Goal: Feedback & Contribution: Contribute content

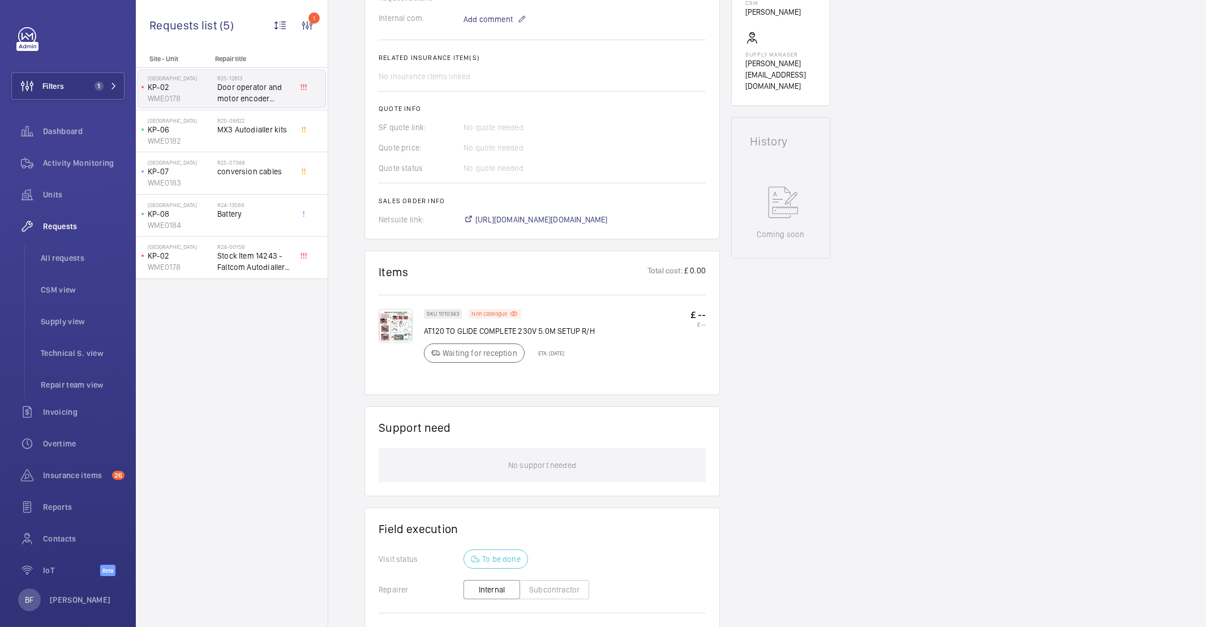
scroll to position [426, 0]
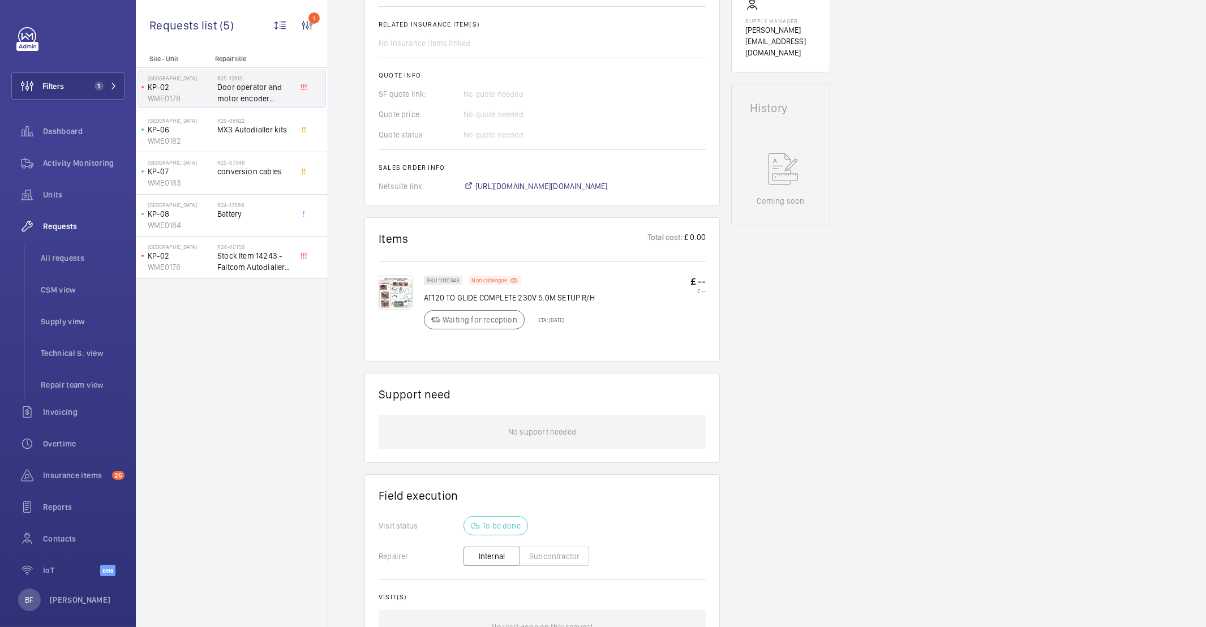
click at [402, 307] on img at bounding box center [396, 293] width 34 height 34
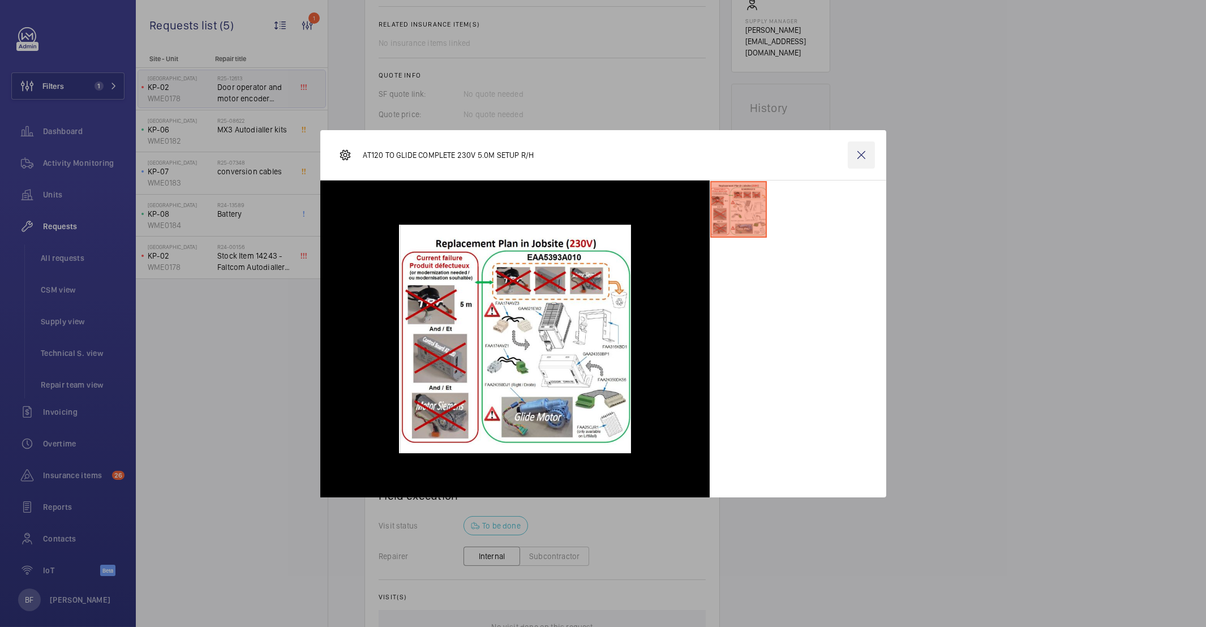
click at [861, 157] on wm-front-icon-button at bounding box center [861, 155] width 27 height 27
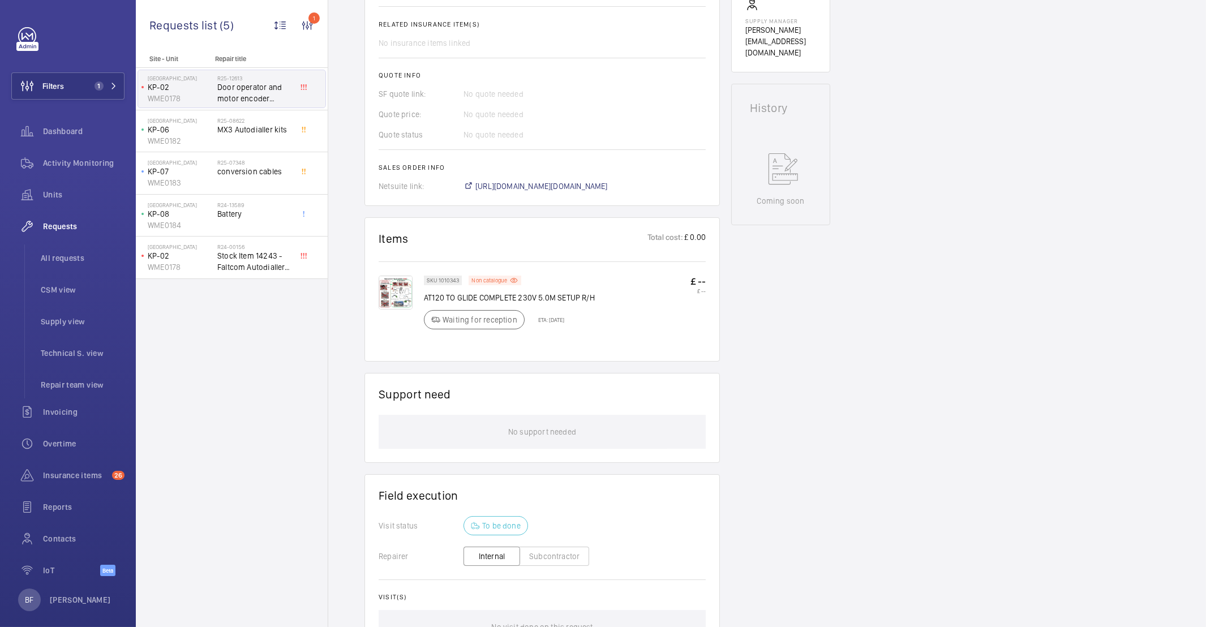
click at [390, 310] on img at bounding box center [396, 293] width 34 height 34
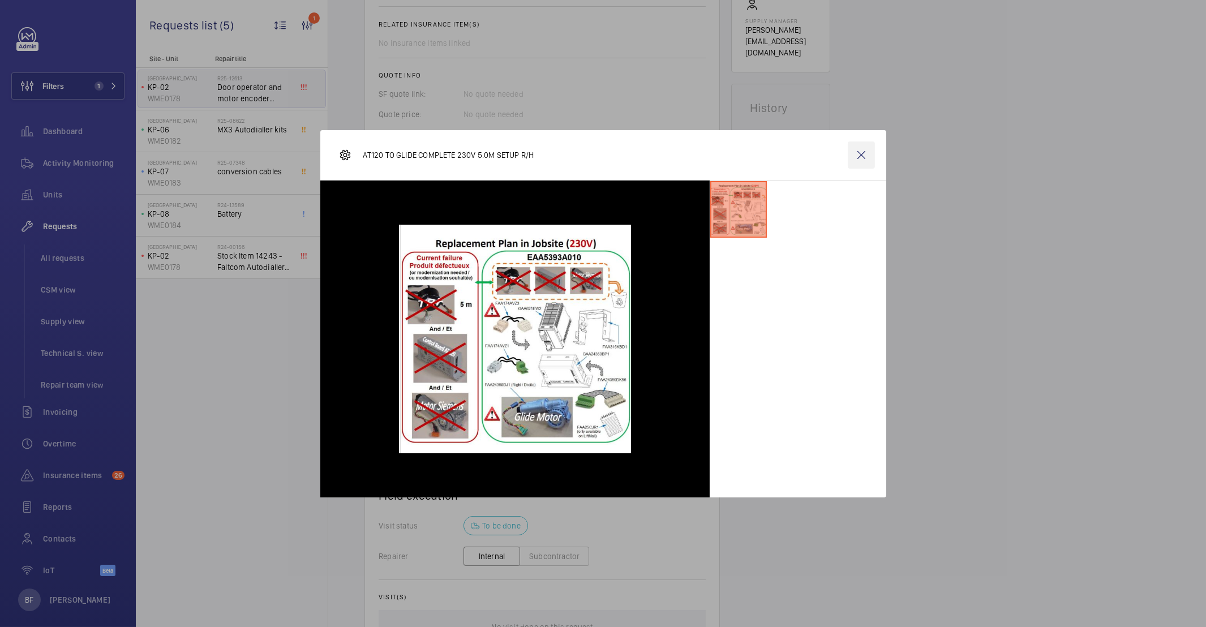
click at [860, 155] on wm-front-icon-button at bounding box center [861, 155] width 27 height 27
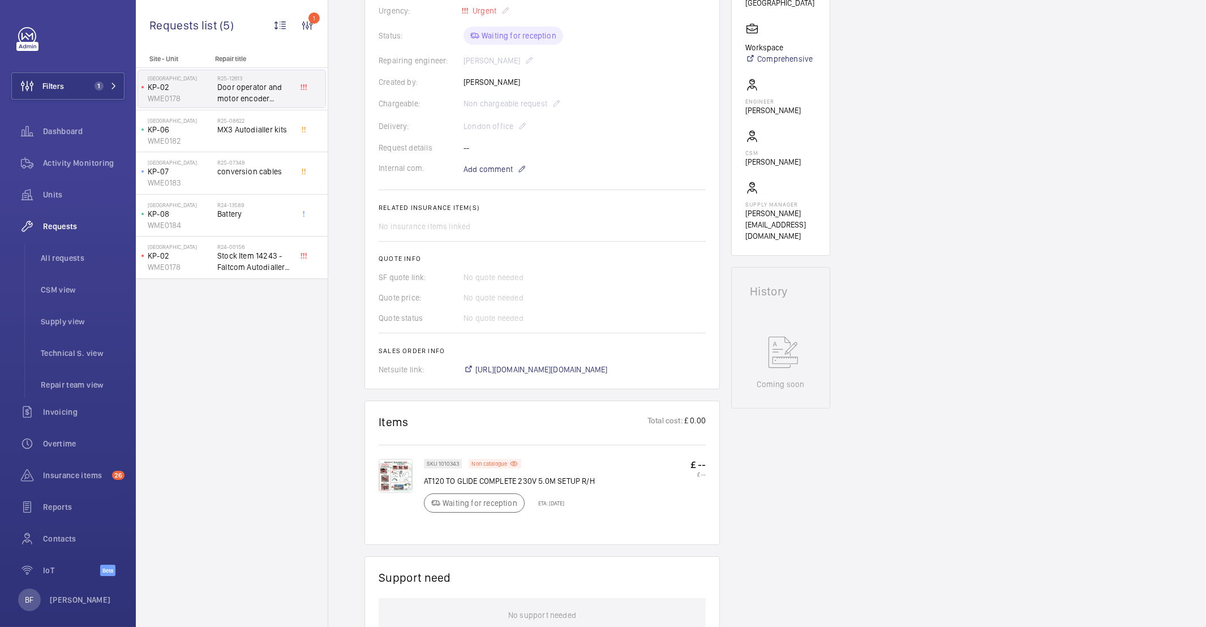
scroll to position [352, 0]
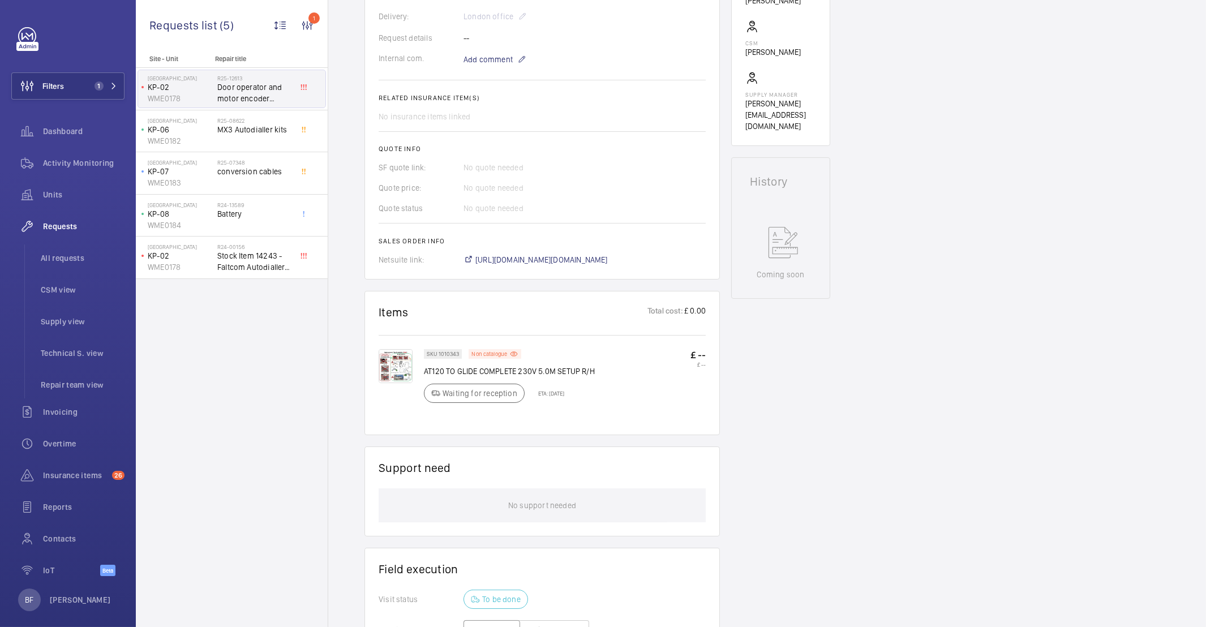
click at [398, 382] on img at bounding box center [396, 366] width 34 height 34
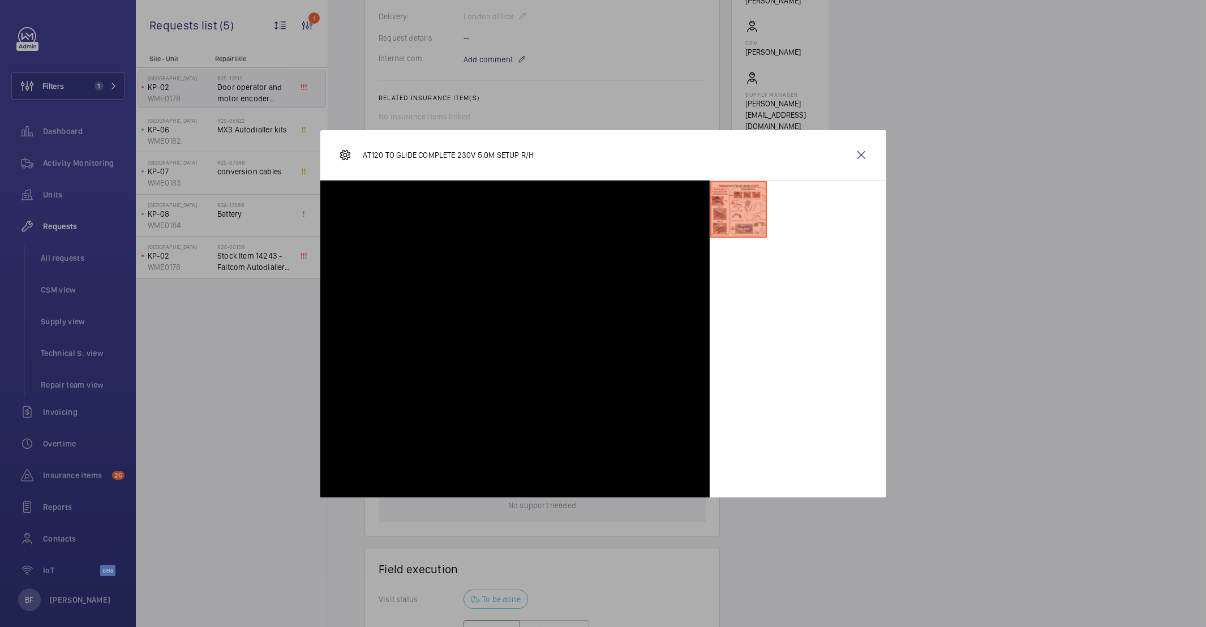
click at [398, 382] on div at bounding box center [514, 339] width 389 height 317
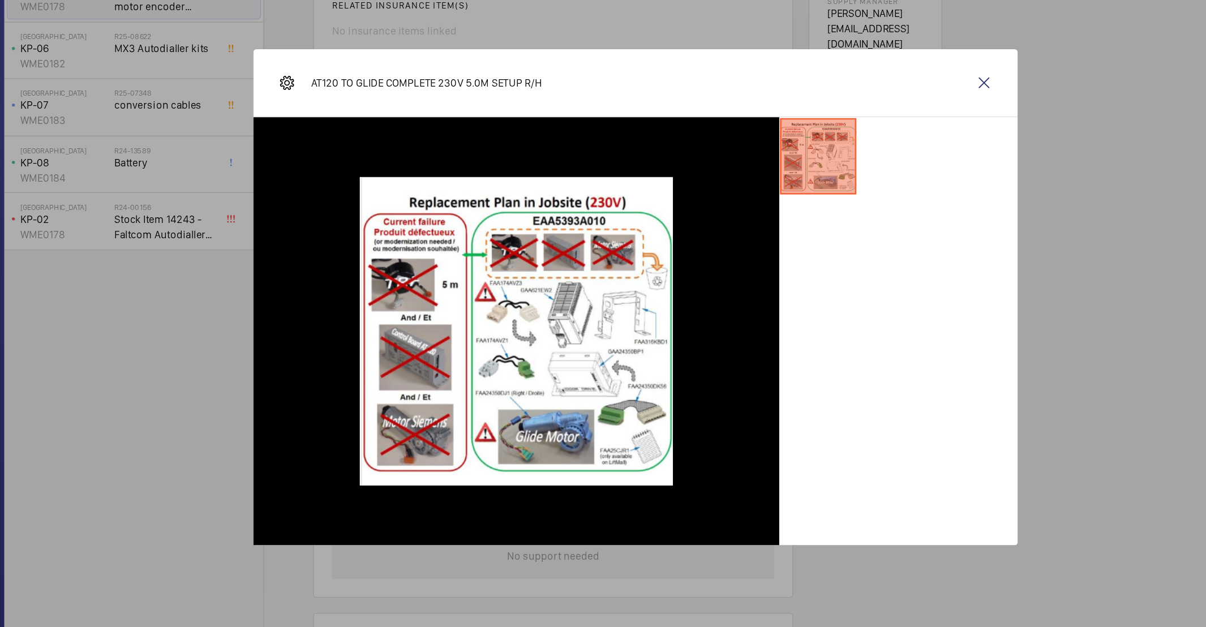
drag, startPoint x: 858, startPoint y: 156, endPoint x: 554, endPoint y: 294, distance: 333.3
click at [858, 156] on wm-front-icon-button at bounding box center [861, 155] width 27 height 27
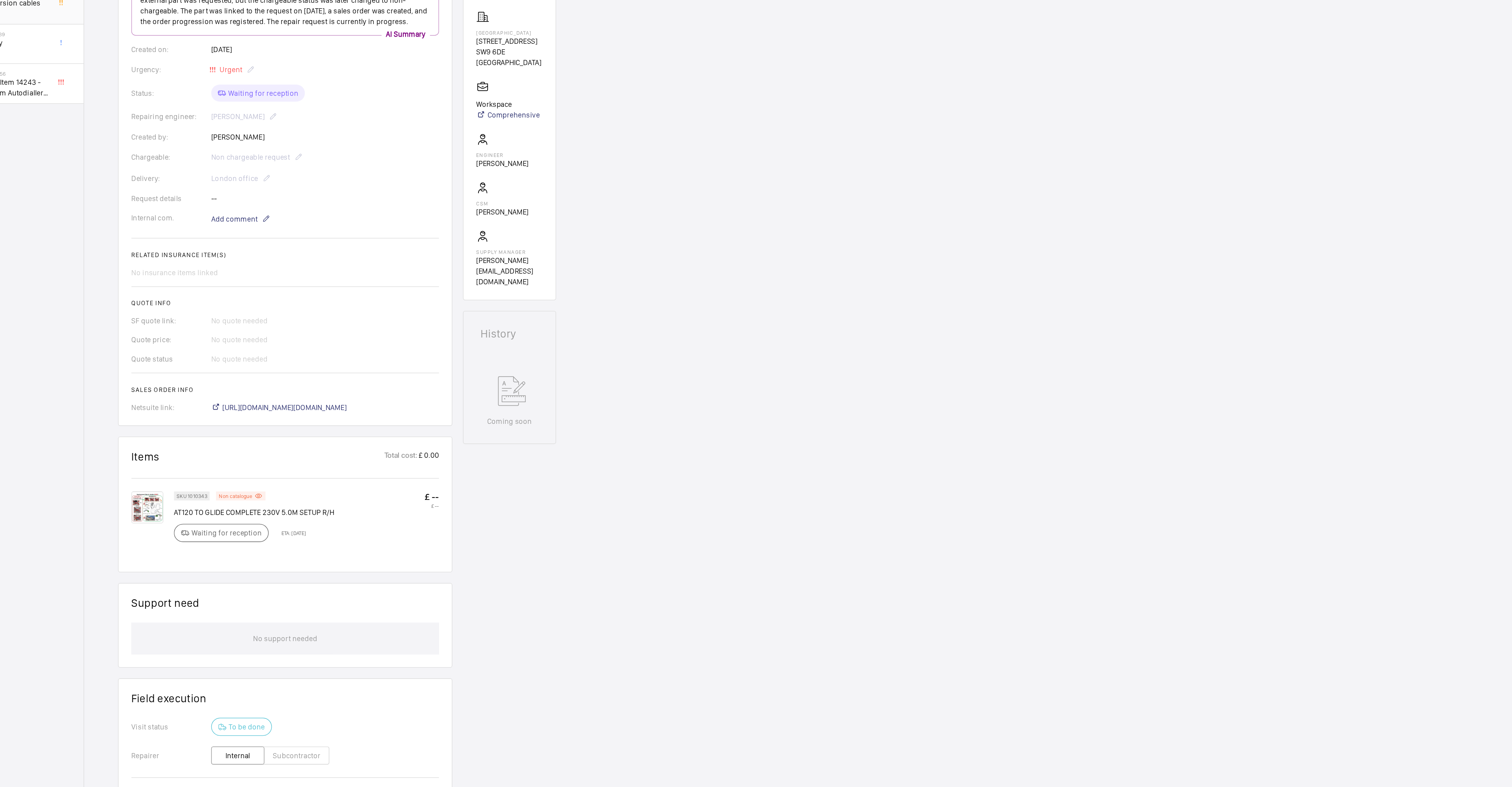
scroll to position [0, 0]
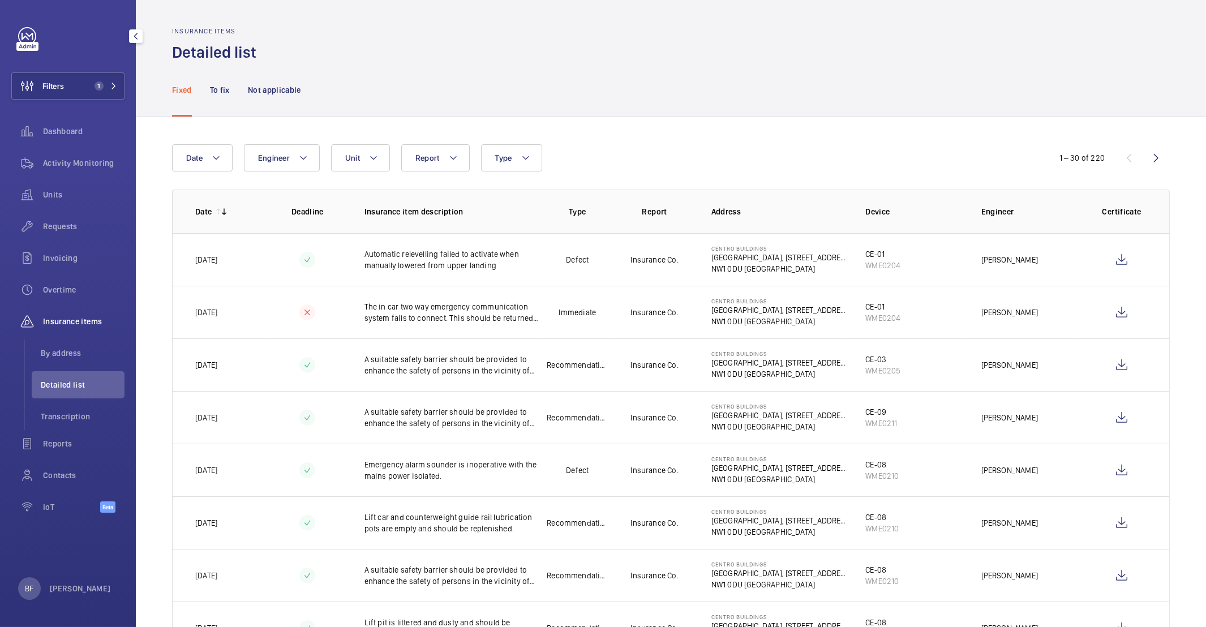
scroll to position [23, 0]
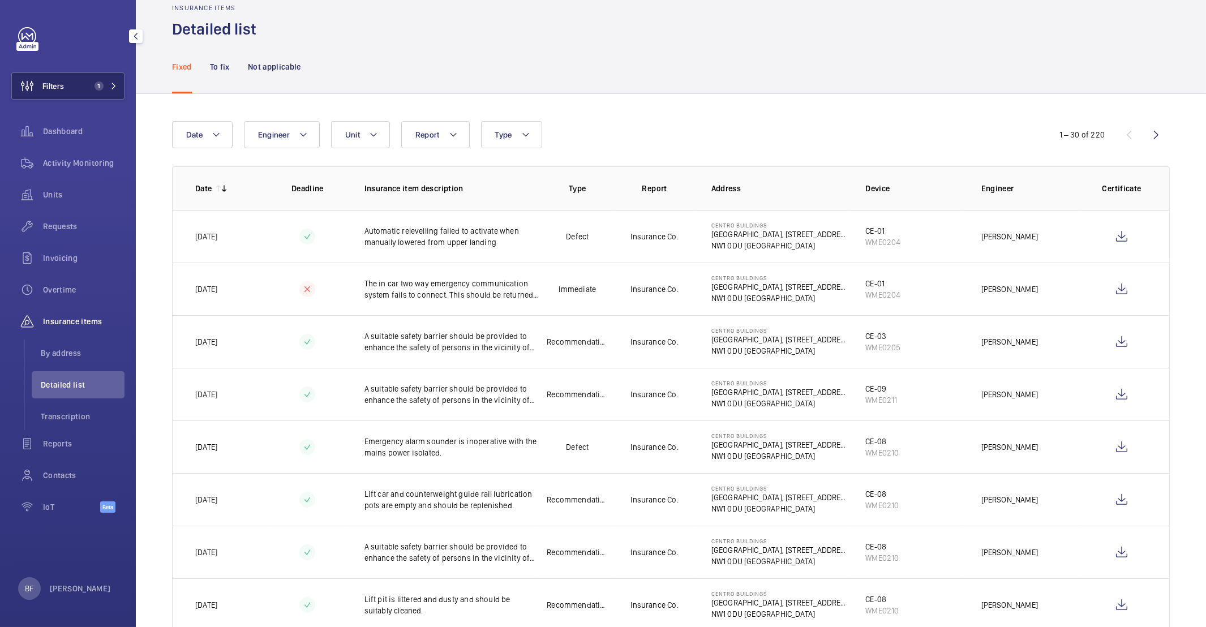
click at [110, 85] on mat-icon at bounding box center [113, 86] width 7 height 7
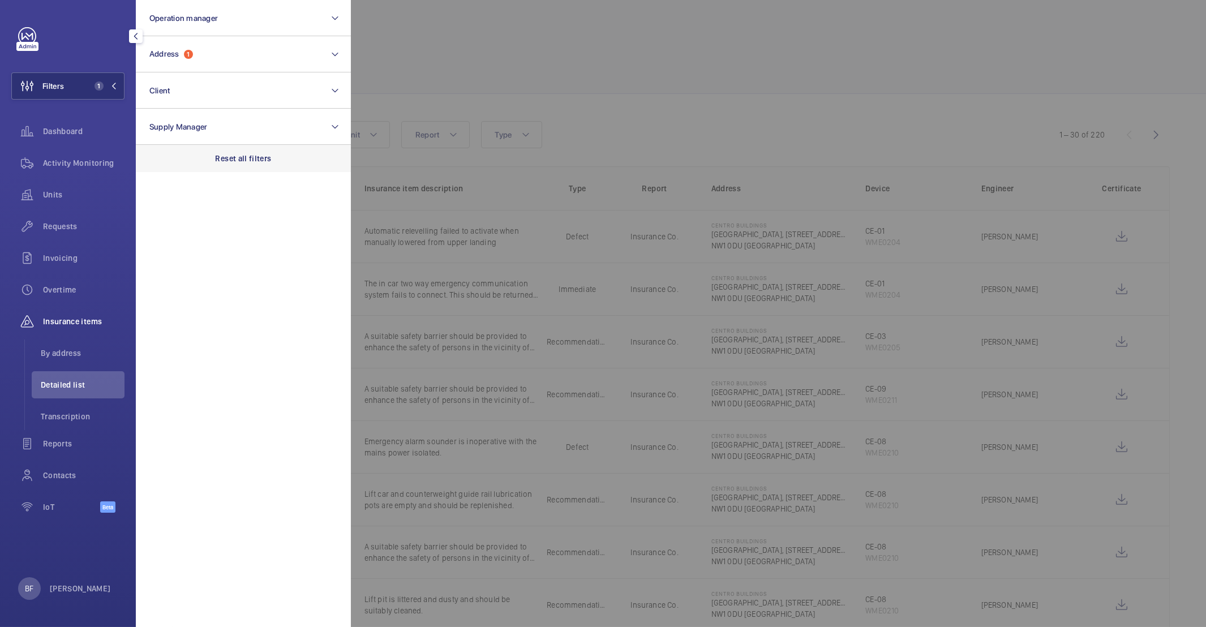
click at [267, 170] on div "Reset all filters" at bounding box center [243, 158] width 215 height 27
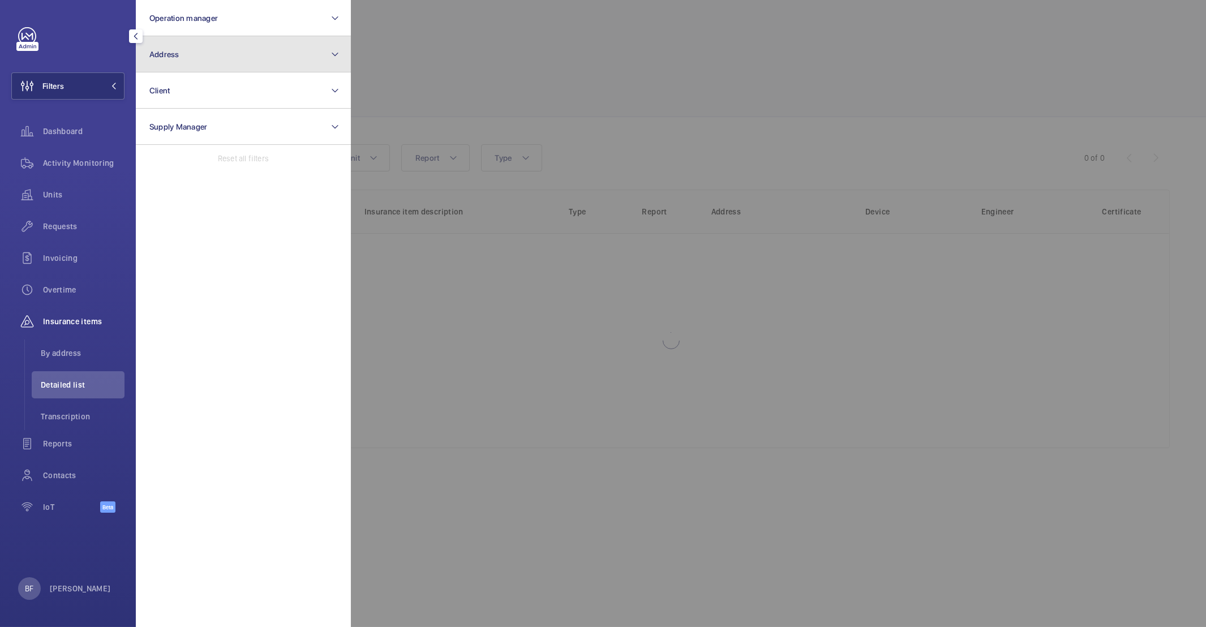
click at [253, 67] on button "Address" at bounding box center [243, 54] width 215 height 36
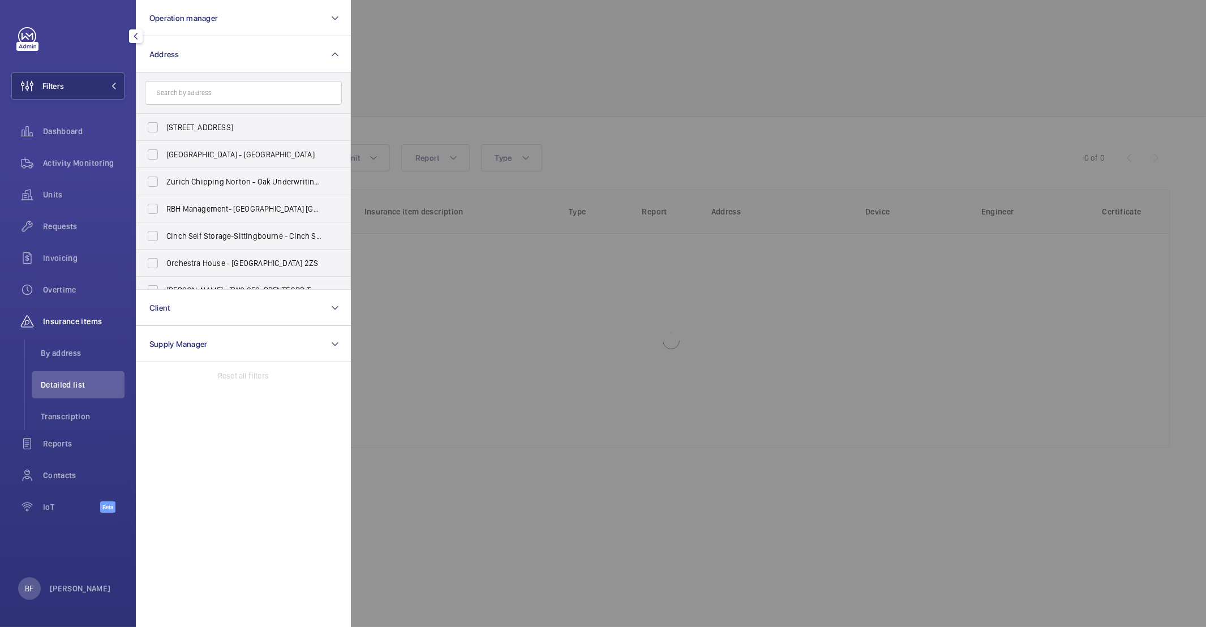
click at [261, 97] on input "text" at bounding box center [243, 93] width 197 height 24
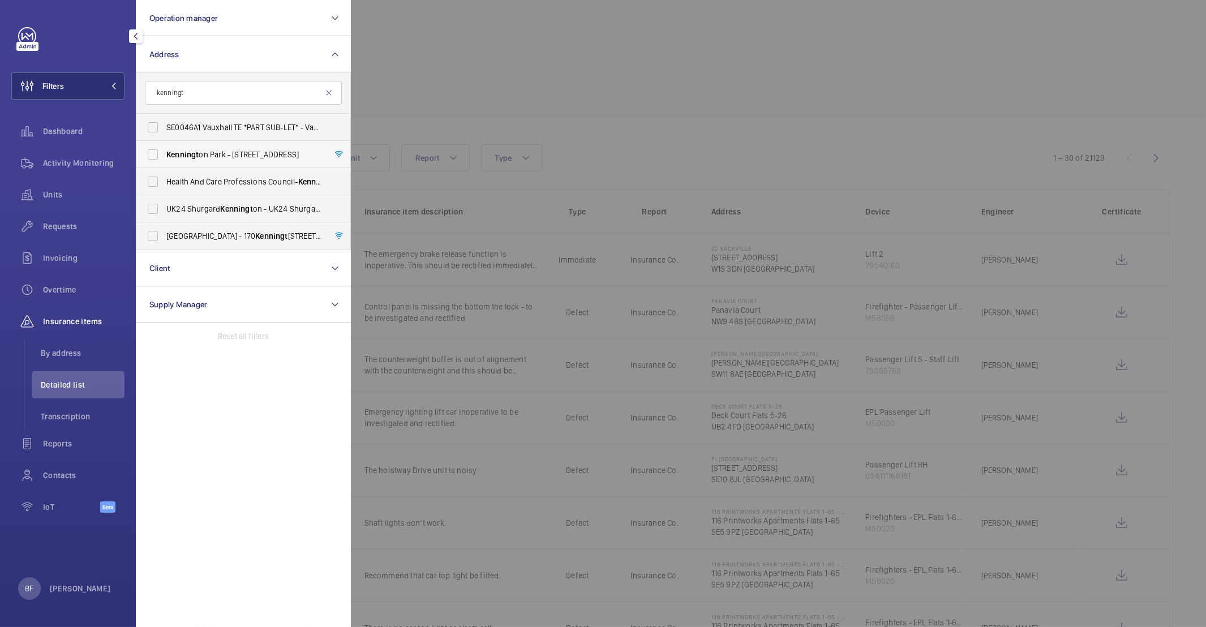
type input "kenningt"
click at [234, 166] on label "Kenningt on Park - 1-3 Brixton Road, LONDON SW9 6DE" at bounding box center [234, 154] width 197 height 27
click at [164, 166] on input "Kenningt on Park - 1-3 Brixton Road, LONDON SW9 6DE" at bounding box center [153, 154] width 23 height 23
checkbox input "true"
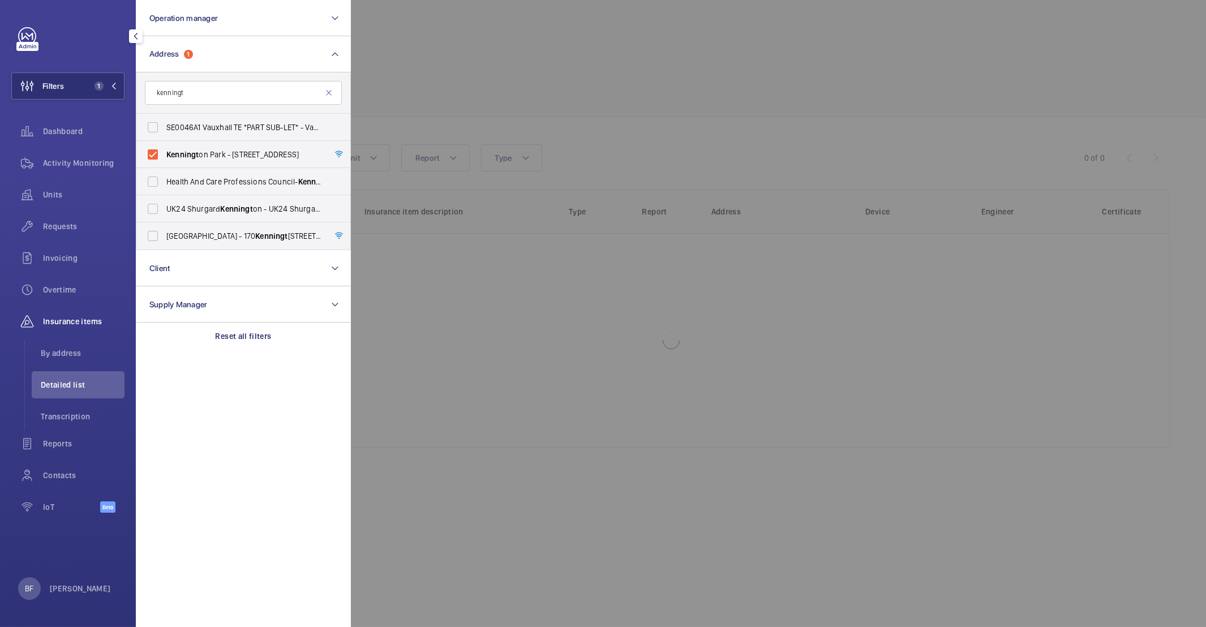
click at [513, 106] on div at bounding box center [954, 313] width 1206 height 627
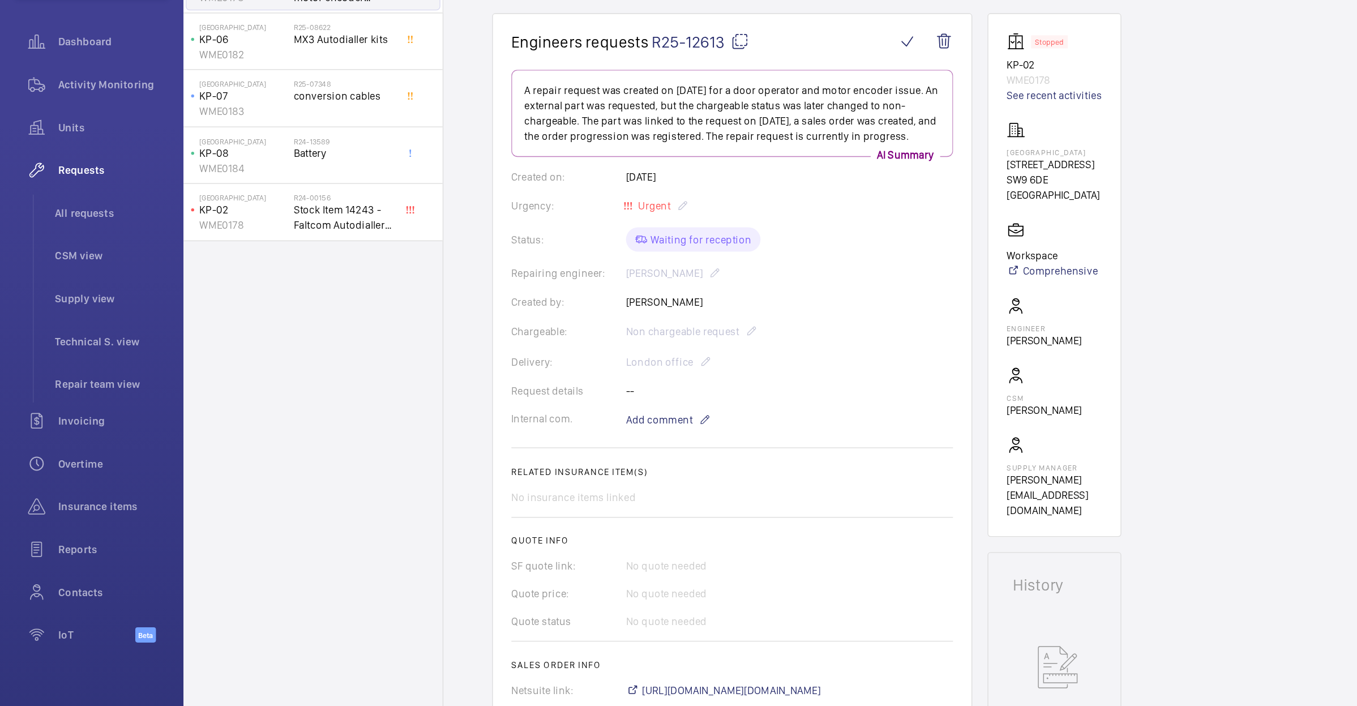
click at [519, 310] on div "Repairing engineer: James Dalton" at bounding box center [542, 303] width 327 height 14
click at [518, 310] on div "Repairing engineer: James Dalton" at bounding box center [542, 303] width 327 height 14
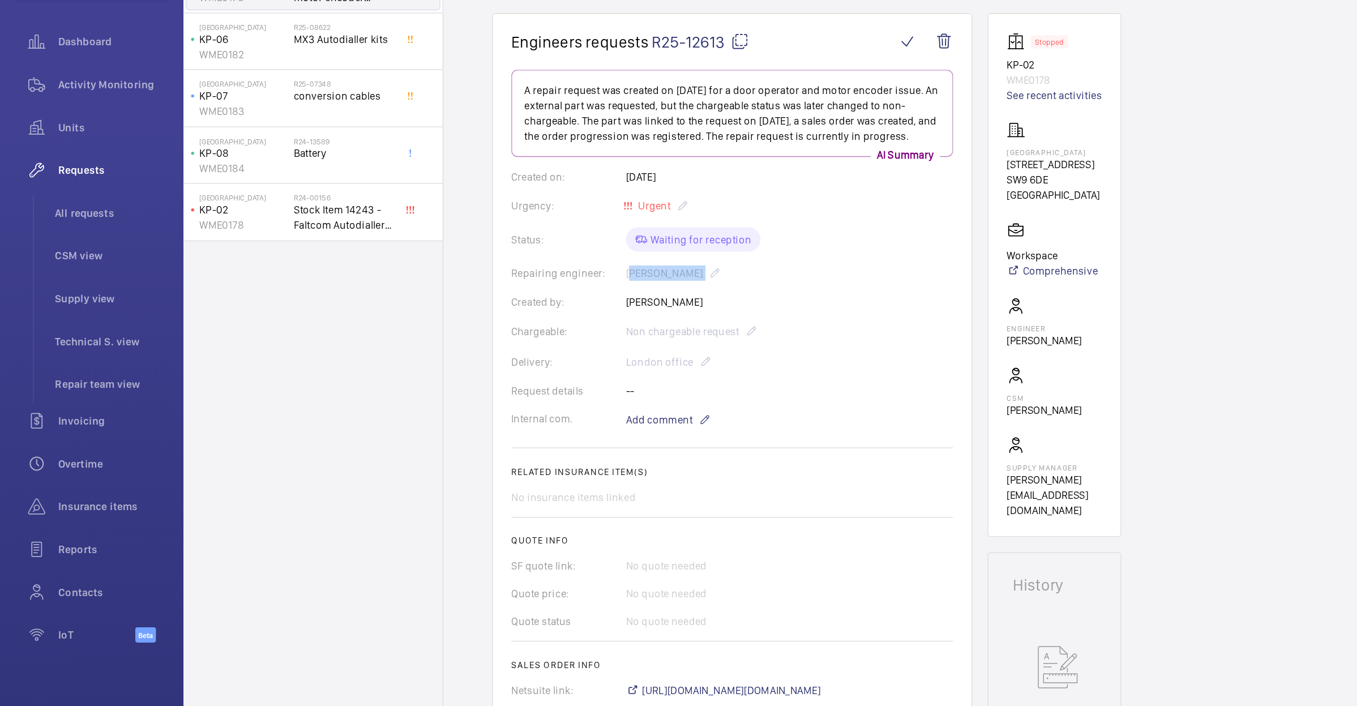
click at [517, 310] on div "Repairing engineer: James Dalton" at bounding box center [542, 303] width 327 height 14
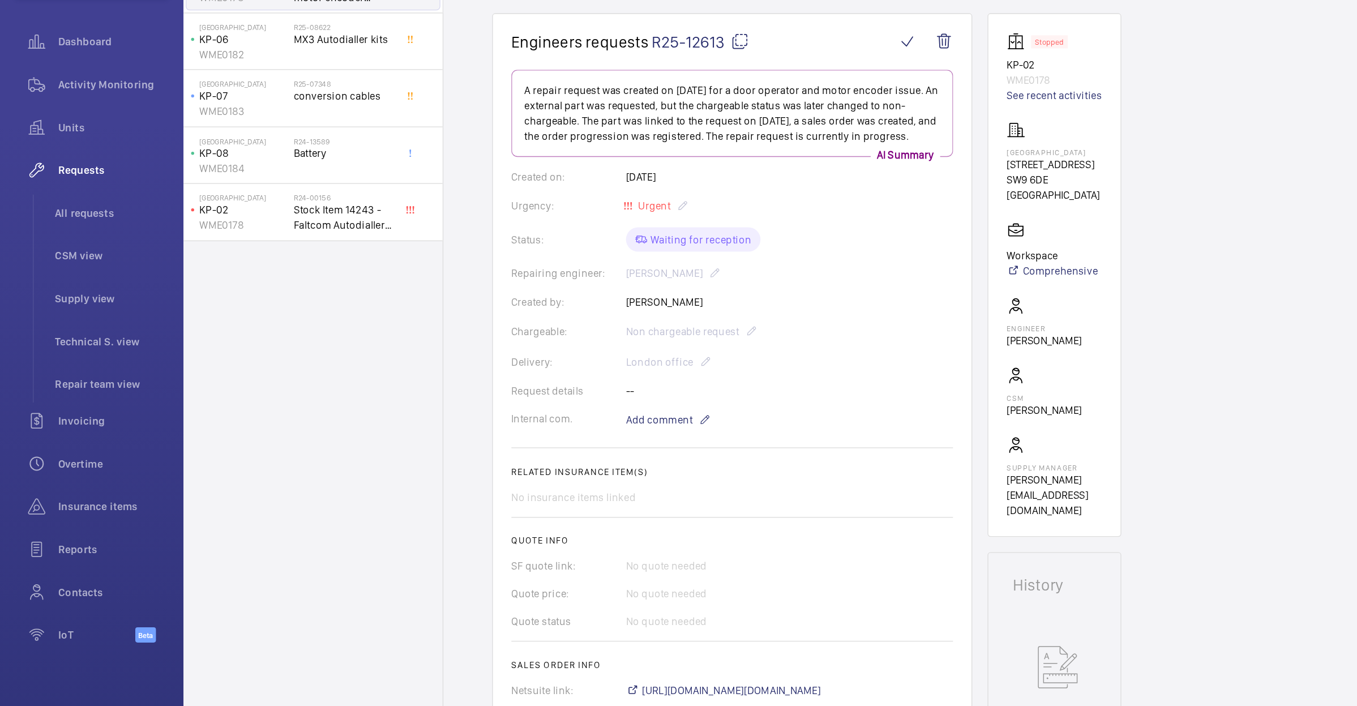
click at [633, 330] on div "Created by: Josh Mitchell" at bounding box center [542, 324] width 327 height 11
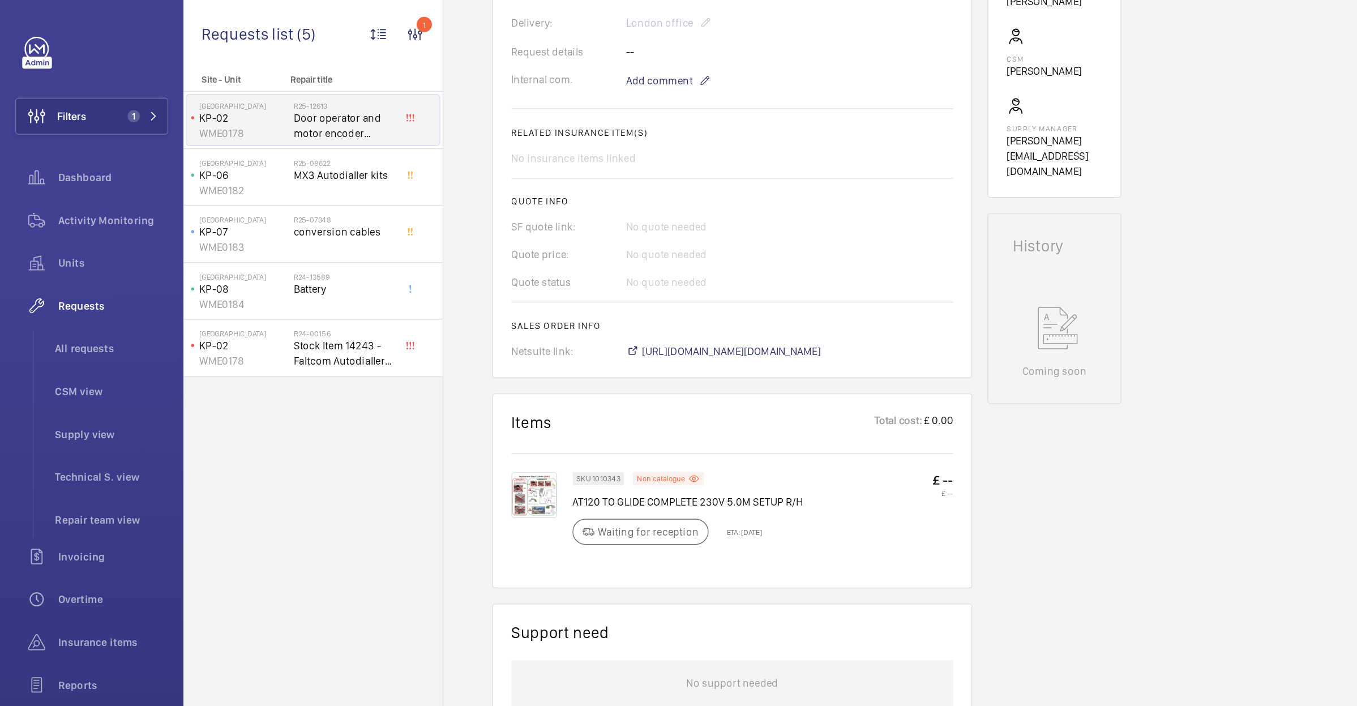
scroll to position [326, 0]
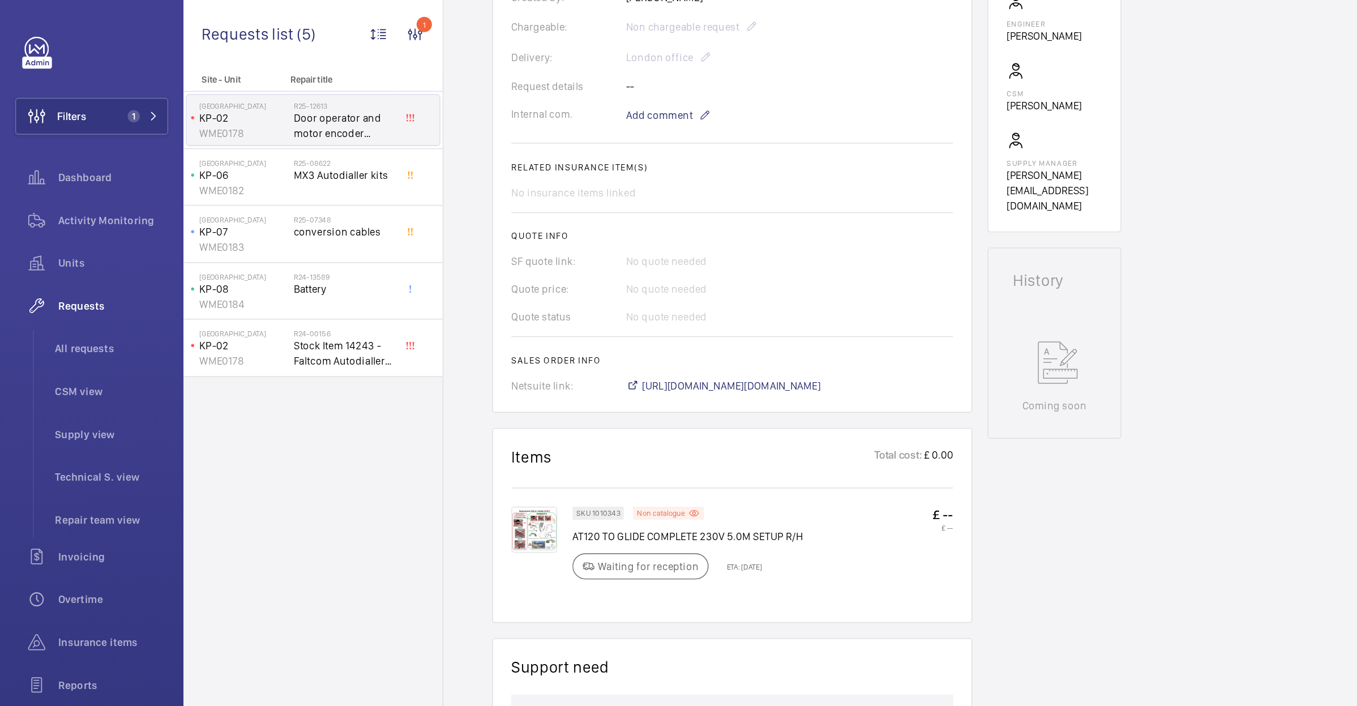
click at [402, 406] on img at bounding box center [396, 392] width 34 height 34
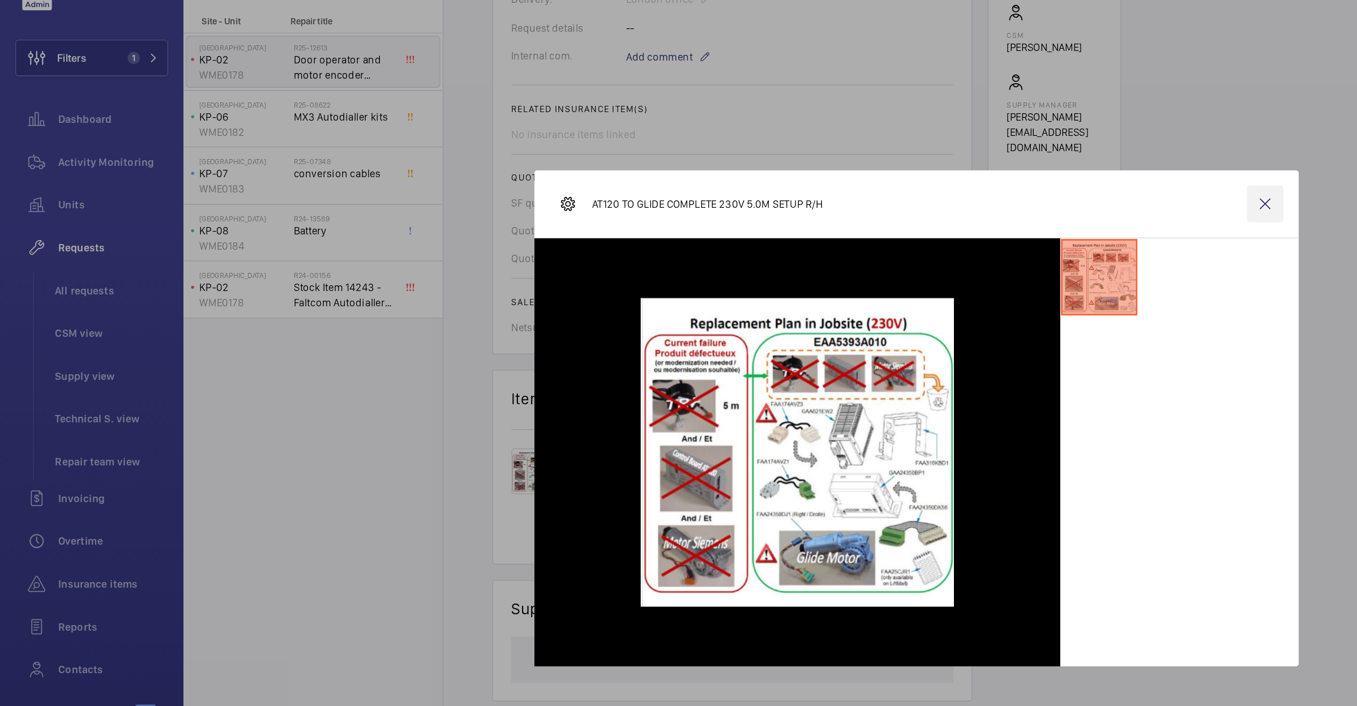
click at [939, 195] on wm-front-icon-button at bounding box center [936, 194] width 27 height 27
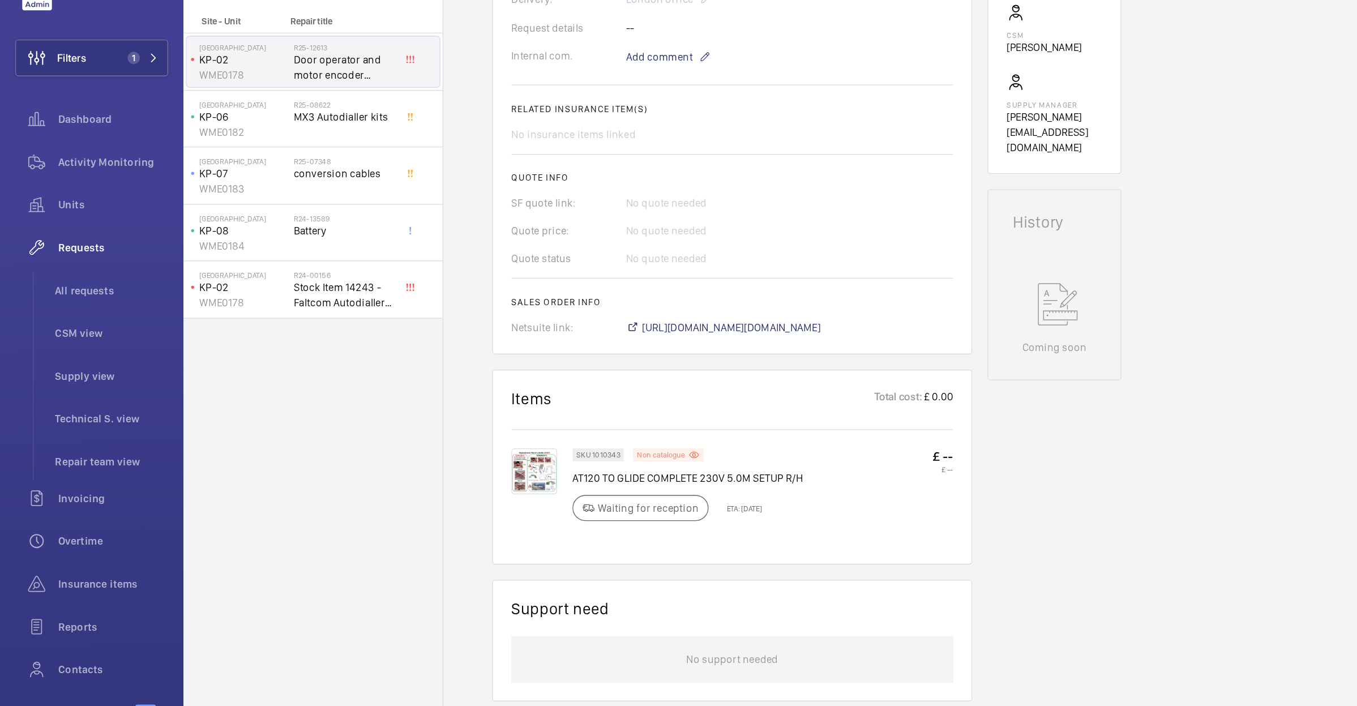
click at [488, 382] on p "Non catalogue" at bounding box center [490, 380] width 36 height 4
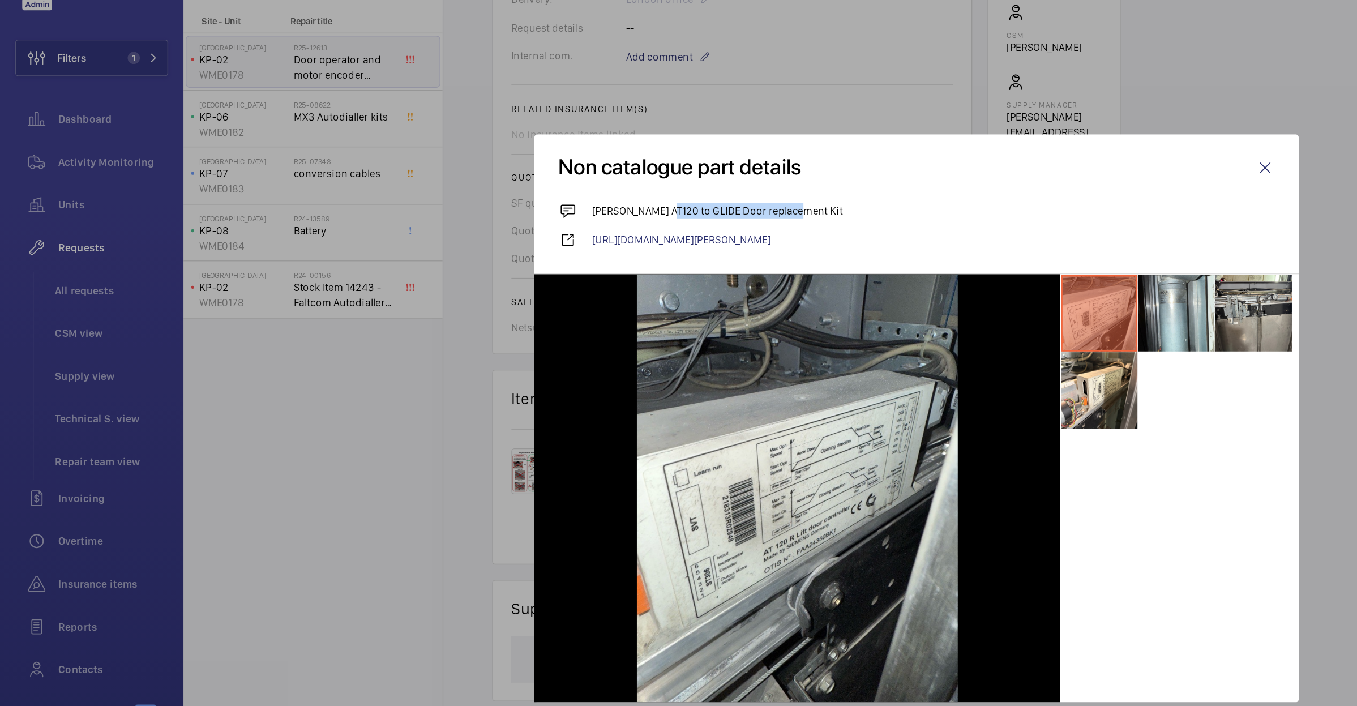
drag, startPoint x: 487, startPoint y: 200, endPoint x: 584, endPoint y: 202, distance: 96.8
click at [584, 202] on div "OTIS AT120 to GLIDE Door replacement Kit" at bounding box center [679, 203] width 530 height 22
copy p "GLIDE Door replacement Kit"
drag, startPoint x: 938, startPoint y: 161, endPoint x: 930, endPoint y: 168, distance: 10.4
click at [938, 161] on wm-front-icon-button at bounding box center [936, 167] width 27 height 27
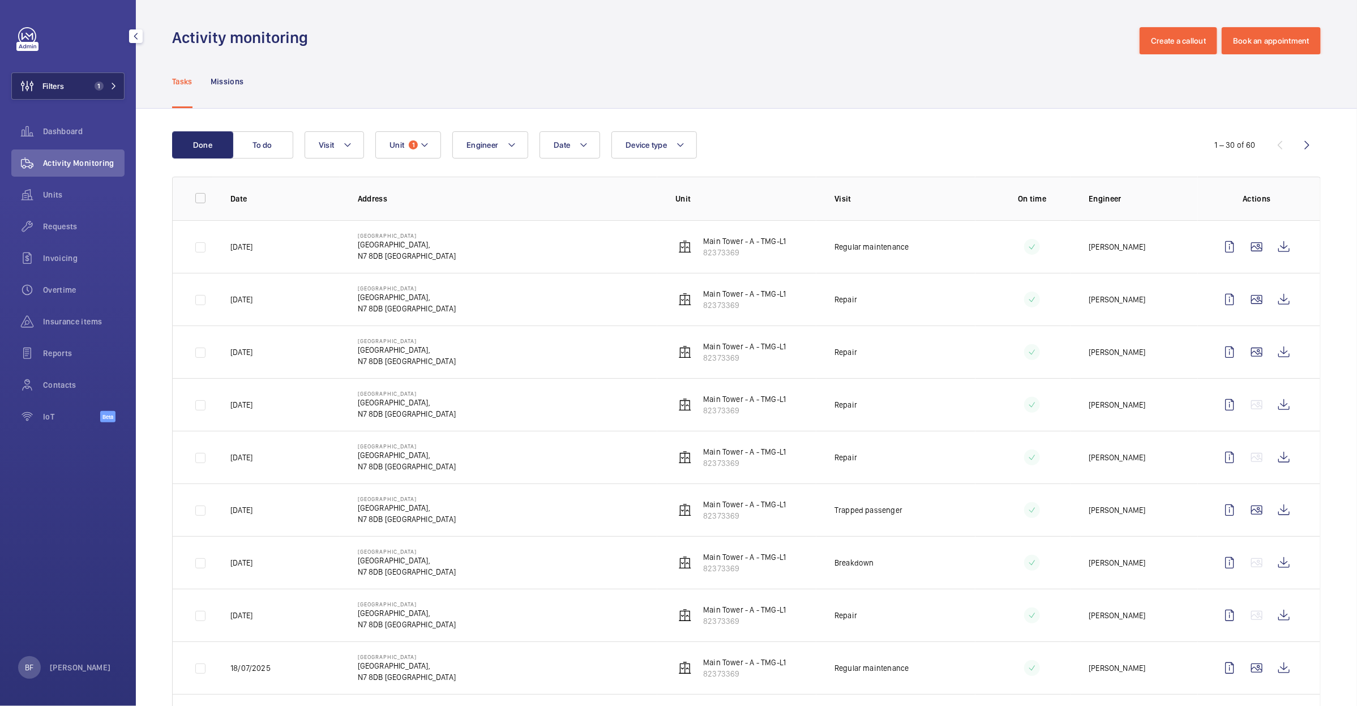
click at [110, 92] on button "Filters 1" at bounding box center [67, 85] width 113 height 27
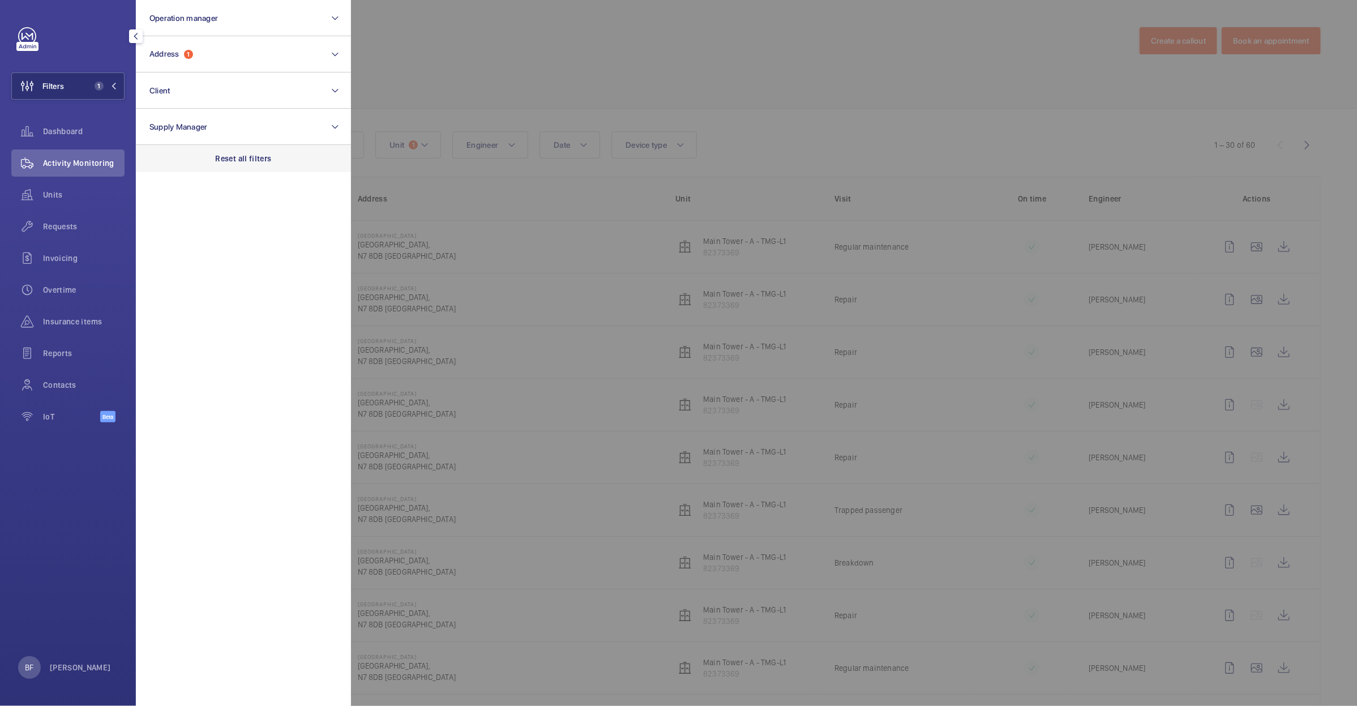
click at [226, 156] on p "Reset all filters" at bounding box center [244, 158] width 56 height 11
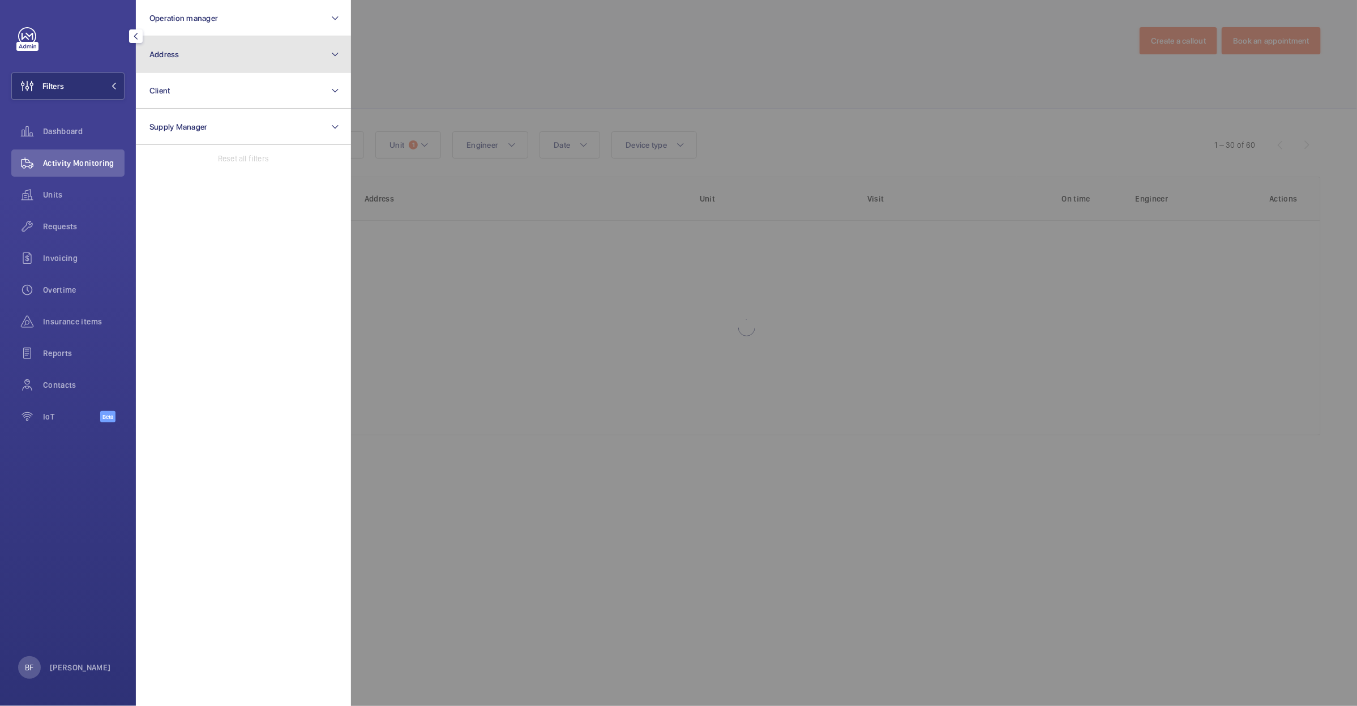
click at [232, 64] on button "Address" at bounding box center [243, 54] width 215 height 36
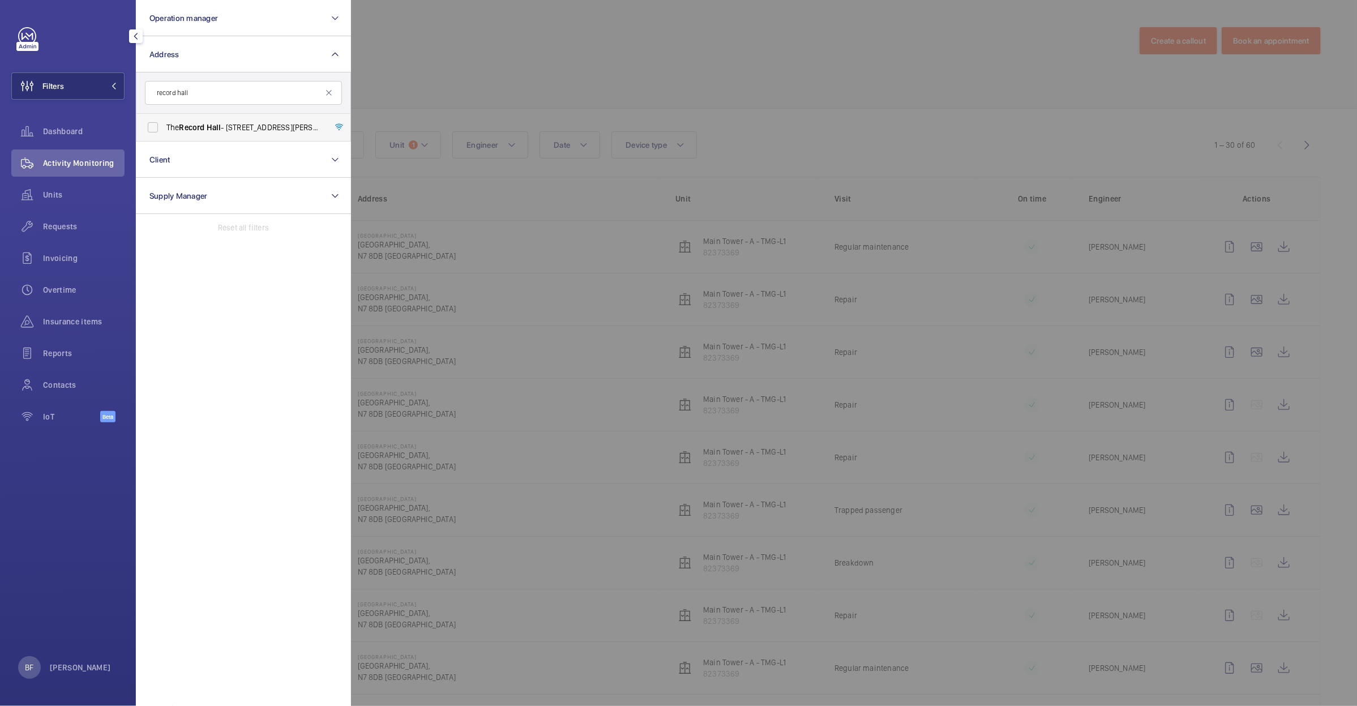
type input "record hall"
click at [226, 133] on span "The Record Hall - 16-16A Baldwin's Gardens, LONDON EC1N 7RJ" at bounding box center [244, 127] width 156 height 11
click at [164, 133] on input "The Record Hall - 16-16A Baldwin's Gardens, LONDON EC1N 7RJ" at bounding box center [153, 127] width 23 height 23
checkbox input "true"
click at [440, 98] on div at bounding box center [1029, 353] width 1357 height 706
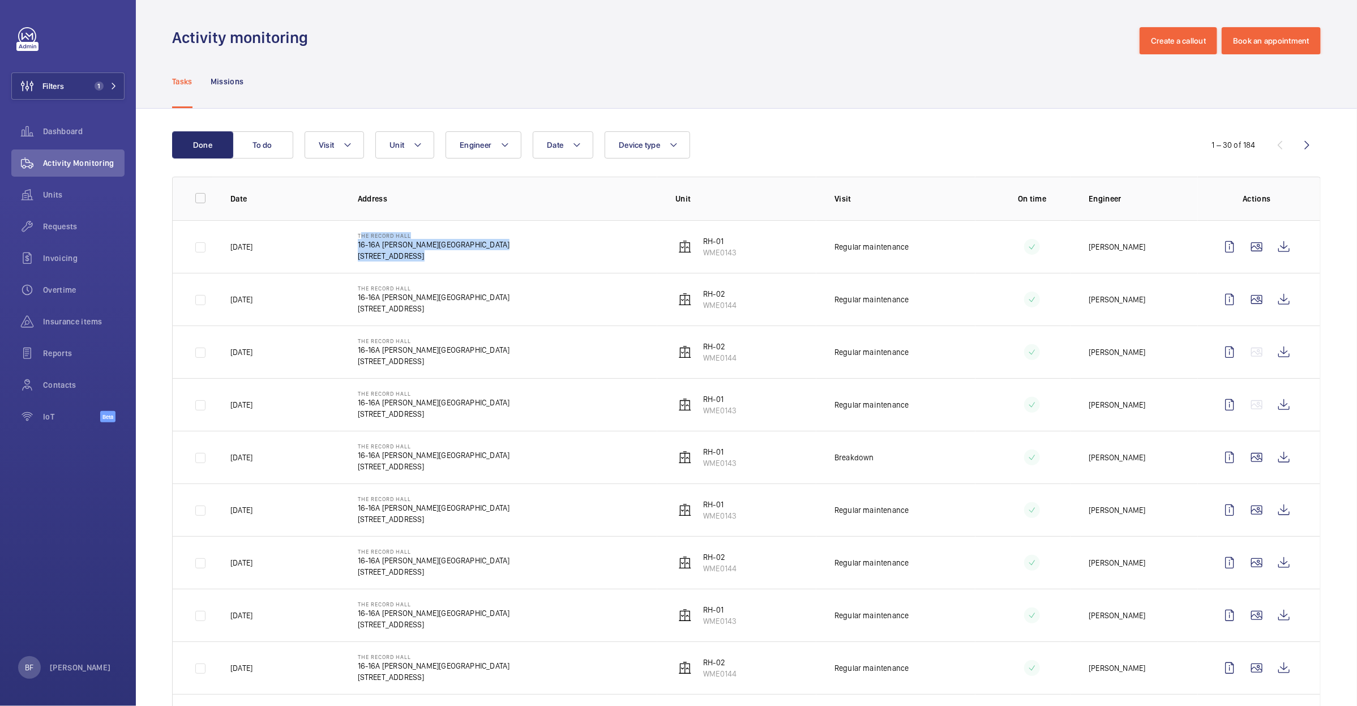
drag, startPoint x: 420, startPoint y: 257, endPoint x: 357, endPoint y: 237, distance: 66.6
click at [358, 237] on div "The Record Hall 16-16A Baldwin's Gardens EC1N 7RJ LONDON" at bounding box center [434, 246] width 152 height 29
copy div "The Record Hall 16-16A Baldwin's Gardens EC1N 7RJ LONDON"
drag, startPoint x: 738, startPoint y: 254, endPoint x: 700, endPoint y: 242, distance: 39.7
click at [700, 242] on td "RH-01 WME0143" at bounding box center [736, 246] width 159 height 53
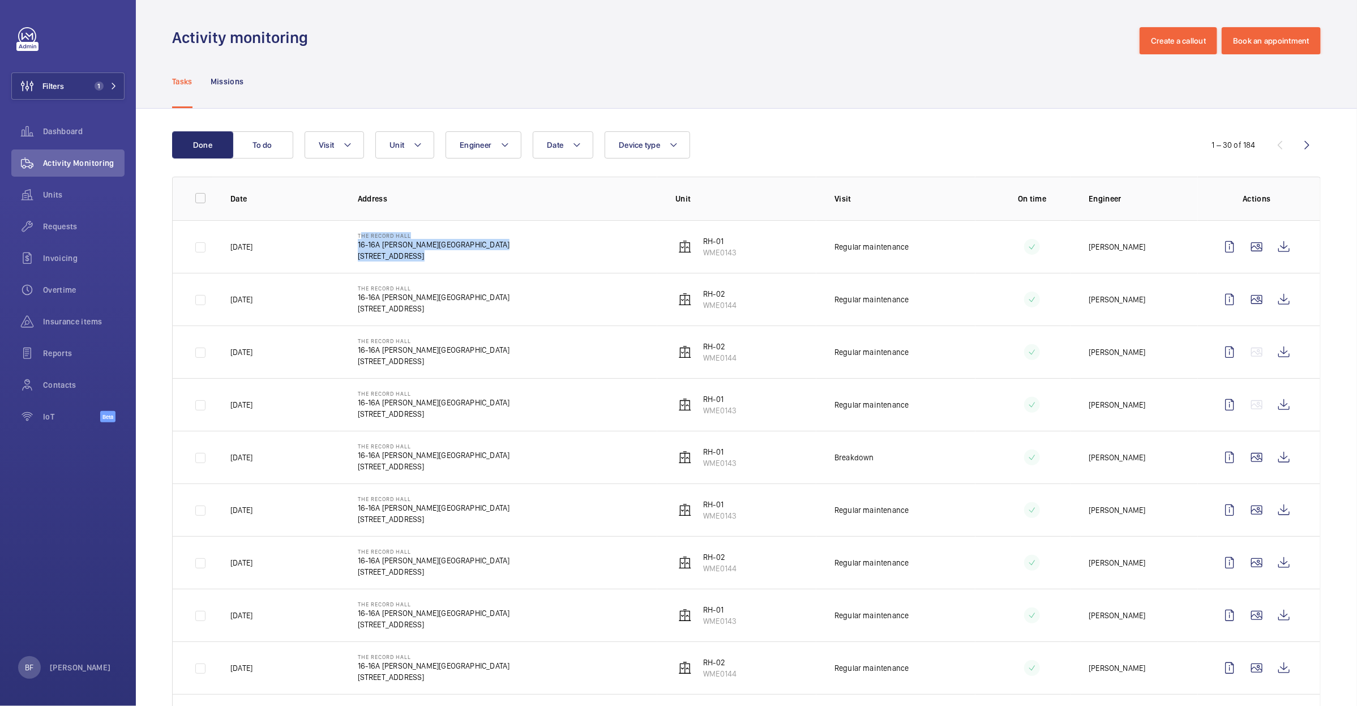
copy div "RH-01 WME0143"
click at [121, 92] on button "Filters 1" at bounding box center [67, 85] width 113 height 27
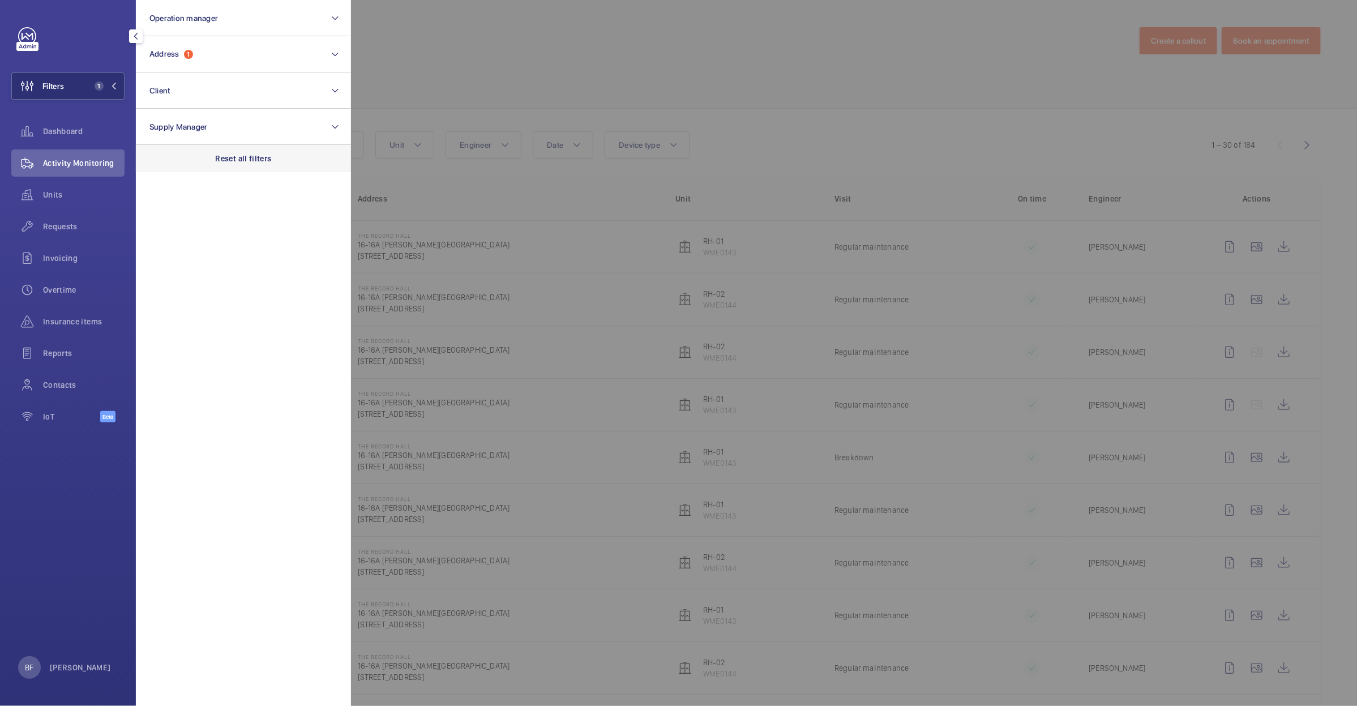
click at [248, 157] on p "Reset all filters" at bounding box center [244, 158] width 56 height 11
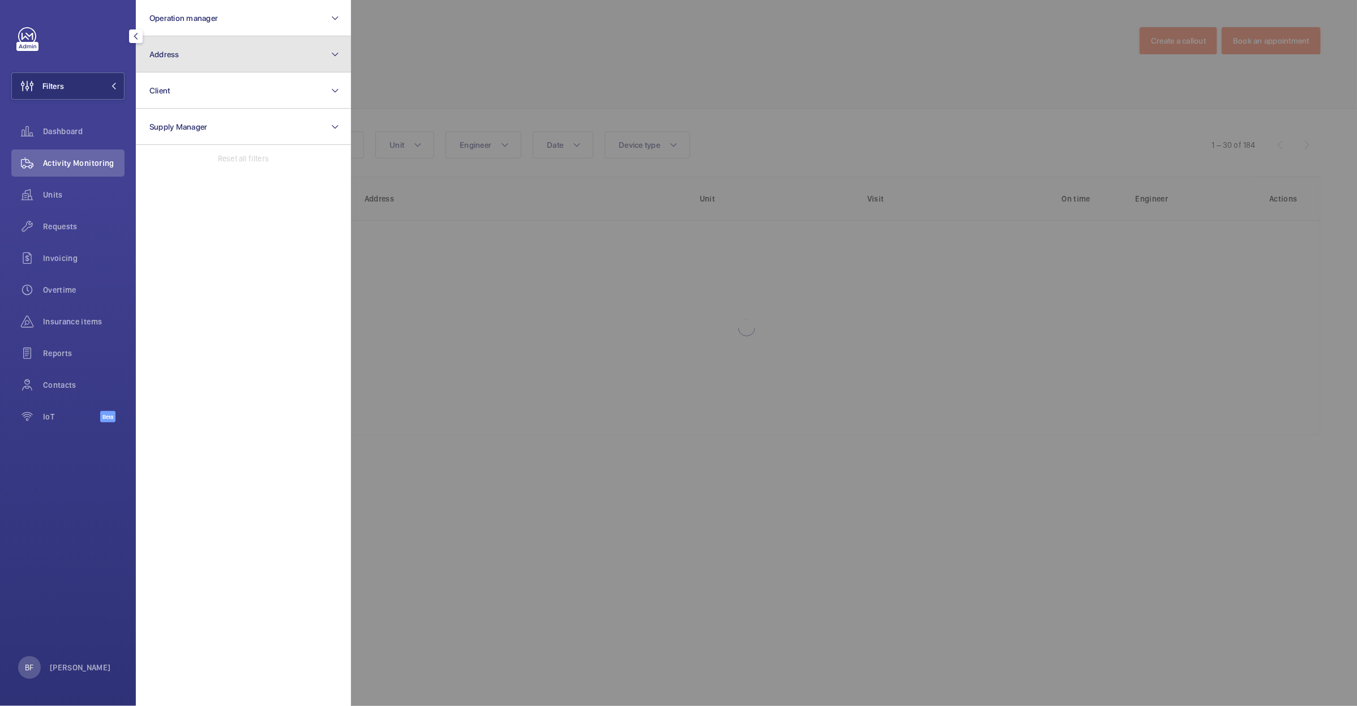
click at [269, 43] on button "Address" at bounding box center [243, 54] width 215 height 36
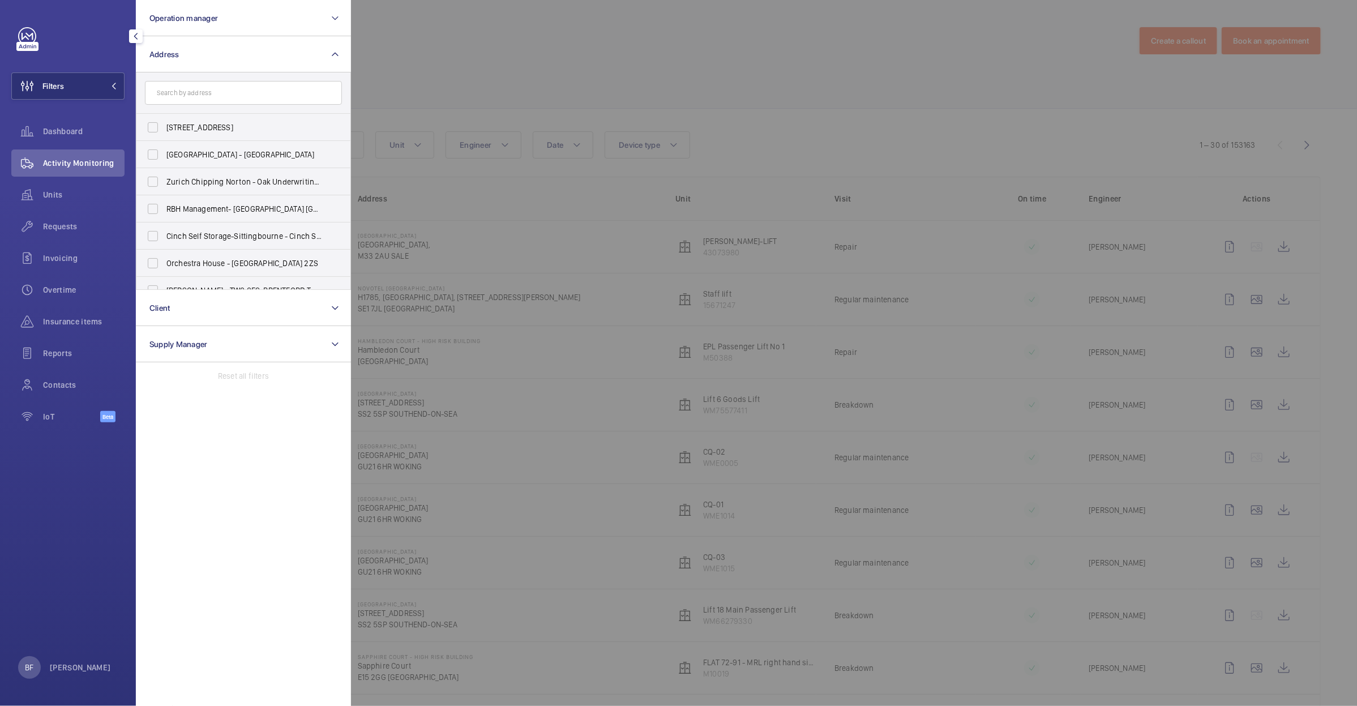
click at [272, 88] on input "text" at bounding box center [243, 93] width 197 height 24
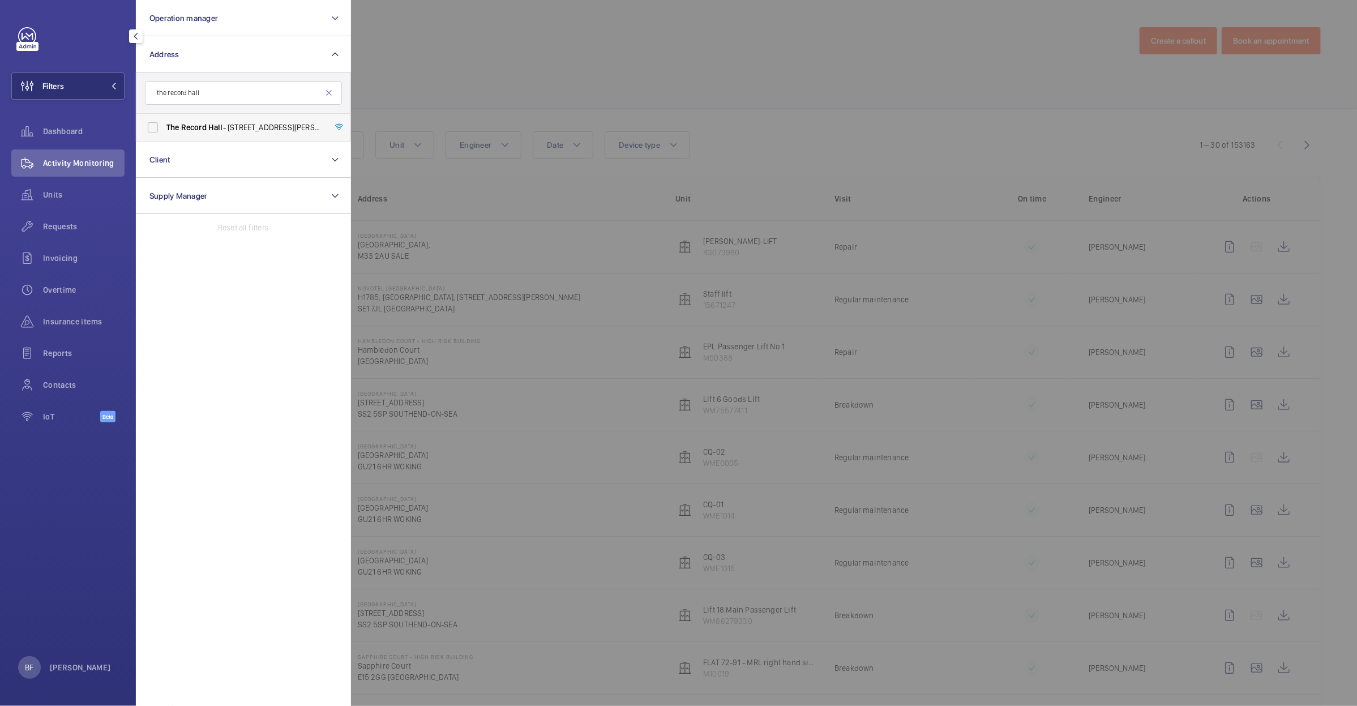
type input "the record hall"
click at [280, 132] on span "The Record Hall - 16-16A Baldwin's Gardens, LONDON EC1N 7RJ" at bounding box center [244, 127] width 156 height 11
click at [164, 132] on input "The Record Hall - 16-16A Baldwin's Gardens, LONDON EC1N 7RJ" at bounding box center [153, 127] width 23 height 23
checkbox input "true"
click at [396, 108] on div at bounding box center [1029, 353] width 1357 height 706
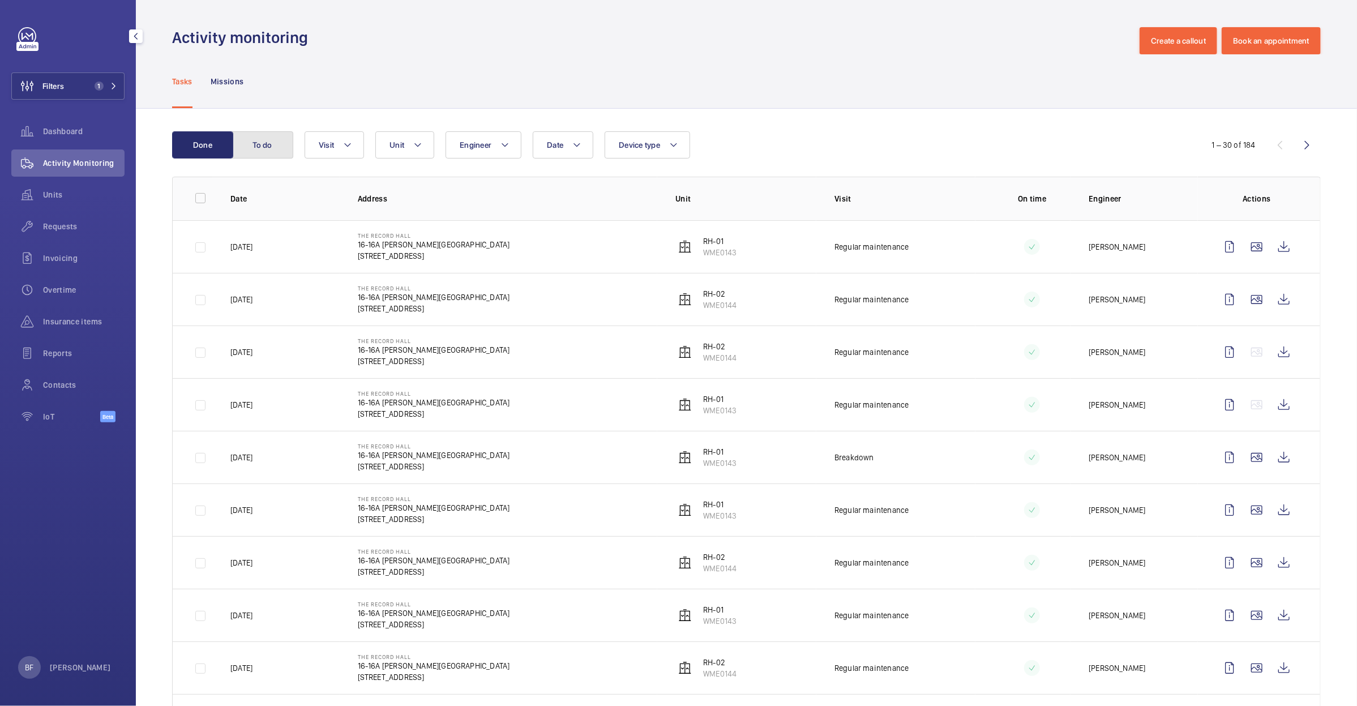
click at [278, 132] on button "To do" at bounding box center [262, 144] width 61 height 27
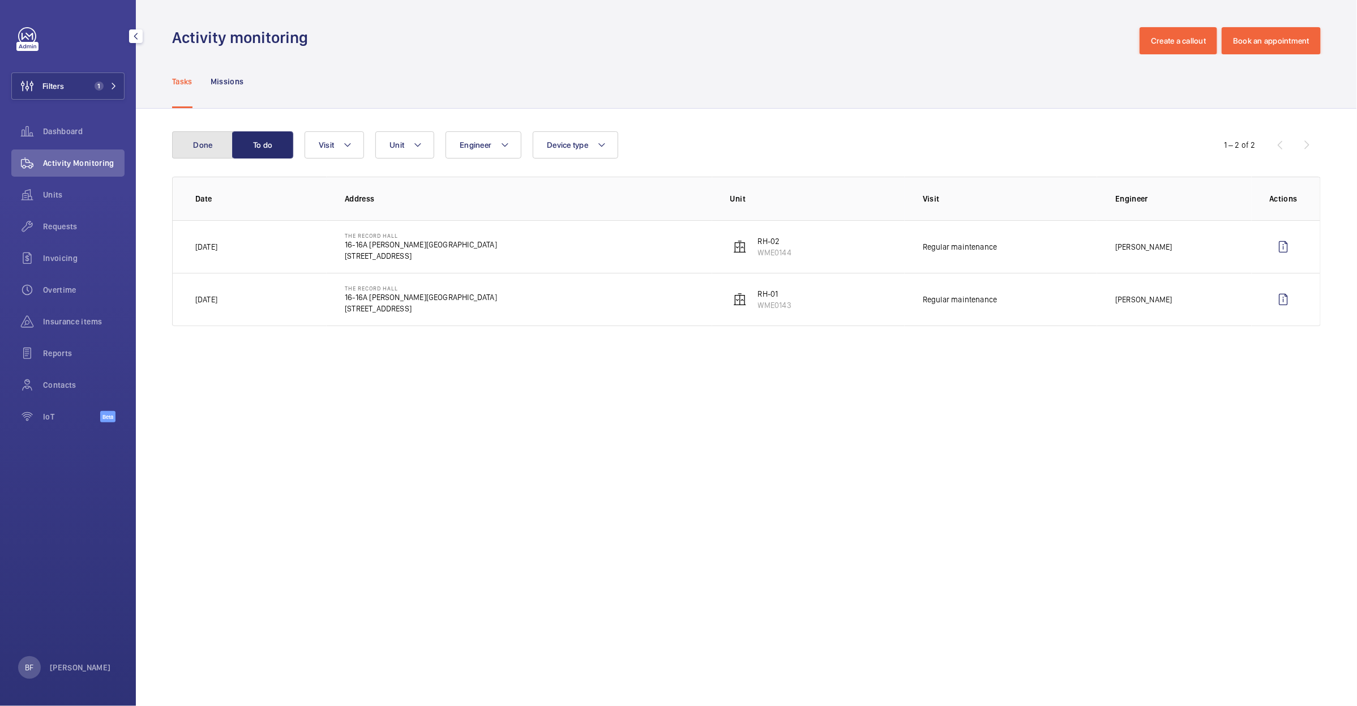
click at [211, 142] on button "Done" at bounding box center [202, 144] width 61 height 27
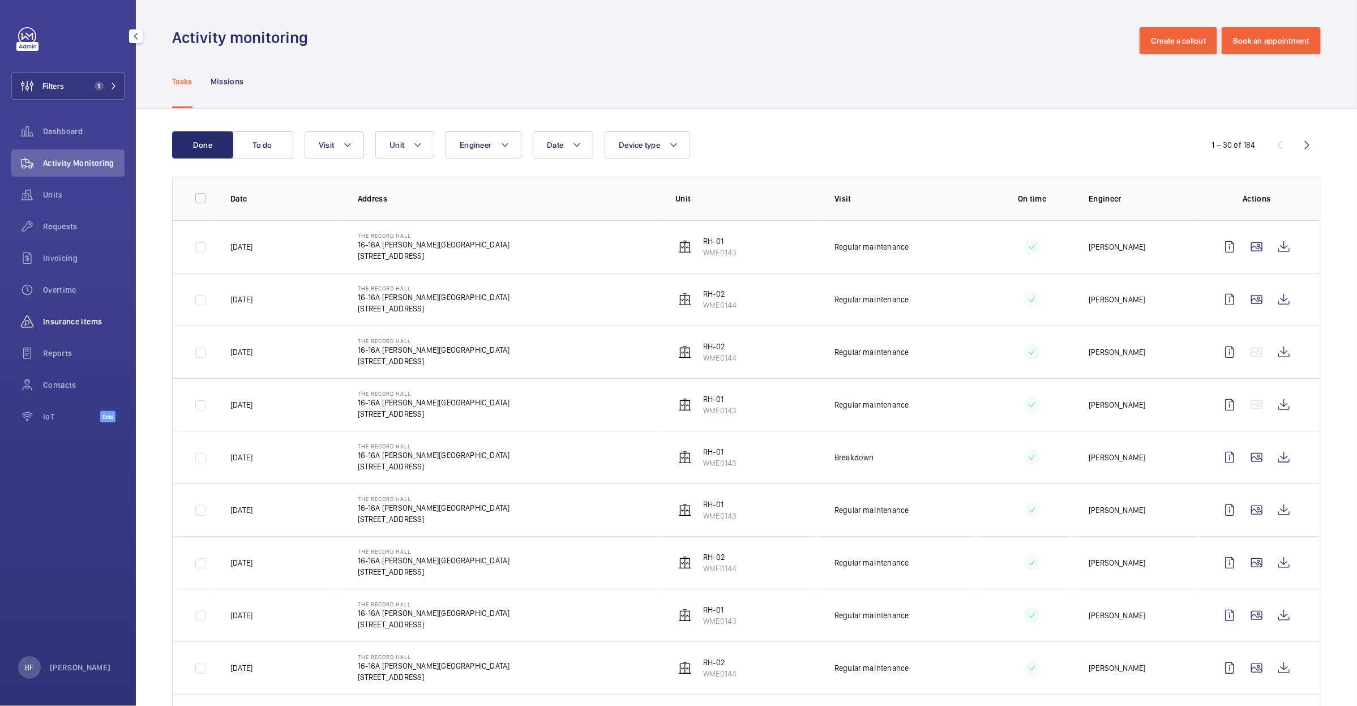
click at [83, 320] on span "Insurance items" at bounding box center [84, 321] width 82 height 11
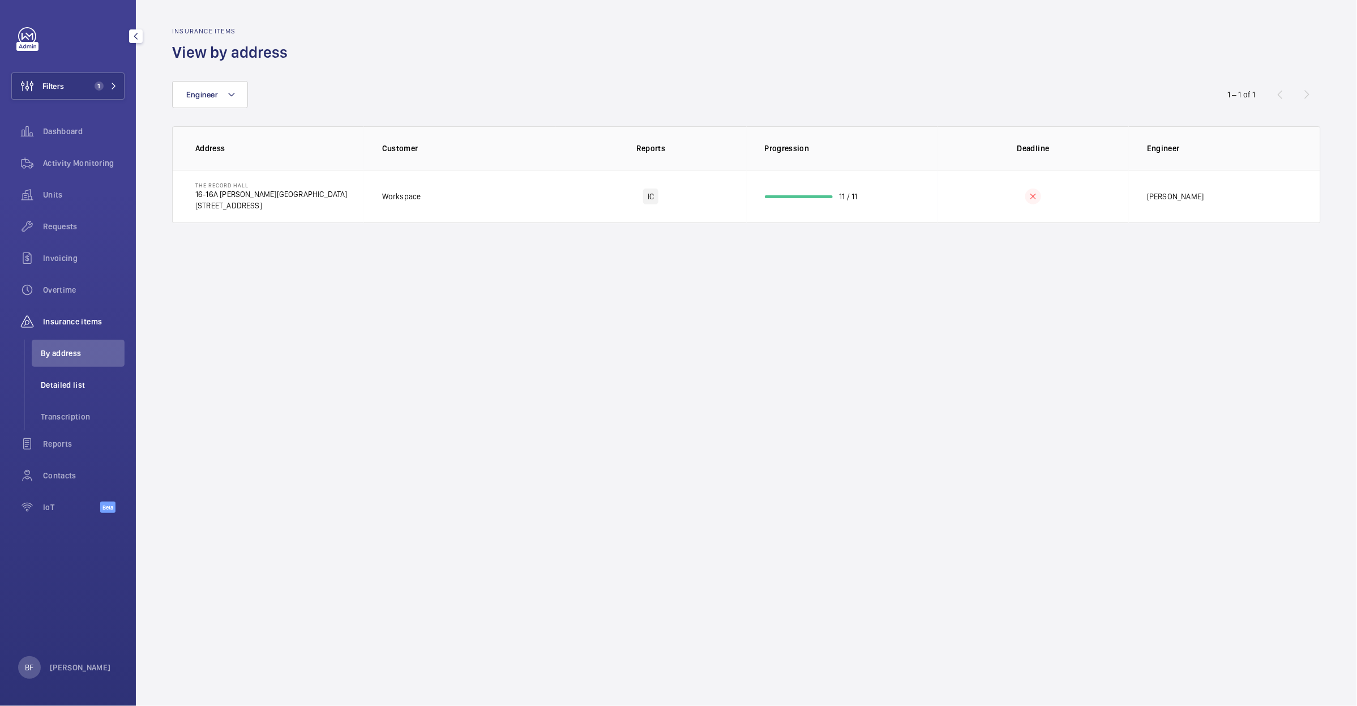
click at [77, 382] on span "Detailed list" at bounding box center [83, 384] width 84 height 11
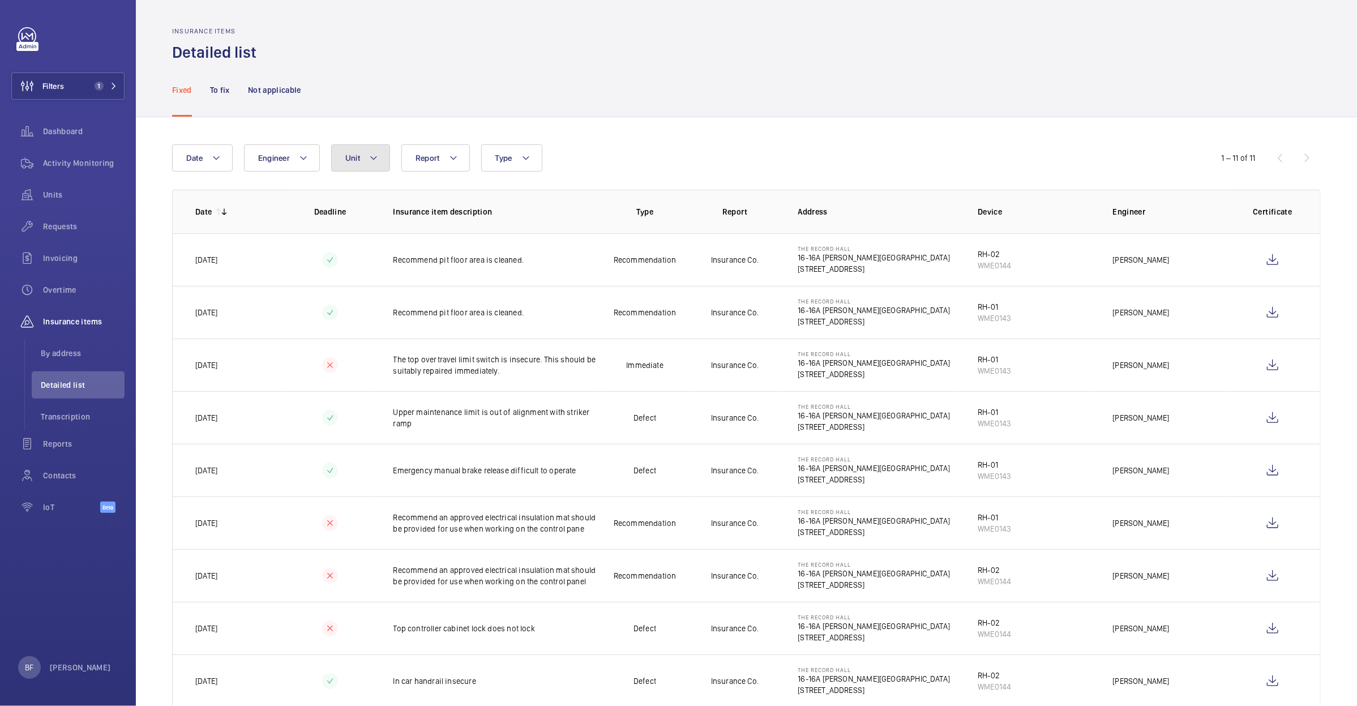
click at [350, 156] on span "Unit" at bounding box center [352, 157] width 15 height 9
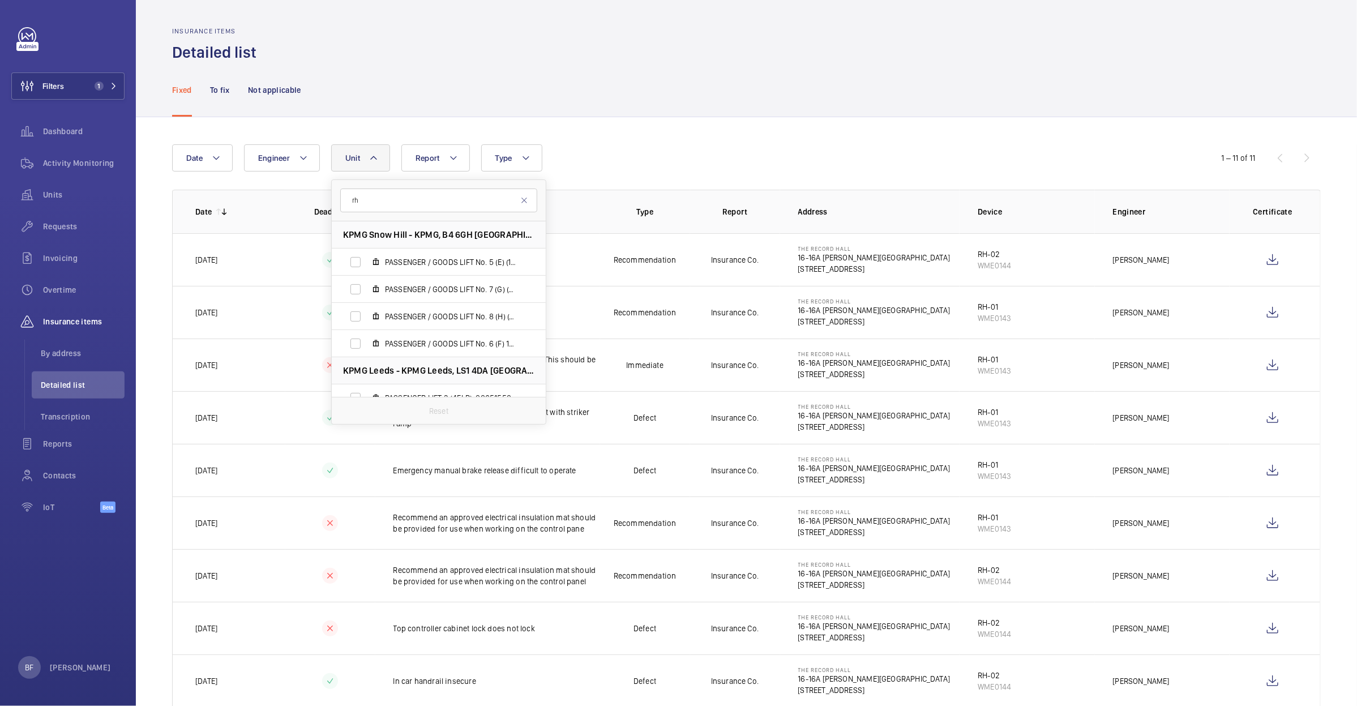
type input "r"
type input "RH-0"
click at [439, 260] on span "RH-0 1, WME0143" at bounding box center [450, 261] width 131 height 11
click at [367, 260] on input "RH-0 1, WME0143" at bounding box center [355, 262] width 23 height 23
checkbox input "true"
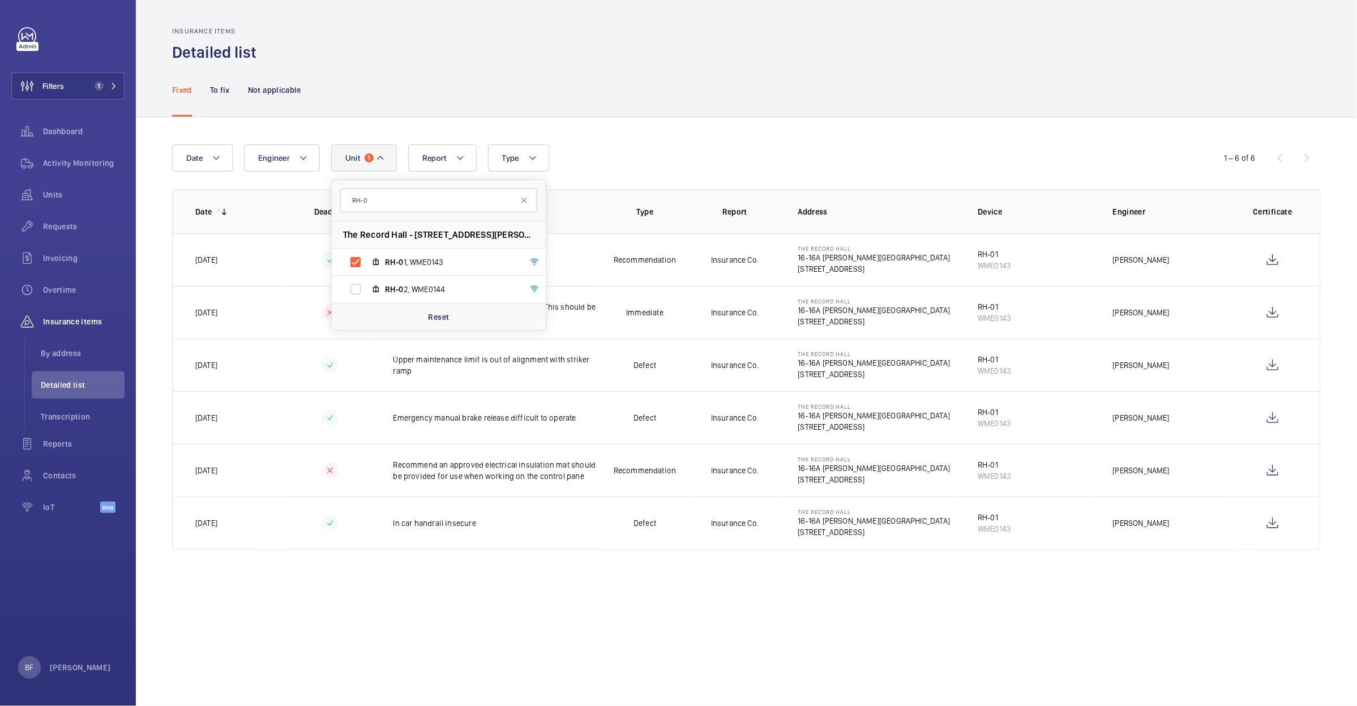
click at [488, 79] on div "Fixed To fix Not applicable" at bounding box center [746, 90] width 1148 height 54
click at [217, 80] on div "To fix" at bounding box center [220, 90] width 20 height 54
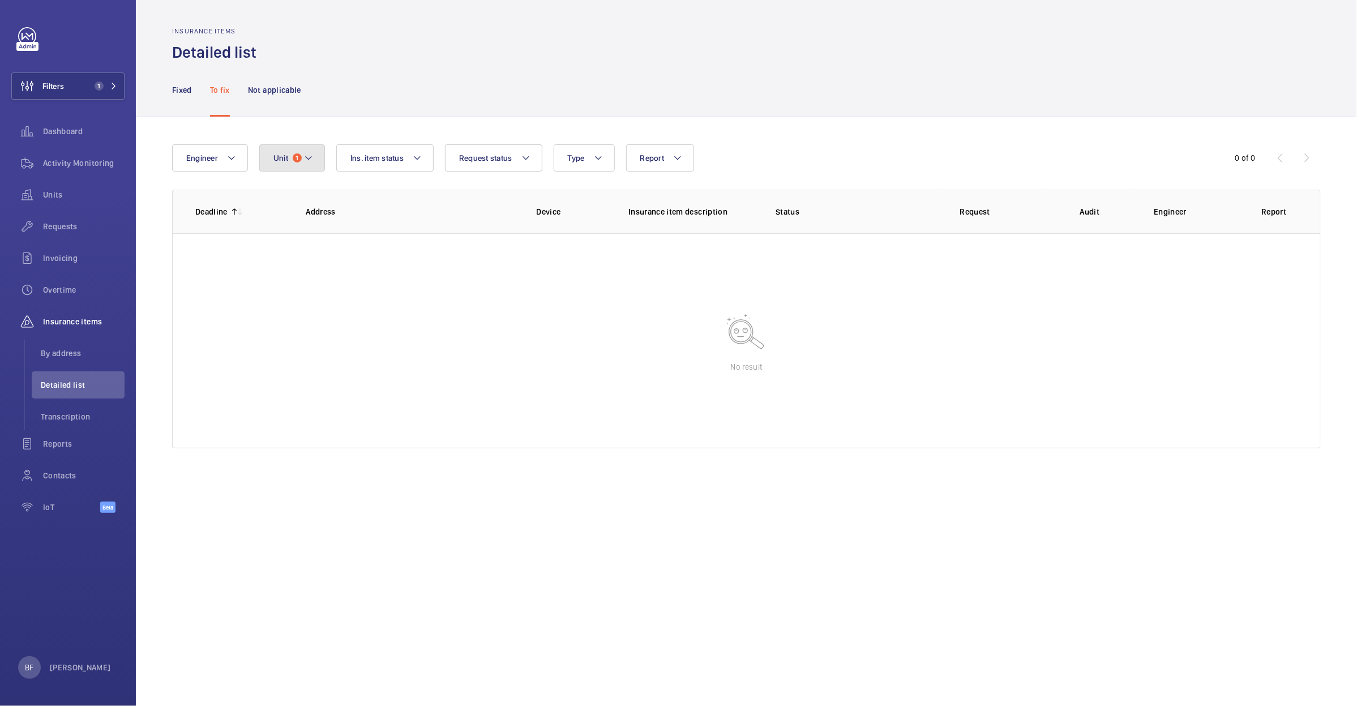
click at [280, 150] on button "Unit 1" at bounding box center [292, 157] width 66 height 27
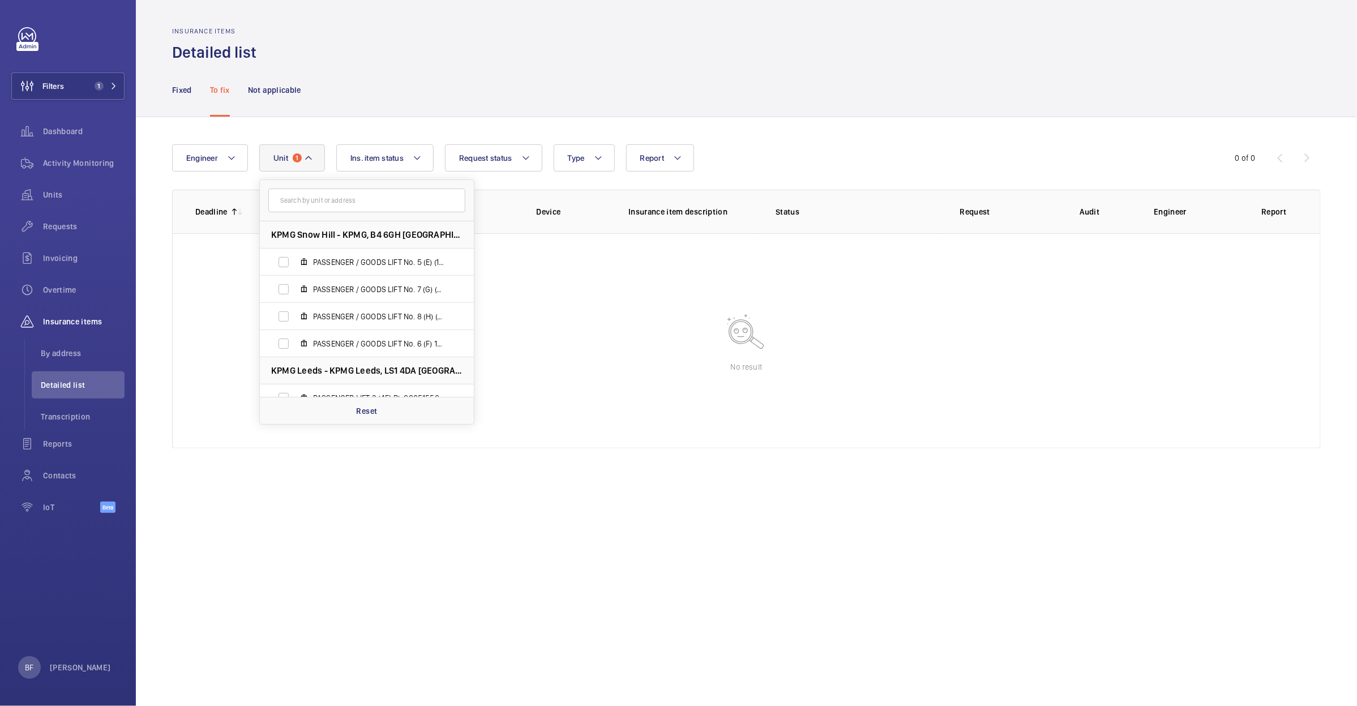
click at [348, 104] on div "Fixed To fix Not applicable" at bounding box center [746, 90] width 1148 height 54
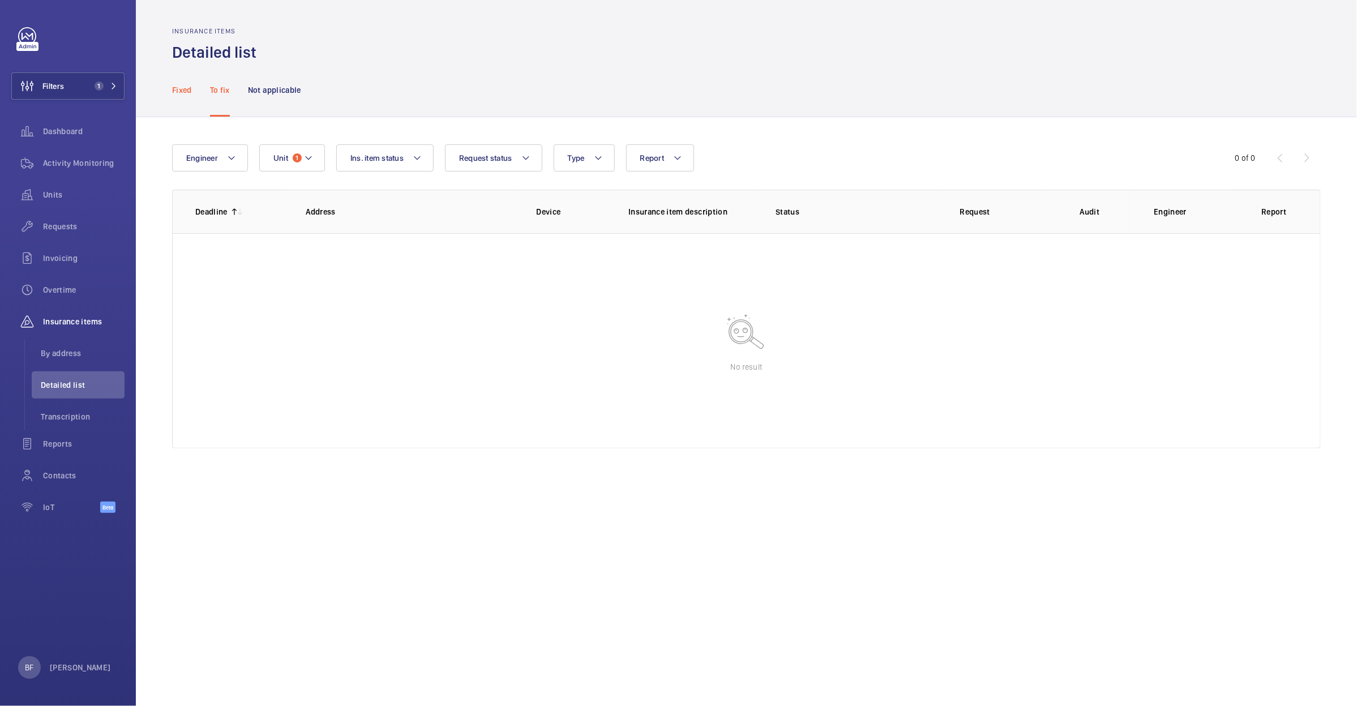
click at [182, 91] on p "Fixed" at bounding box center [182, 89] width 20 height 11
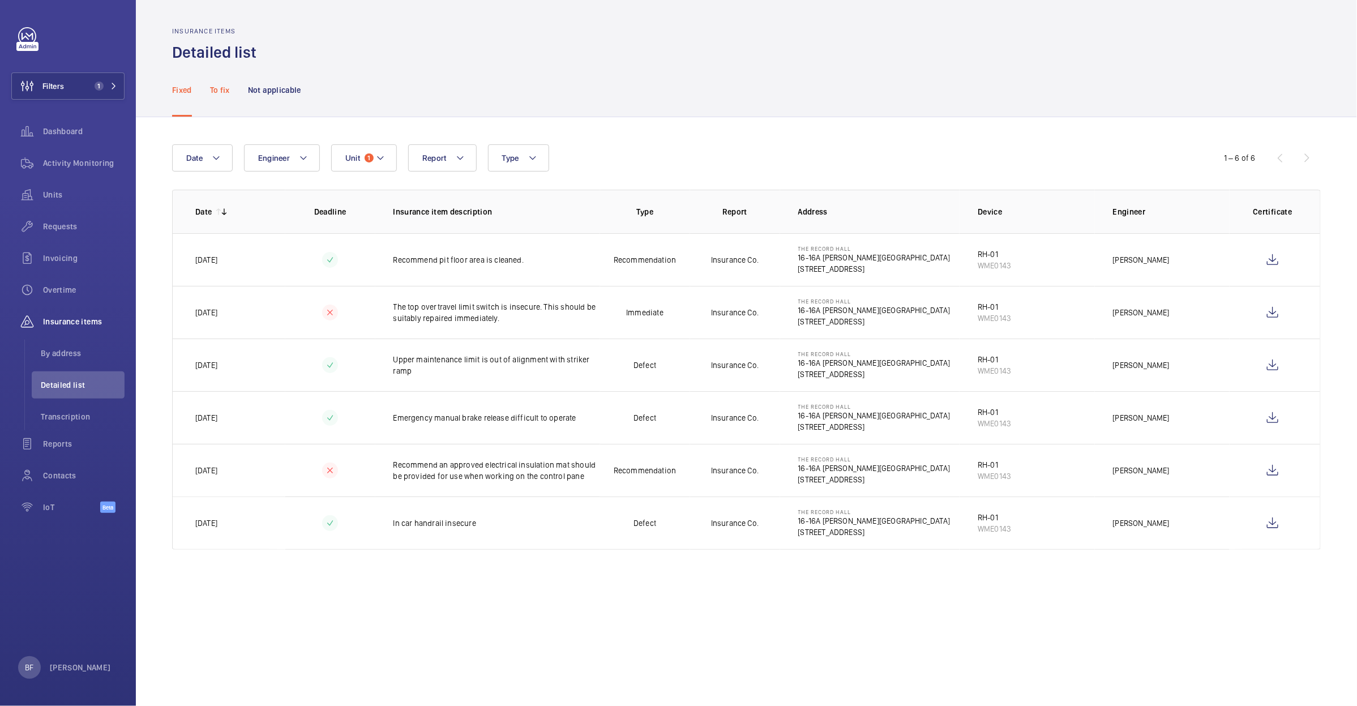
click at [225, 92] on p "To fix" at bounding box center [220, 89] width 20 height 11
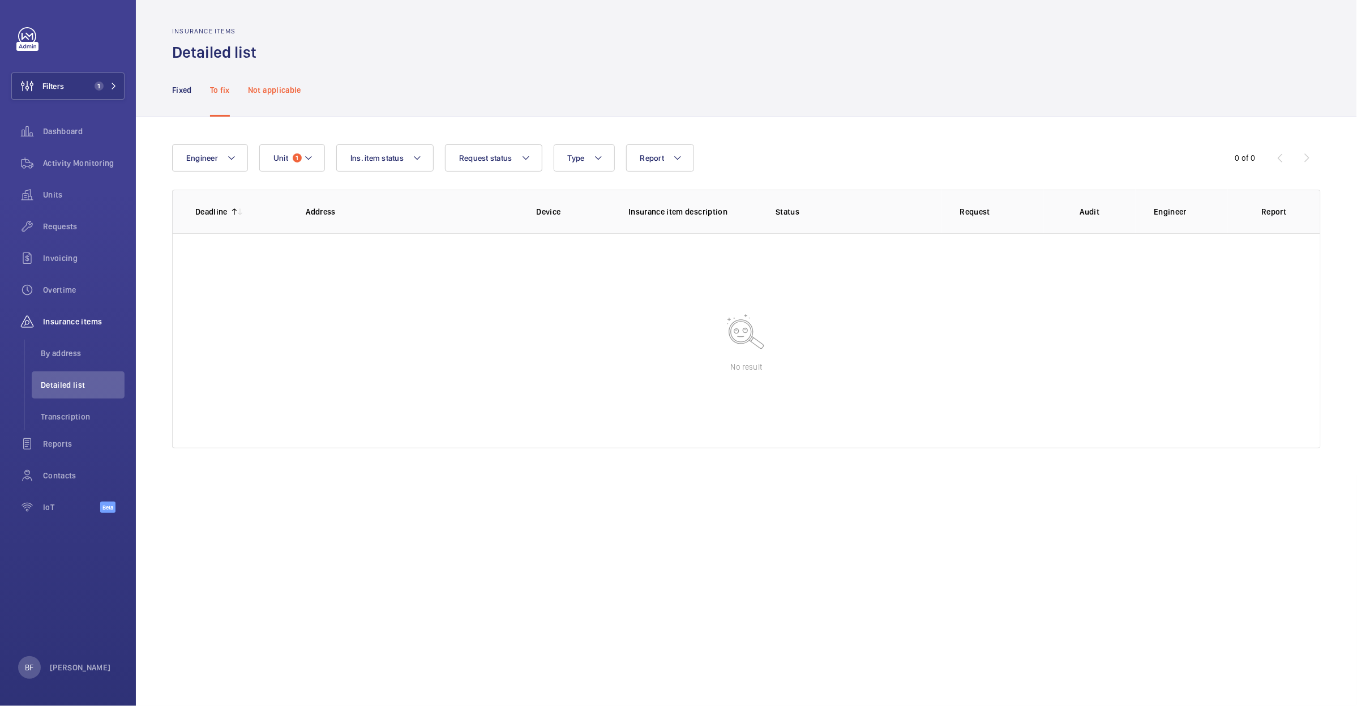
click at [278, 91] on p "Not applicable" at bounding box center [274, 89] width 53 height 11
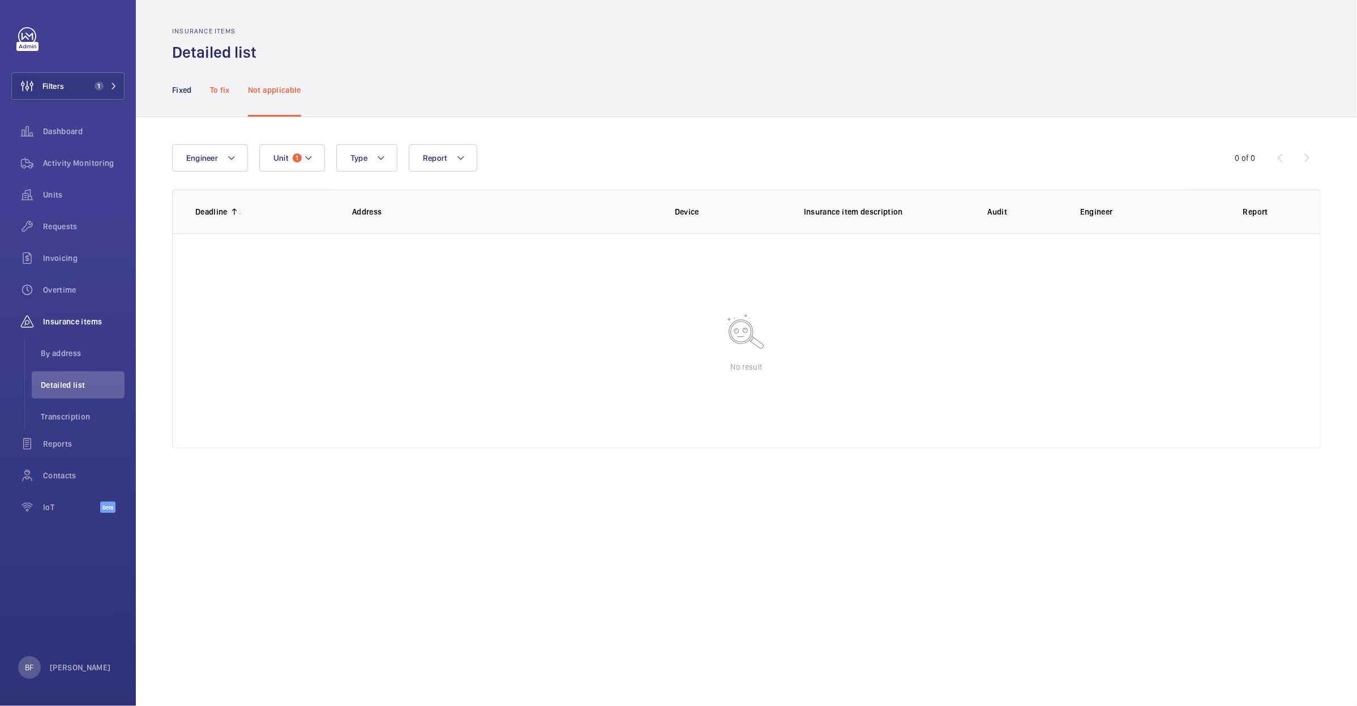
click at [215, 91] on p "To fix" at bounding box center [220, 89] width 20 height 11
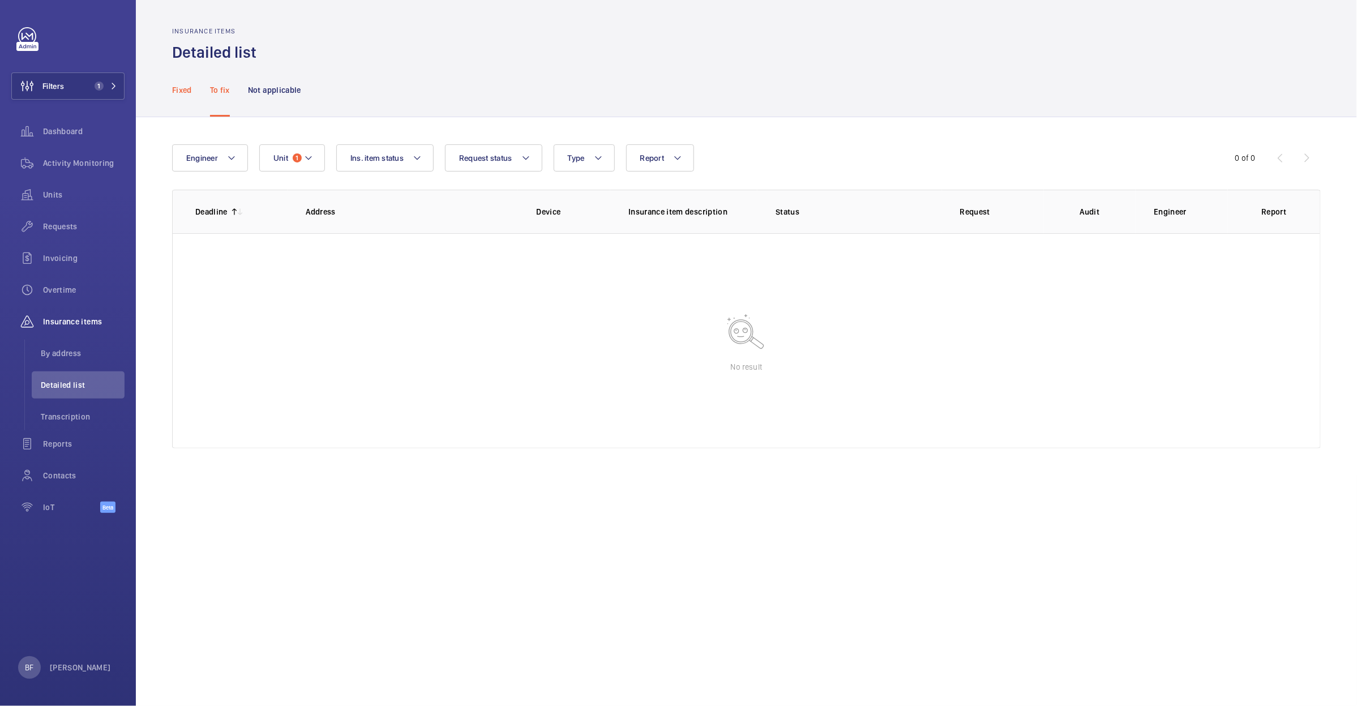
click at [188, 89] on p "Fixed" at bounding box center [182, 89] width 20 height 11
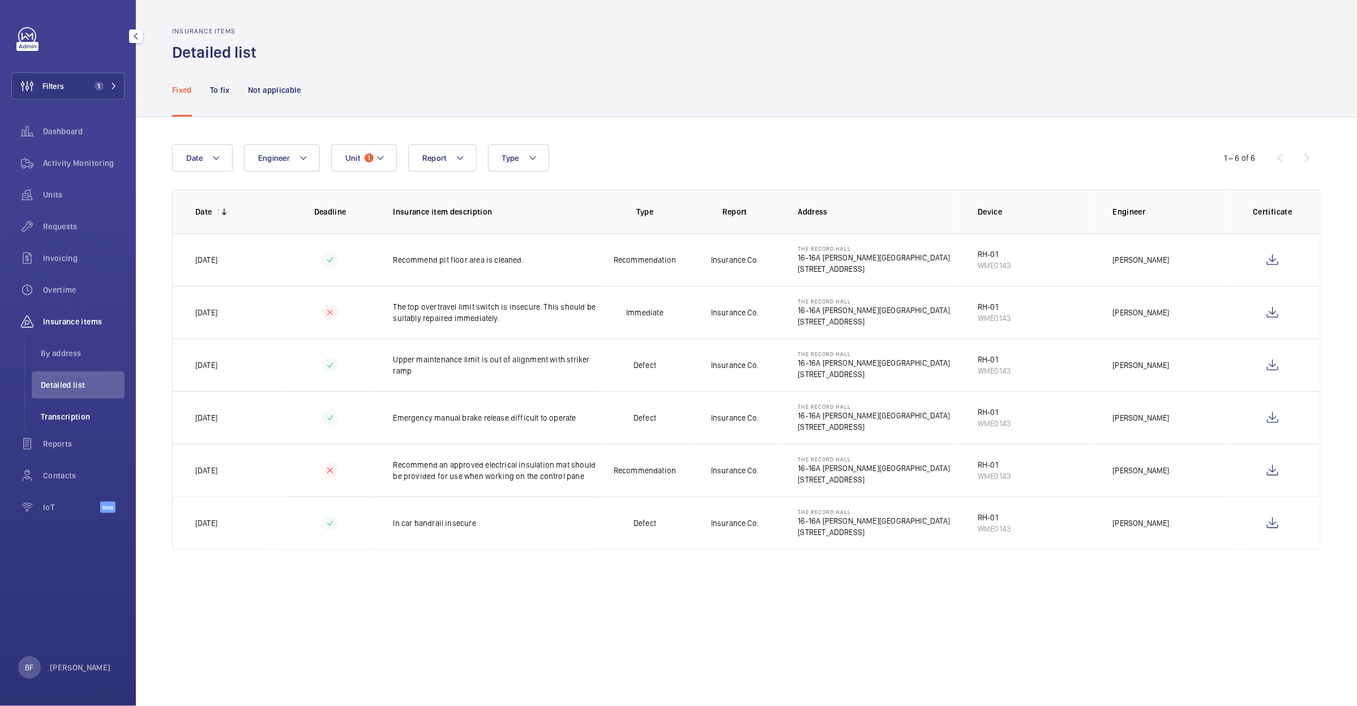
click at [80, 418] on span "Transcription" at bounding box center [83, 416] width 84 height 11
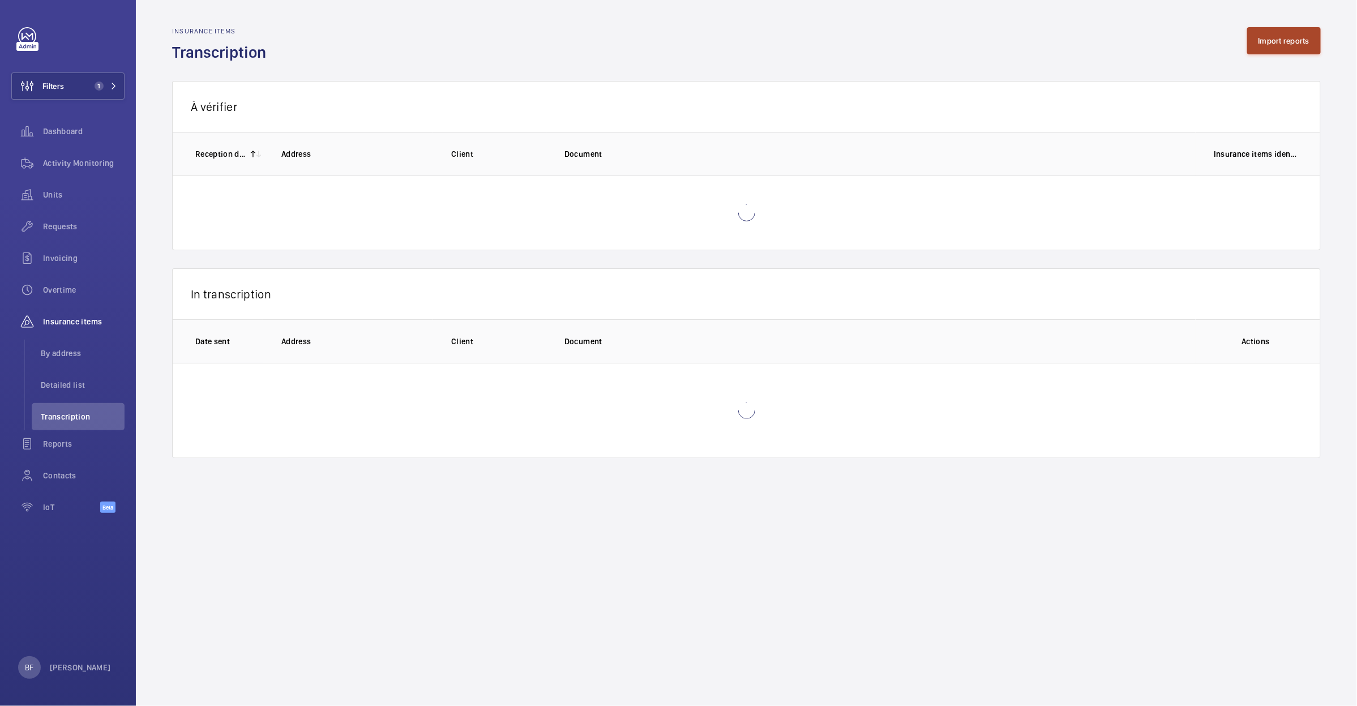
click at [1275, 41] on button "Import reports" at bounding box center [1284, 40] width 74 height 27
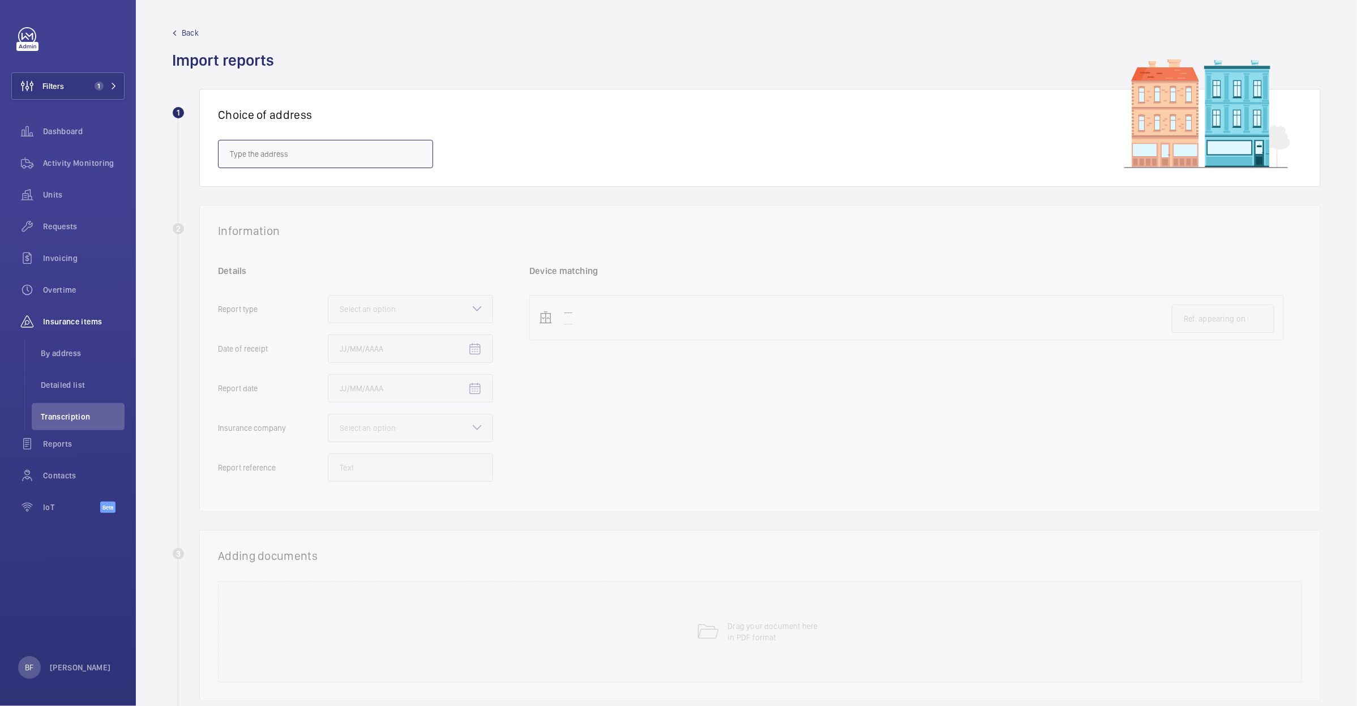
click at [276, 155] on input "text" at bounding box center [325, 154] width 215 height 28
click at [275, 187] on span "The Record Hall - 16-16A Baldwin's Gardens, LONDON EC1N 7RJ" at bounding box center [322, 187] width 185 height 11
type input "The Record Hall - 16-16A Baldwin's Gardens, LONDON EC1N 7RJ"
click at [423, 294] on div "Details Report type Select an option Reception date Report date Auditor Select …" at bounding box center [373, 379] width 311 height 228
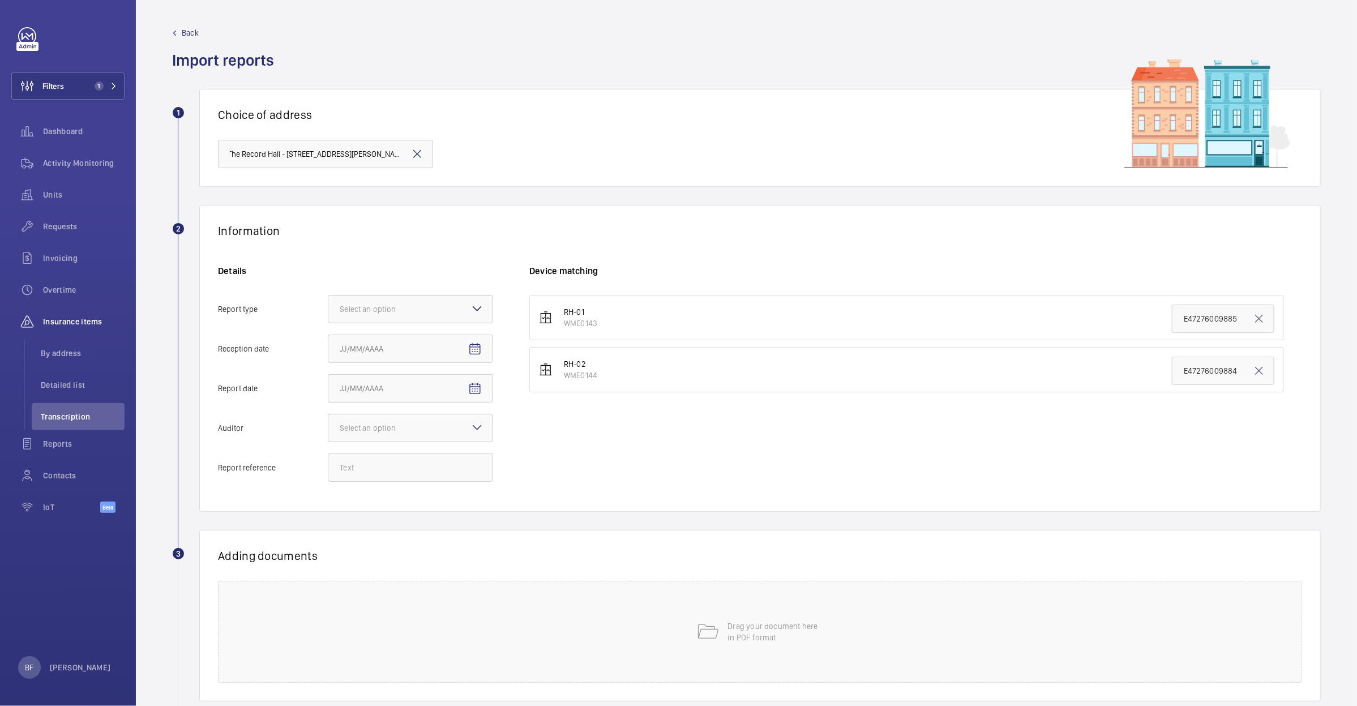
scroll to position [0, 0]
click at [466, 315] on div at bounding box center [410, 308] width 164 height 27
click at [328, 315] on input "Report type Select an option Insurance company Consultant" at bounding box center [328, 308] width 0 height 27
click at [475, 341] on span "Insurance company" at bounding box center [411, 343] width 142 height 11
click at [328, 323] on input "Report type Select an option Insurance company Consultant" at bounding box center [328, 308] width 0 height 27
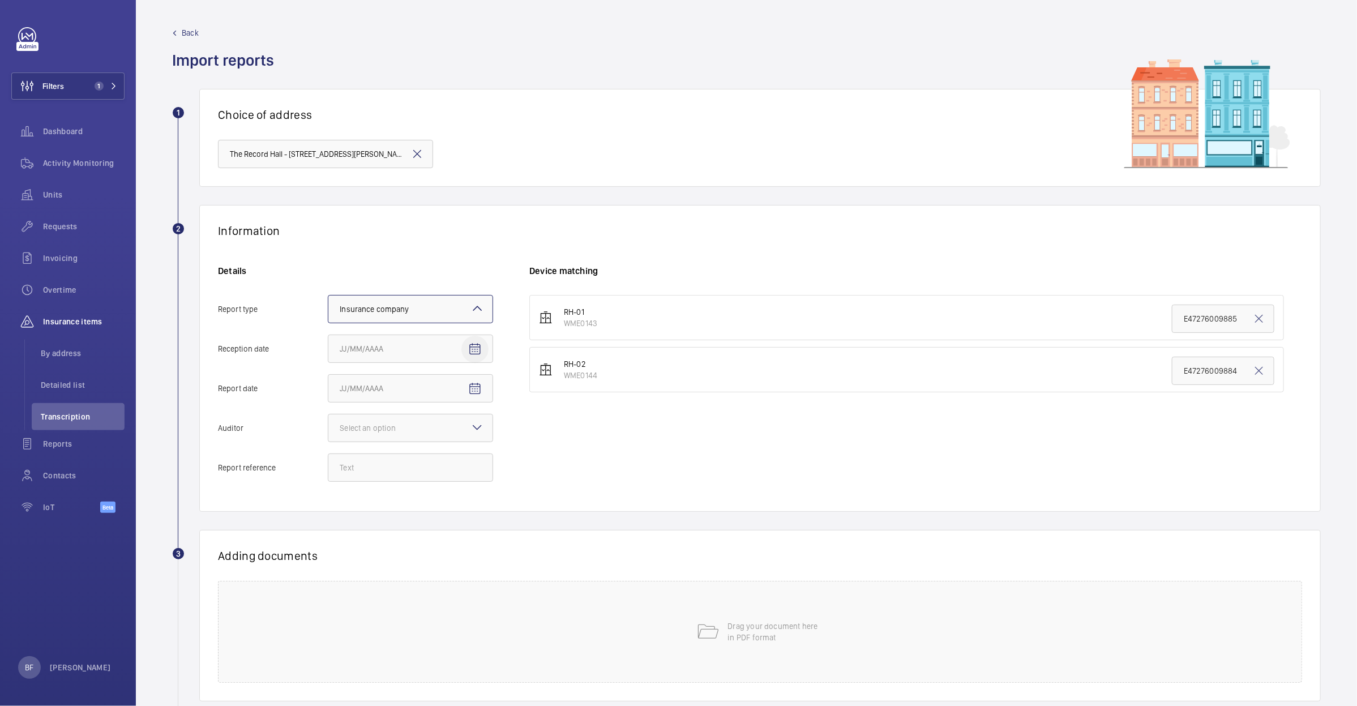
click at [486, 349] on span "Open calendar" at bounding box center [474, 349] width 27 height 27
click at [440, 514] on span "25" at bounding box center [435, 509] width 20 height 20
type input "9/25/2025"
click at [465, 396] on span "Open calendar" at bounding box center [474, 388] width 27 height 27
click at [460, 430] on span "Previous month" at bounding box center [459, 434] width 23 height 23
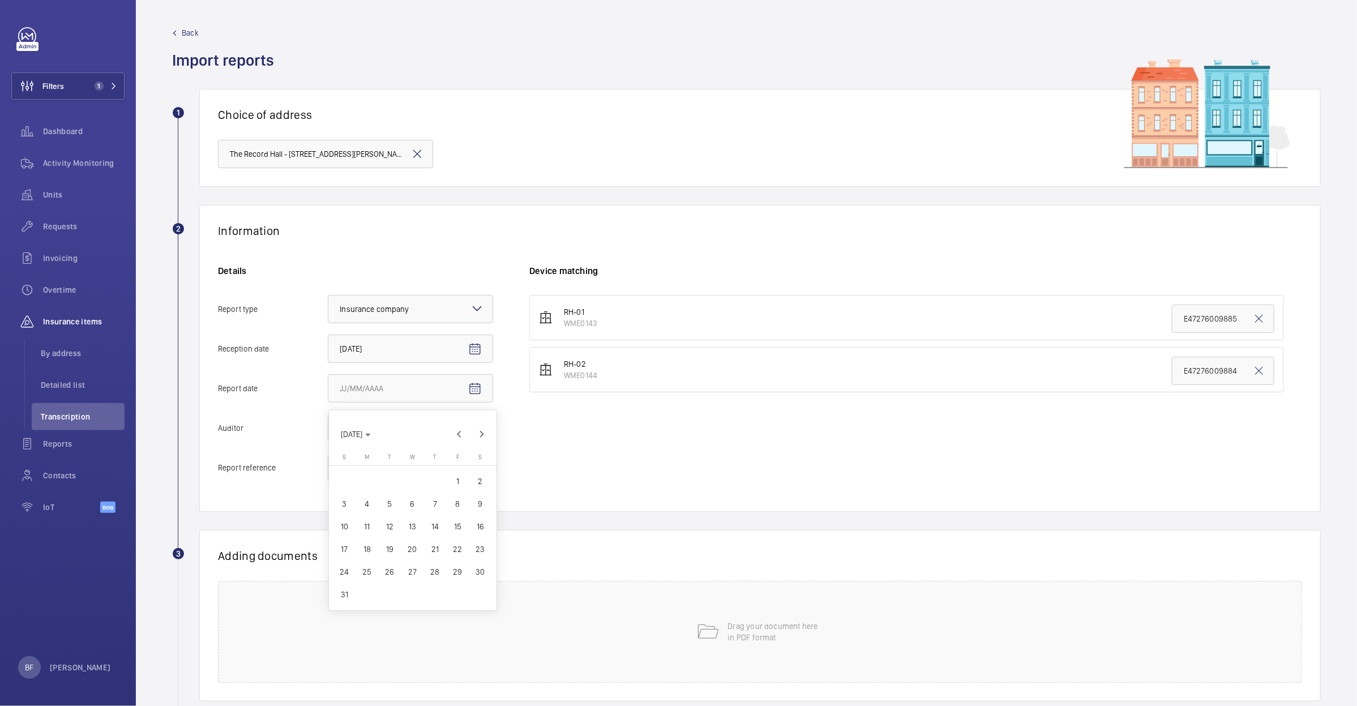
click at [462, 571] on span "29" at bounding box center [458, 572] width 20 height 20
type input "8/29/2025"
click at [365, 433] on div "Select an option" at bounding box center [382, 427] width 84 height 11
click at [328, 433] on input "Auditor Select an option Veritas Zurich British Engineering Allianz Other" at bounding box center [328, 427] width 0 height 27
click at [368, 539] on div "Allianz" at bounding box center [410, 546] width 164 height 28
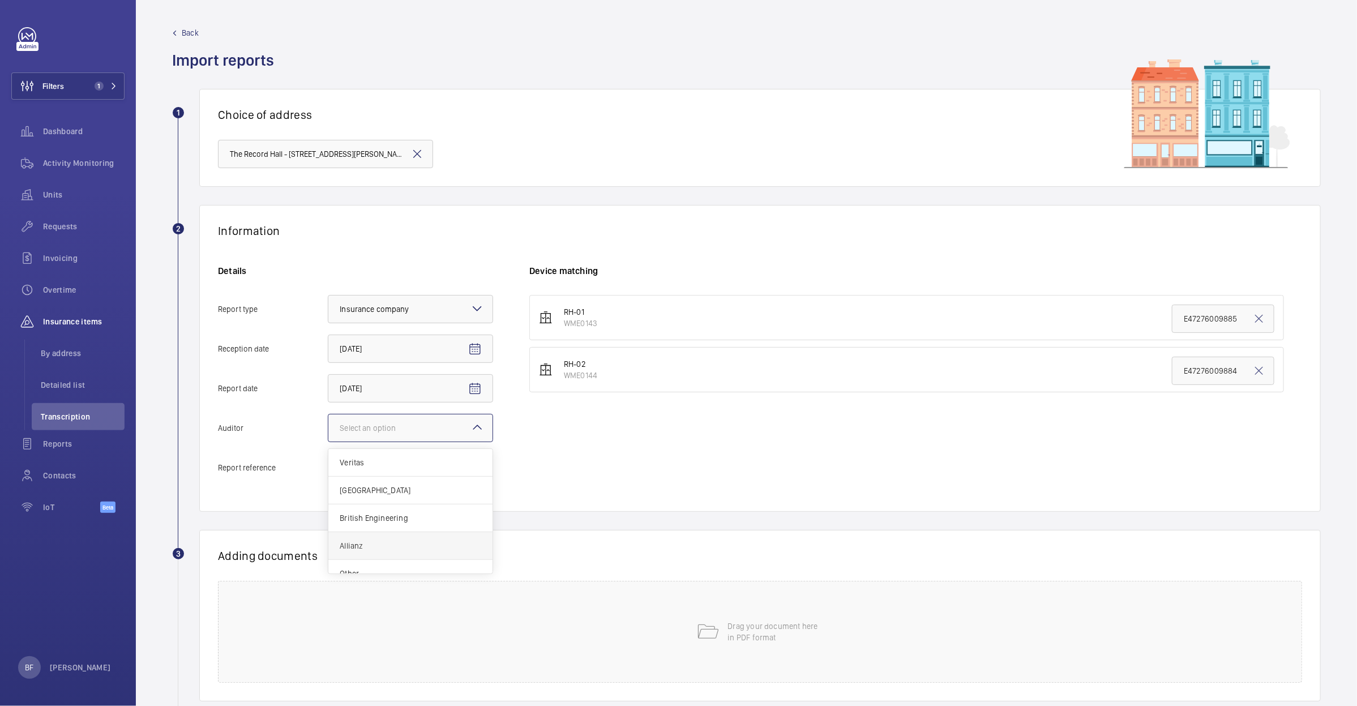
click at [328, 442] on input "Auditor Select an option Veritas Zurich British Engineering Allianz Other" at bounding box center [328, 427] width 0 height 27
click at [381, 459] on input "Report reference" at bounding box center [410, 467] width 165 height 28
click at [413, 477] on input "Report reference" at bounding box center [410, 467] width 165 height 28
paste input "E52909001785"
type input "E52909001785"
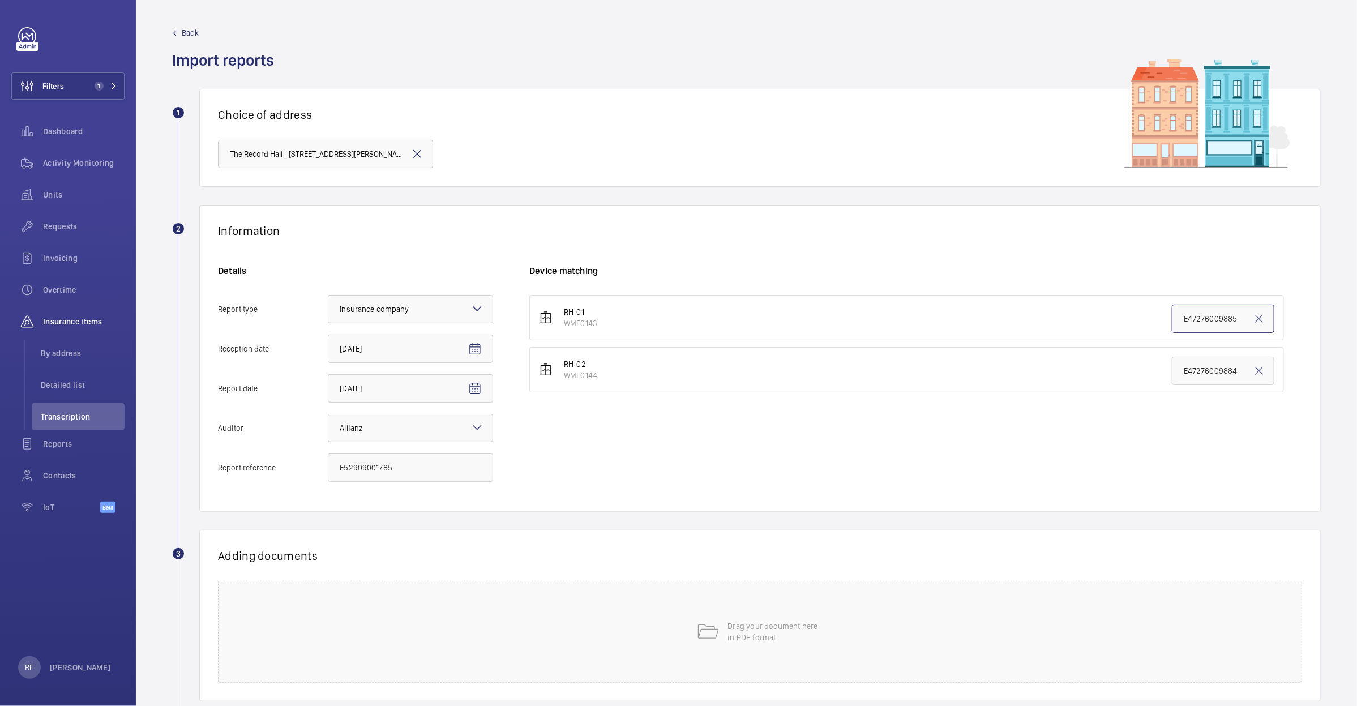
click at [1197, 320] on input "E47276009885" at bounding box center [1223, 319] width 102 height 28
paste input "529090017"
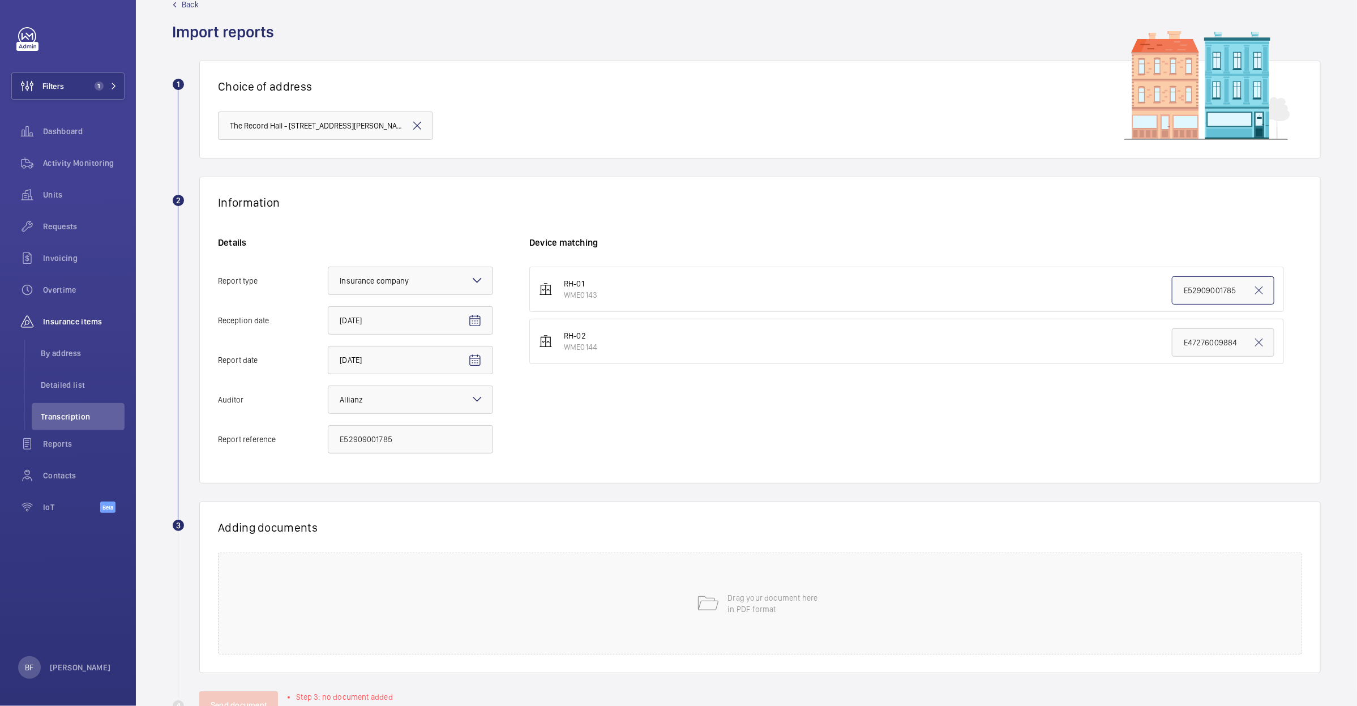
scroll to position [68, 0]
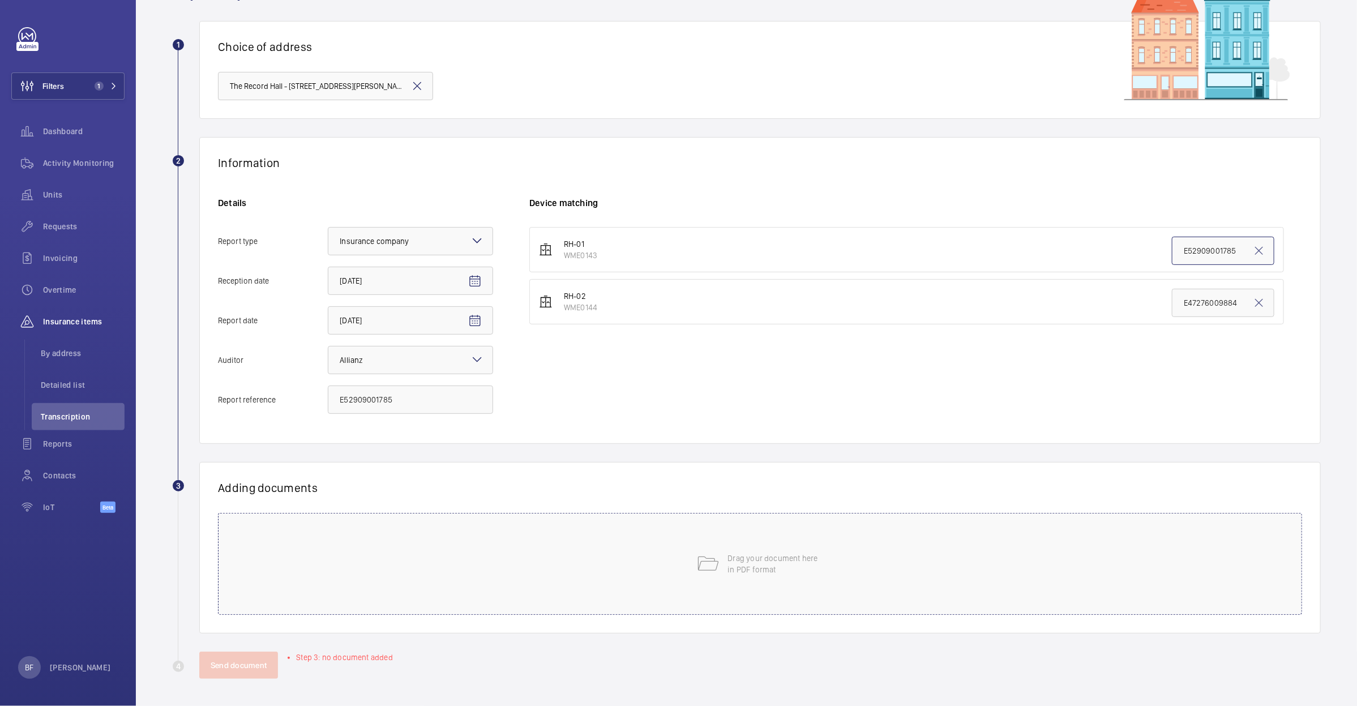
type input "E52909001785"
click at [495, 516] on div "Drag your document here in PDF format" at bounding box center [760, 564] width 1084 height 102
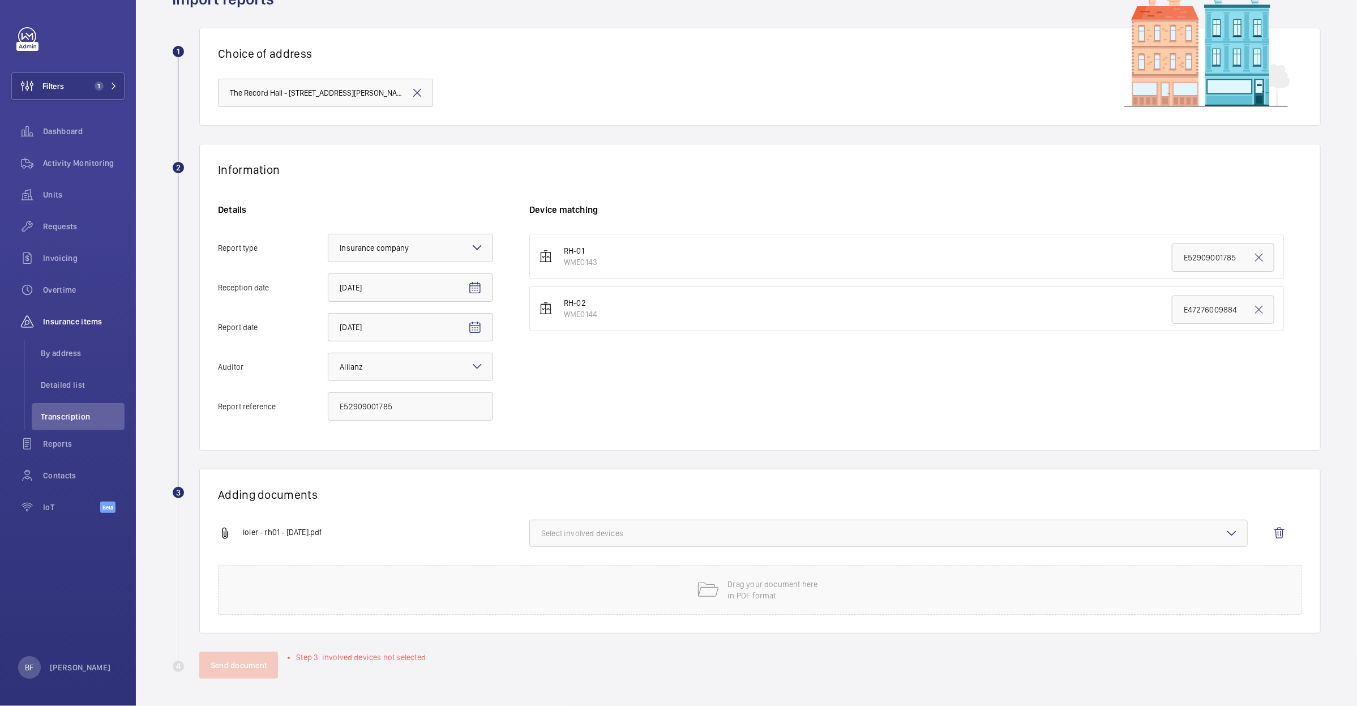
click at [751, 536] on span "Select involved devices" at bounding box center [888, 533] width 695 height 11
click at [624, 602] on label "WME0144" at bounding box center [880, 595] width 700 height 27
click at [558, 602] on input "WME0144" at bounding box center [546, 596] width 23 height 23
checkbox input "true"
click at [624, 574] on span "WME0143" at bounding box center [889, 568] width 659 height 11
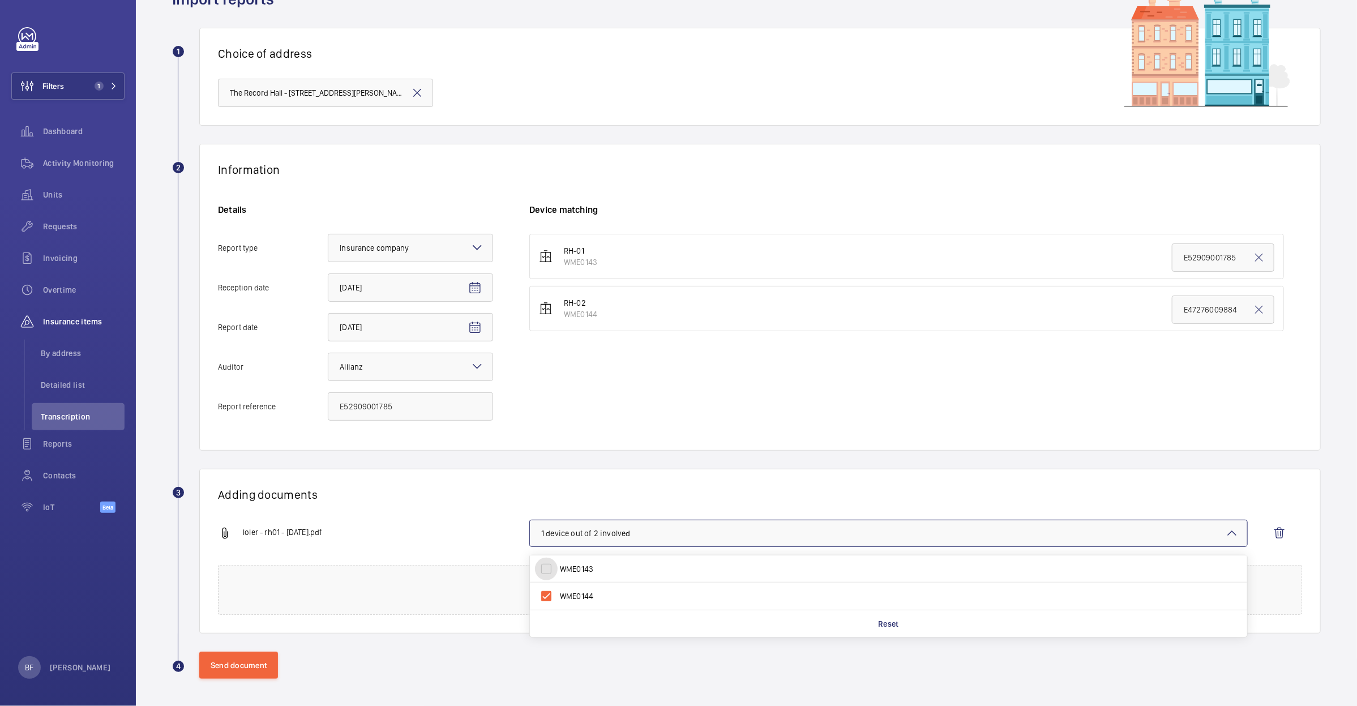
click at [558, 574] on input "WME0143" at bounding box center [546, 569] width 23 height 23
checkbox input "true"
click at [556, 595] on input "WME0144" at bounding box center [546, 596] width 23 height 23
checkbox input "false"
click at [428, 500] on h1 "Adding documents" at bounding box center [760, 494] width 1084 height 14
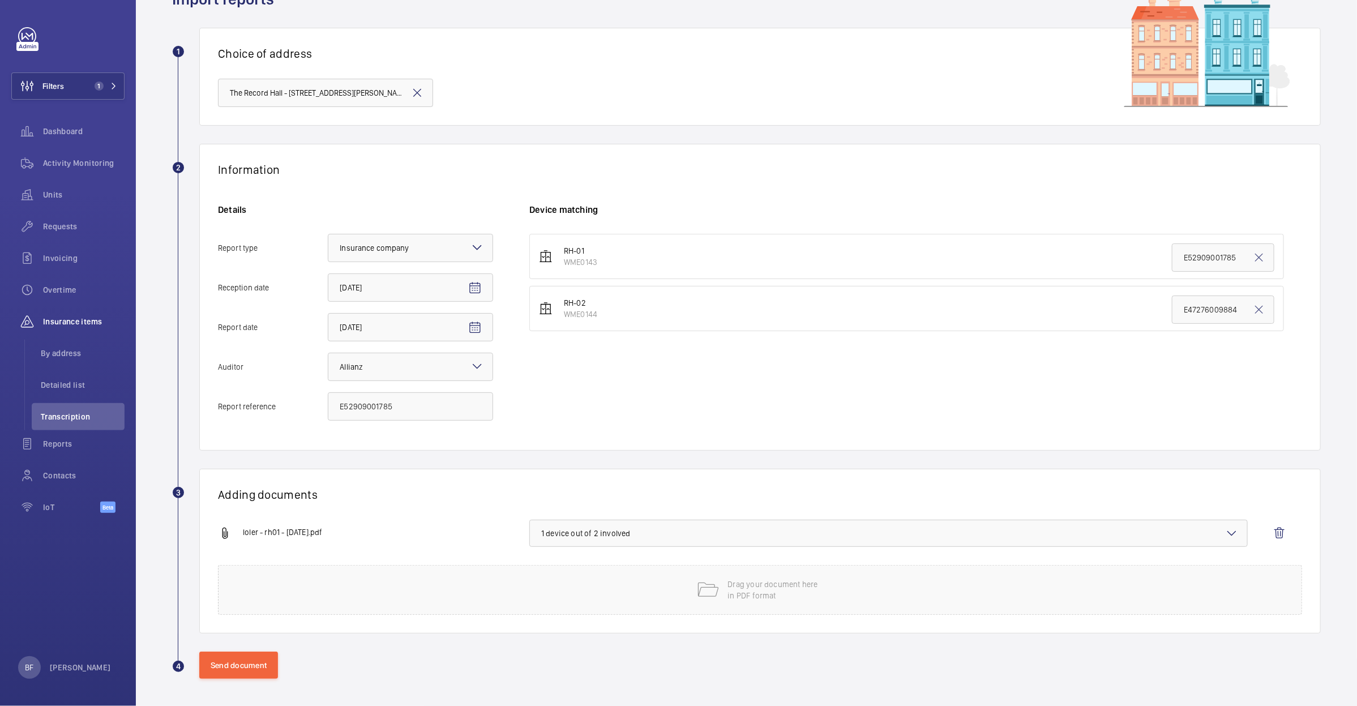
click at [564, 530] on span "1 device out of 2 involved" at bounding box center [888, 533] width 695 height 11
click at [224, 672] on button "Send document" at bounding box center [238, 665] width 79 height 27
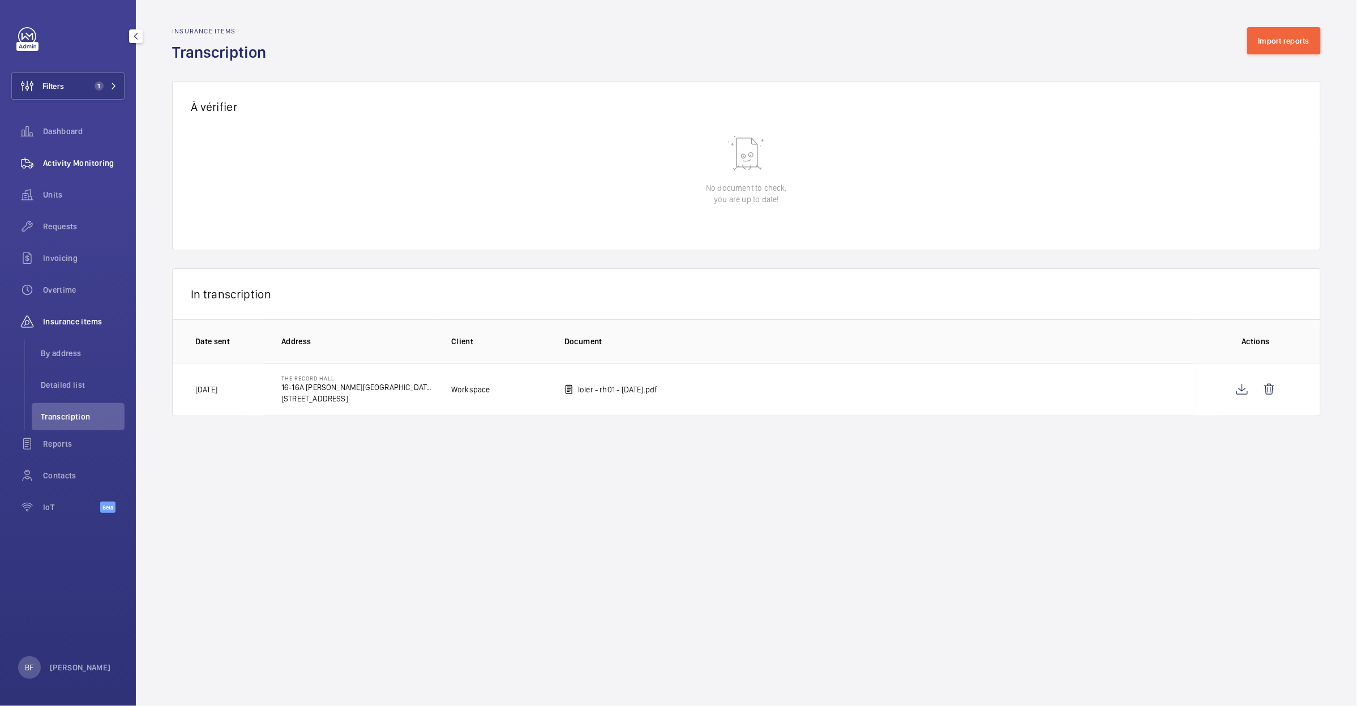
click at [75, 161] on span "Activity Monitoring" at bounding box center [84, 162] width 82 height 11
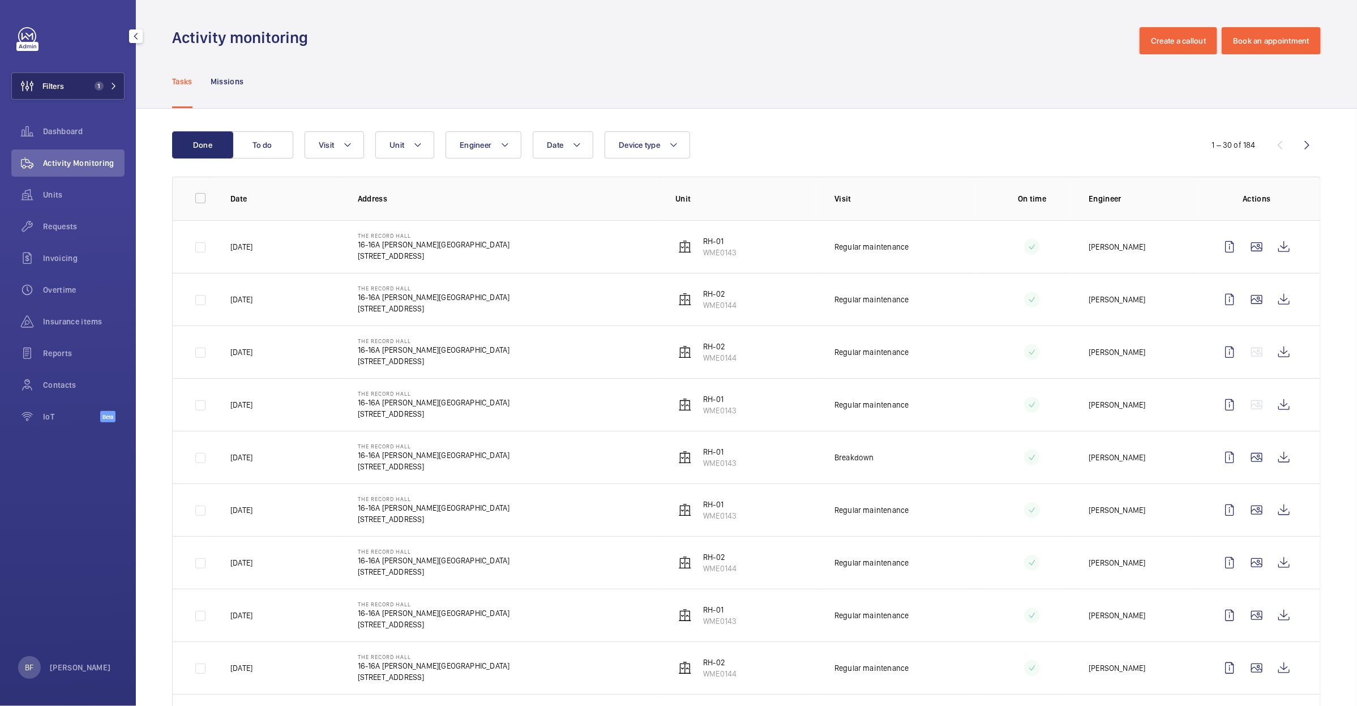
click at [118, 87] on button "Filters 1" at bounding box center [67, 85] width 113 height 27
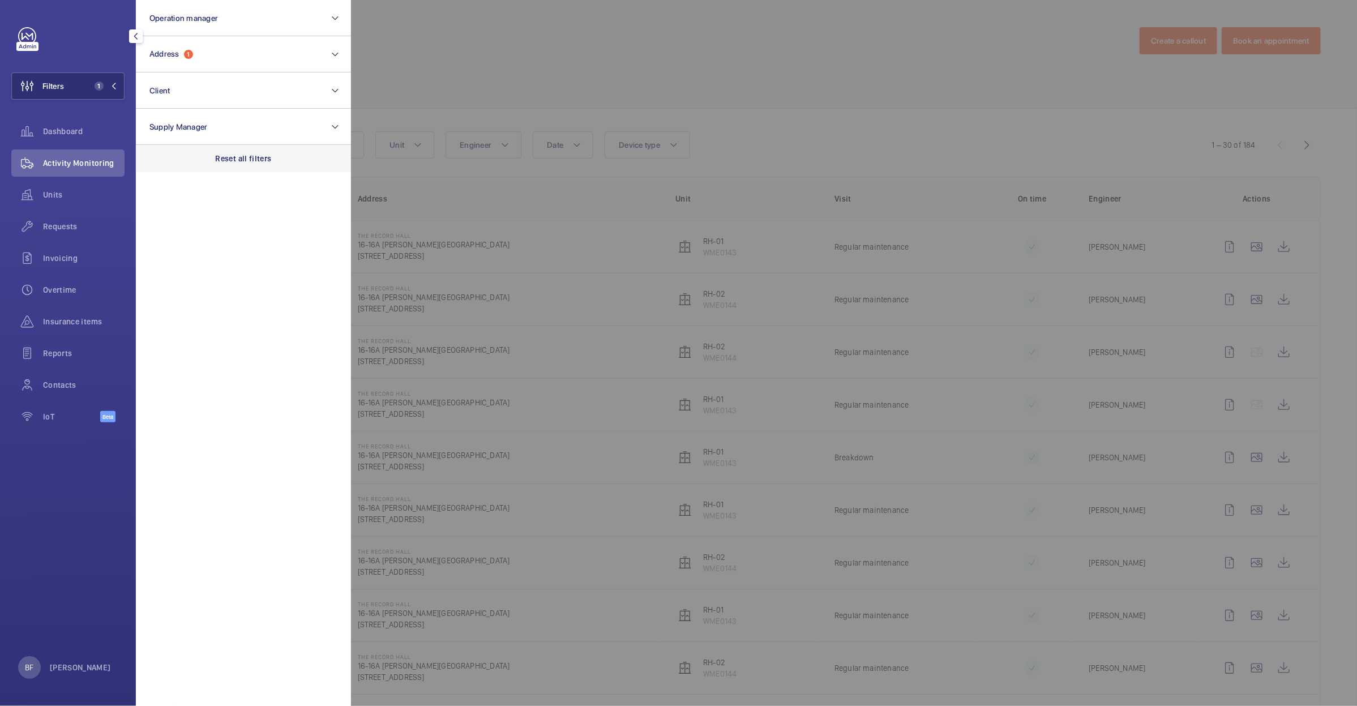
click at [251, 156] on p "Reset all filters" at bounding box center [244, 158] width 56 height 11
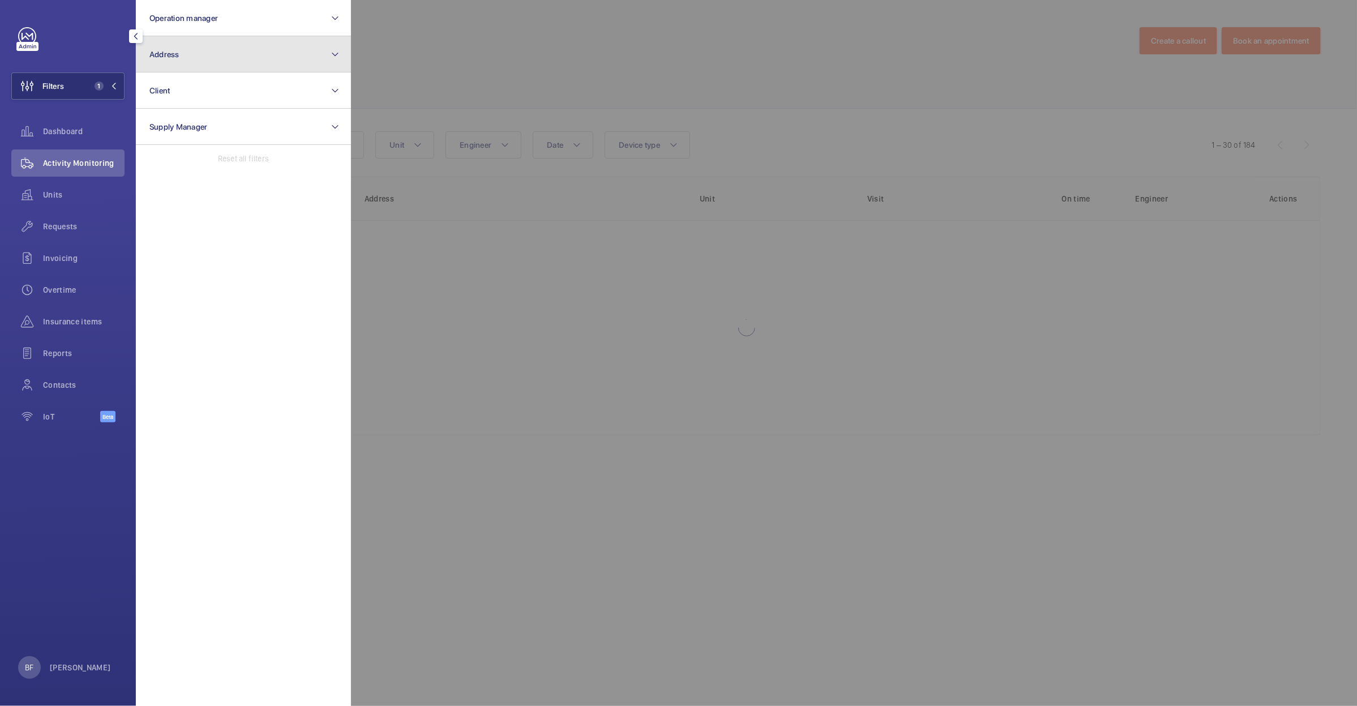
click at [235, 59] on button "Address" at bounding box center [243, 54] width 215 height 36
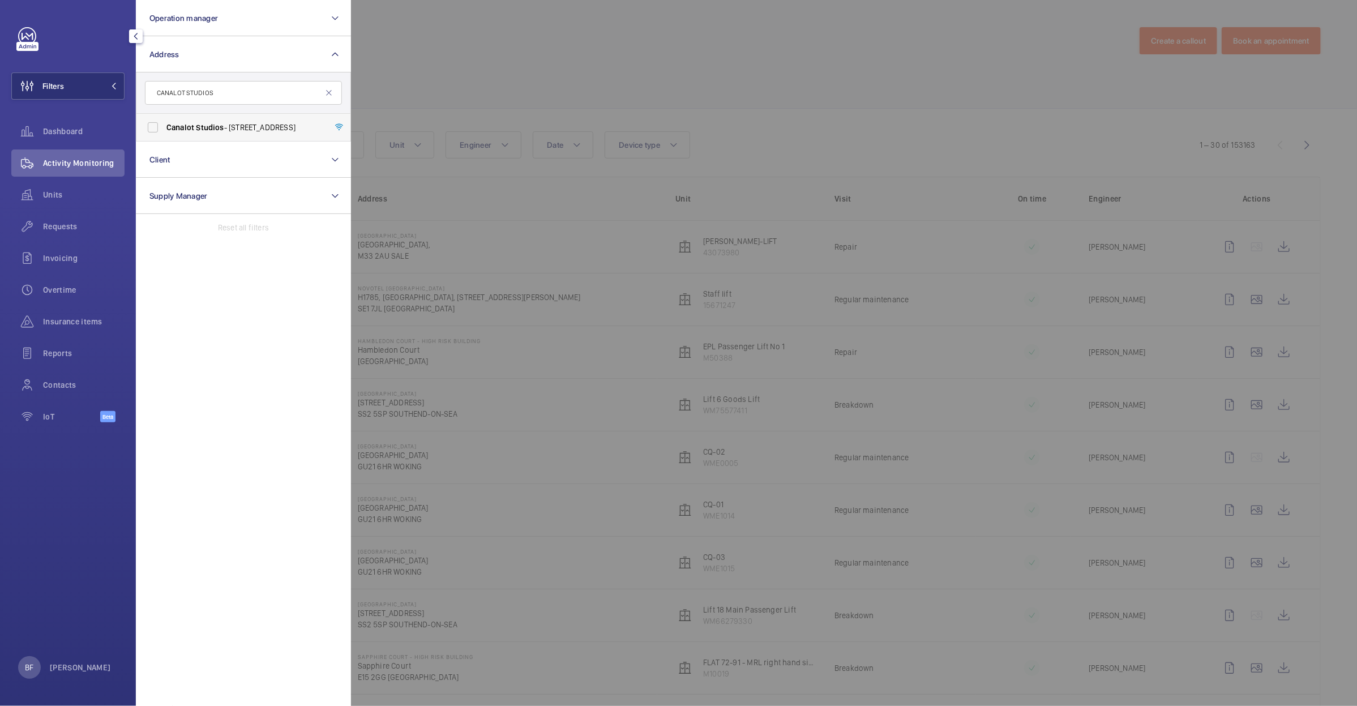
type input "CANALOT STUDIOS"
click at [214, 128] on span "Studios" at bounding box center [210, 127] width 28 height 9
click at [164, 128] on input "Canalot Studios - 222 Kensal Road,, LONDON W10 5BN" at bounding box center [153, 127] width 23 height 23
checkbox input "true"
click at [618, 95] on div at bounding box center [1029, 353] width 1357 height 706
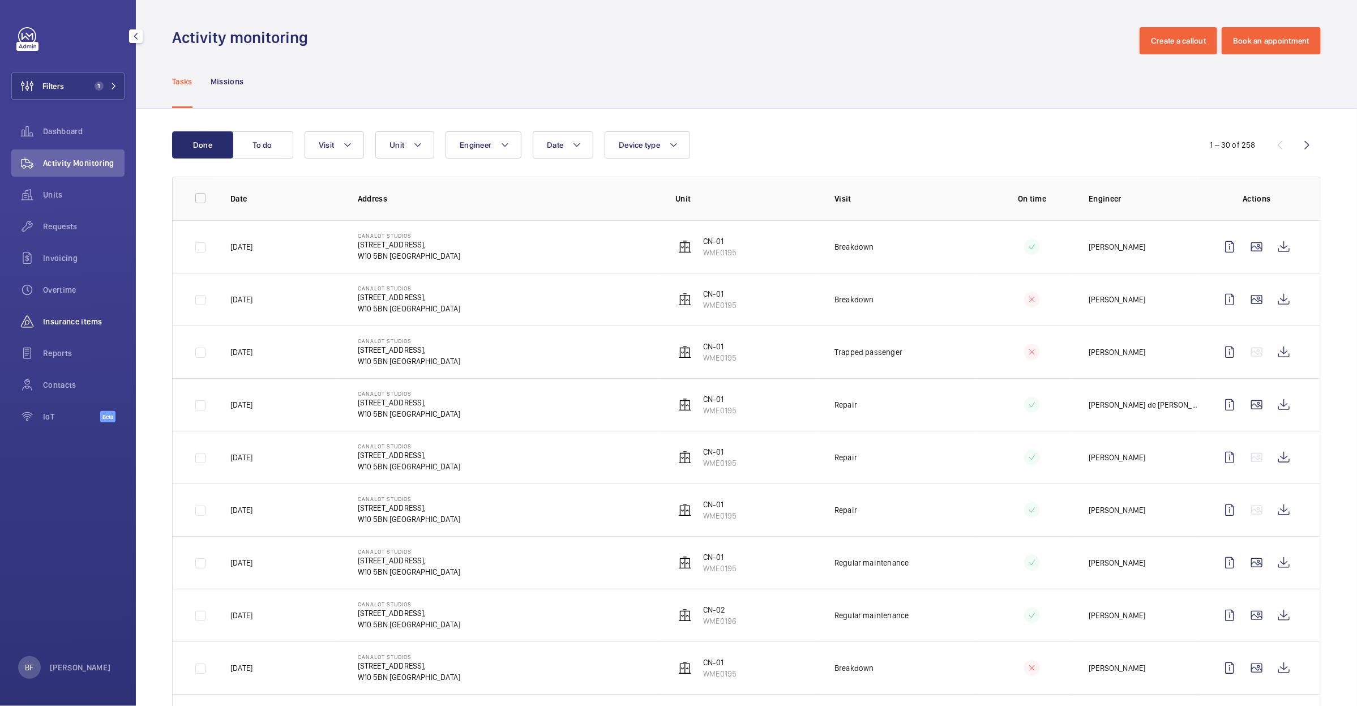
click at [68, 324] on span "Insurance items" at bounding box center [84, 321] width 82 height 11
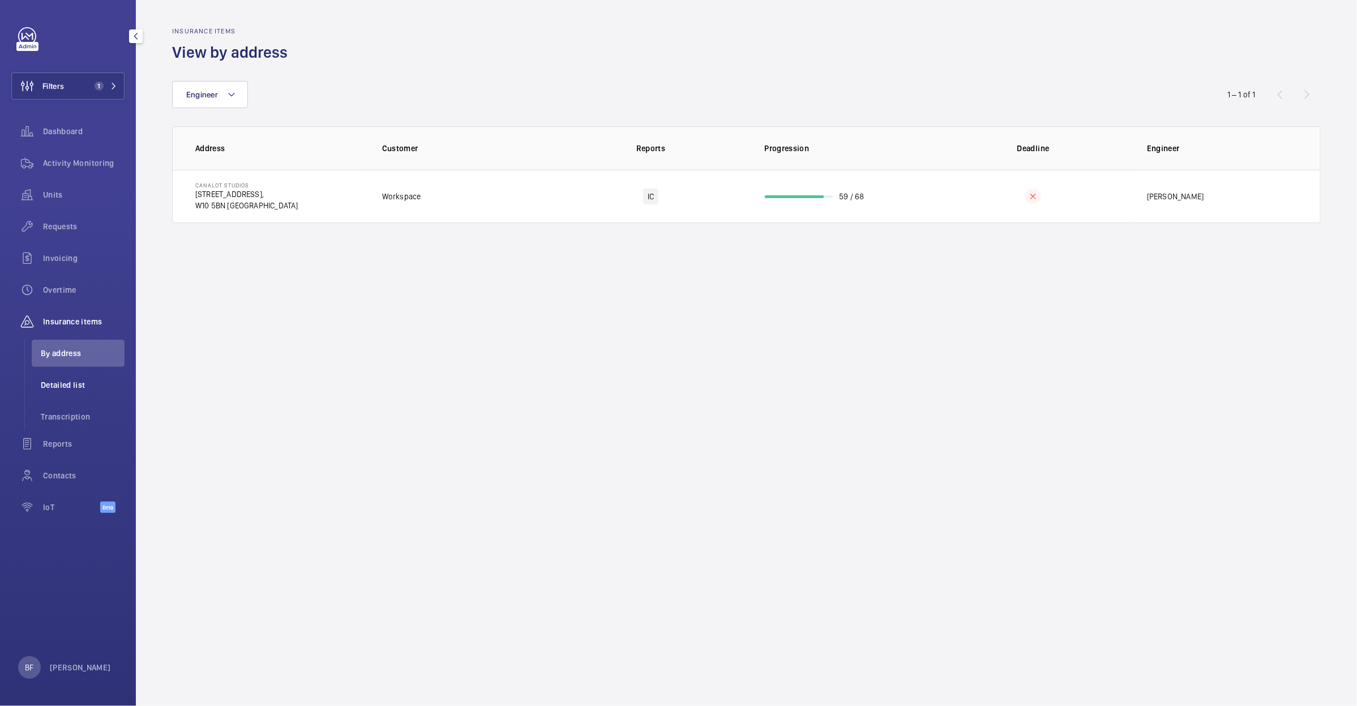
click at [74, 381] on span "Detailed list" at bounding box center [83, 384] width 84 height 11
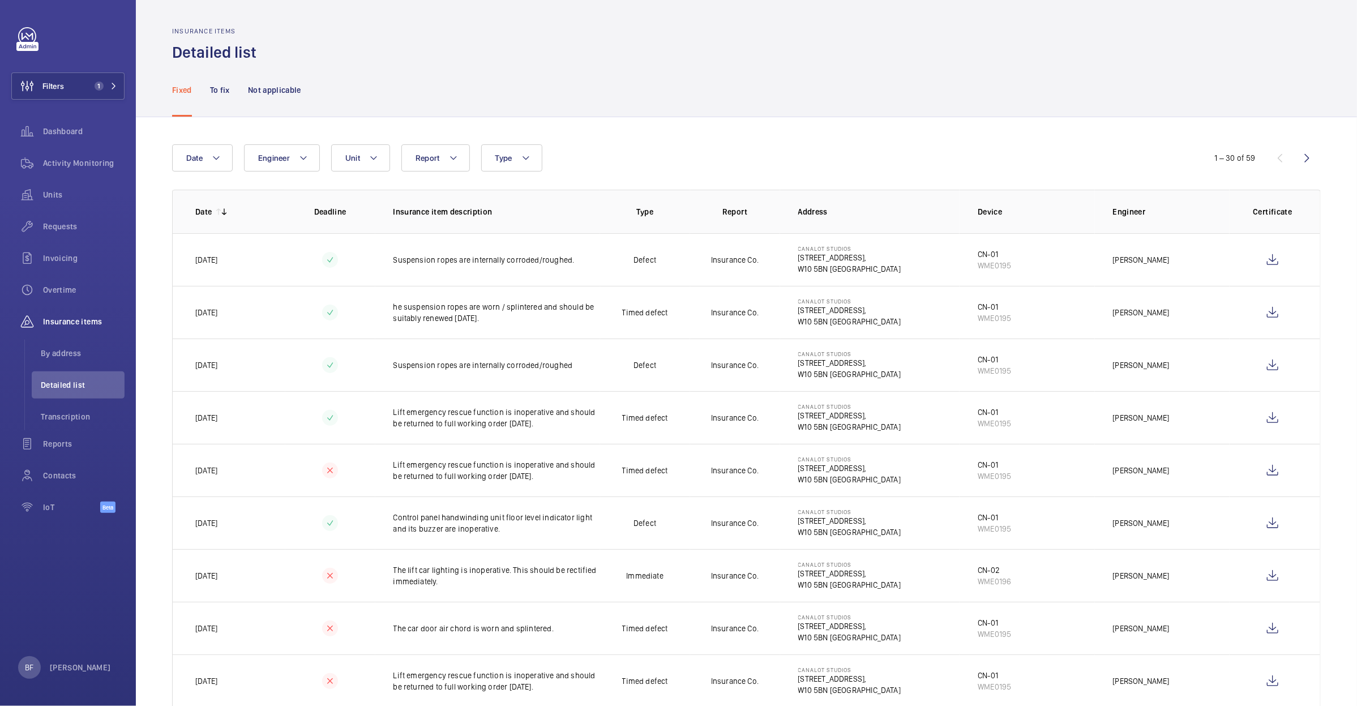
click at [204, 87] on nav "Fixed To fix Not applicable" at bounding box center [236, 90] width 129 height 54
click at [210, 88] on p "To fix" at bounding box center [220, 89] width 20 height 11
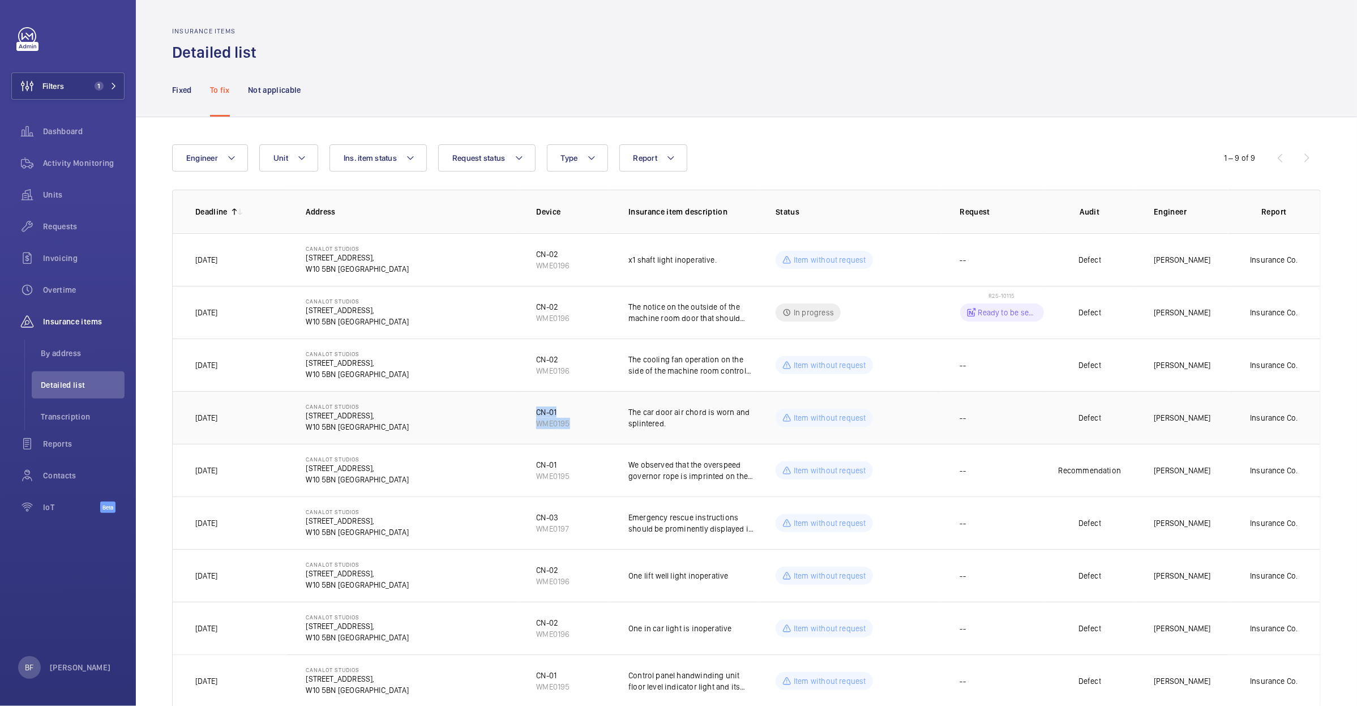
drag, startPoint x: 569, startPoint y: 424, endPoint x: 526, endPoint y: 412, distance: 44.1
click at [526, 412] on td "CN-01 WME0195" at bounding box center [564, 417] width 92 height 53
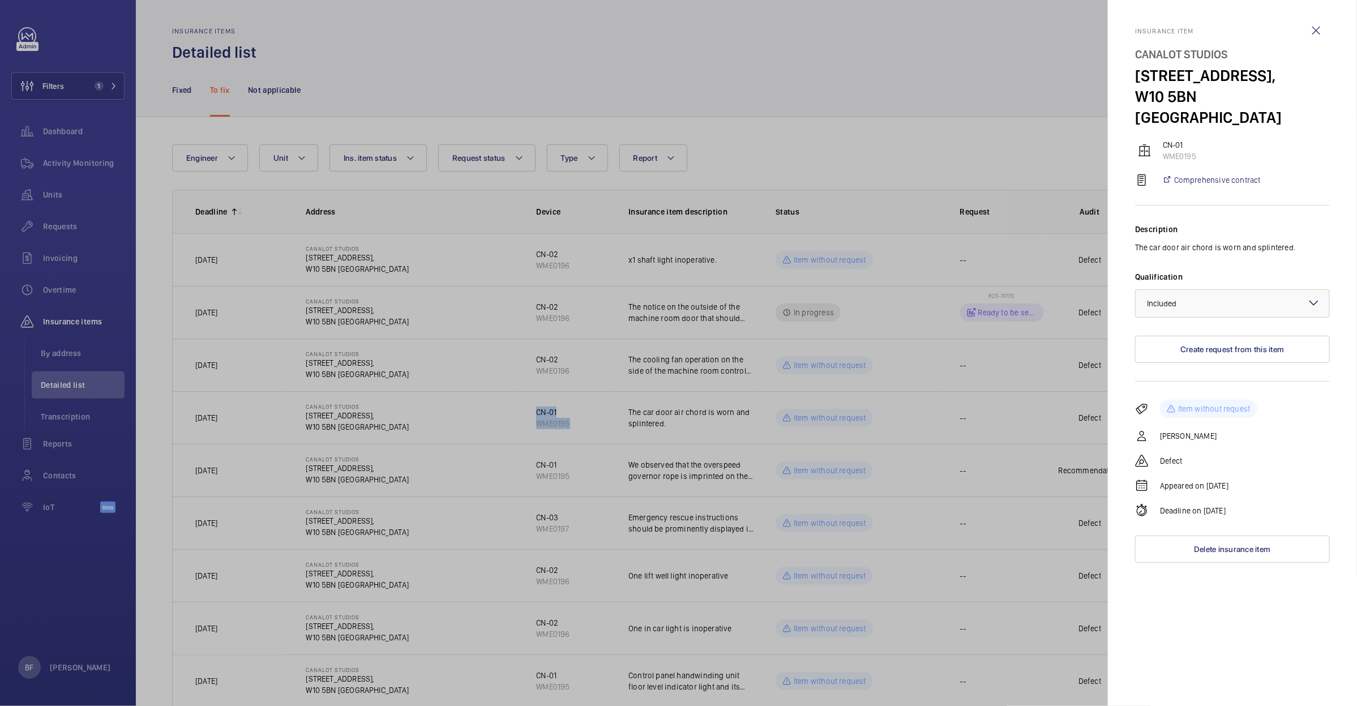
copy div "CN-01 WME0195"
click at [1315, 33] on wm-front-icon-button at bounding box center [1315, 30] width 27 height 27
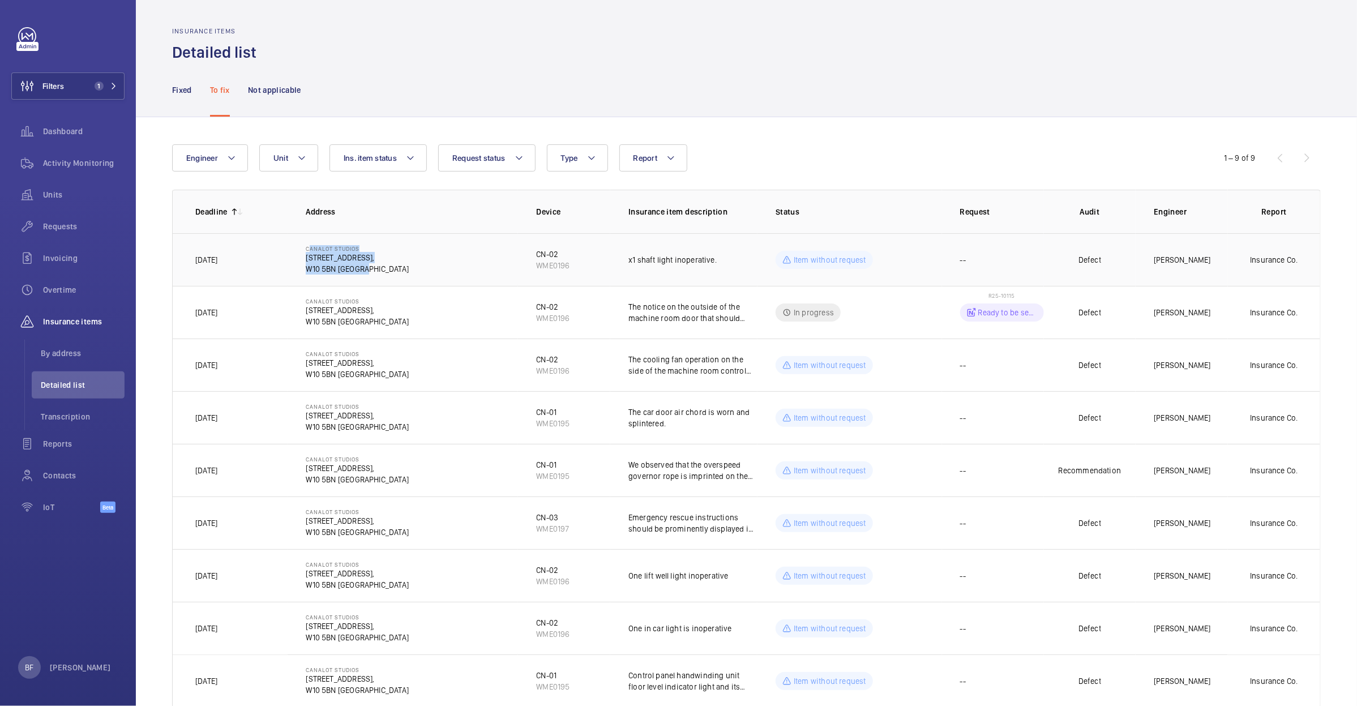
drag, startPoint x: 370, startPoint y: 269, endPoint x: 301, endPoint y: 248, distance: 71.5
click at [301, 248] on td "Canalot Studios 222 Kensal Road, W10 5BN LONDON" at bounding box center [403, 259] width 230 height 53
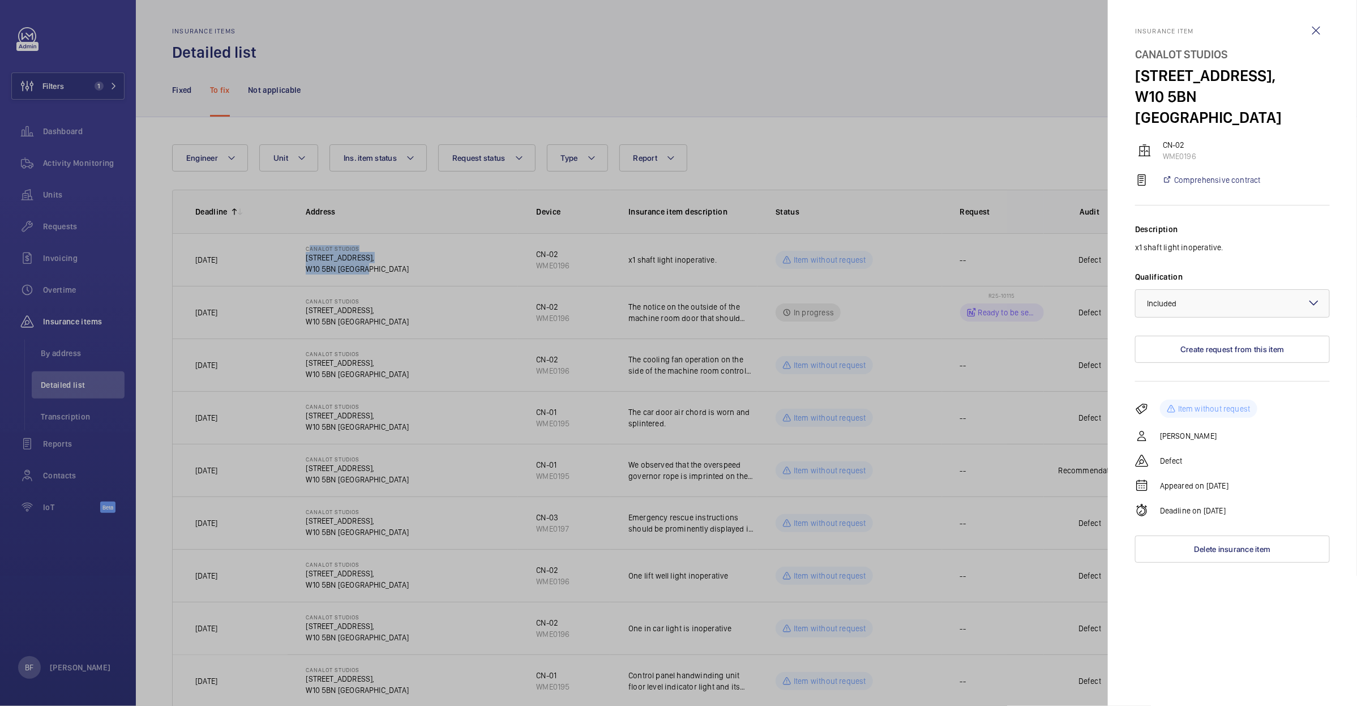
copy div "Canalot Studios 222 Kensal Road, W10 5BN LONDON"
click at [1314, 34] on wm-front-icon-button at bounding box center [1315, 30] width 27 height 27
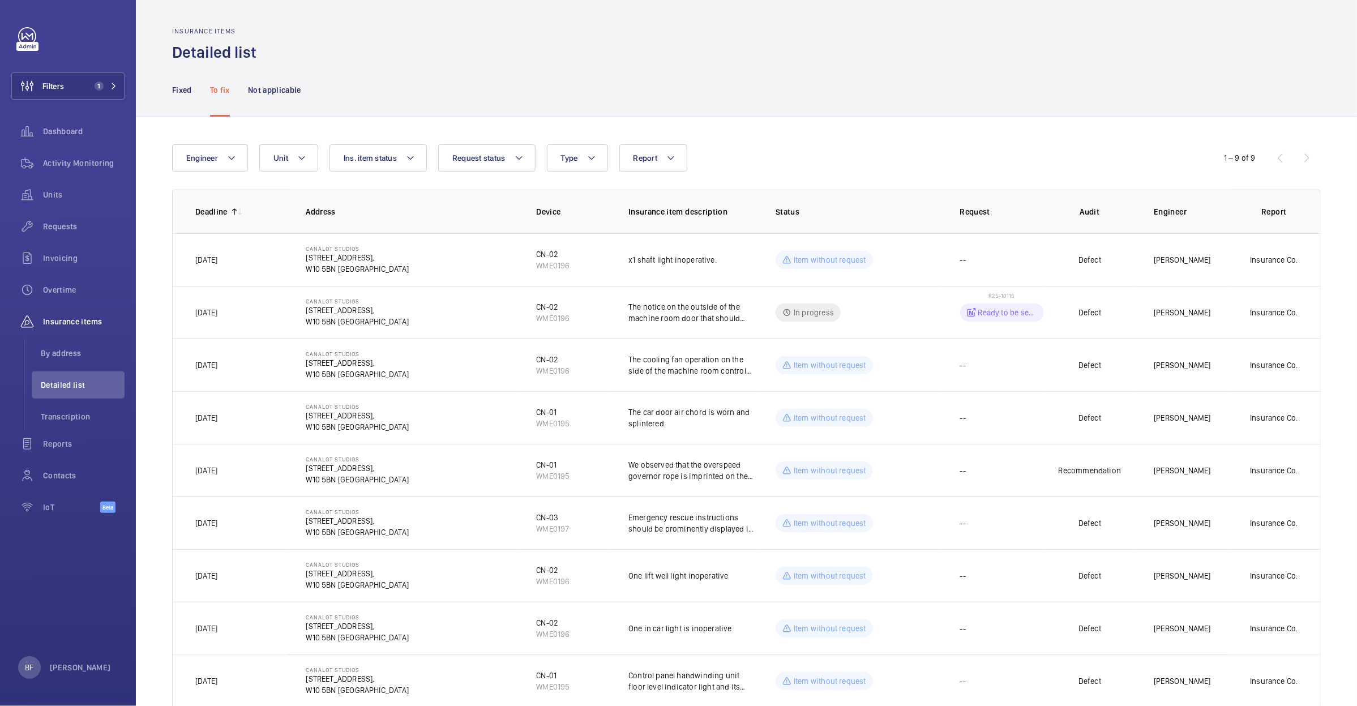
click at [196, 89] on nav "Fixed To fix Not applicable" at bounding box center [236, 90] width 129 height 54
click at [188, 91] on p "Fixed" at bounding box center [182, 89] width 20 height 11
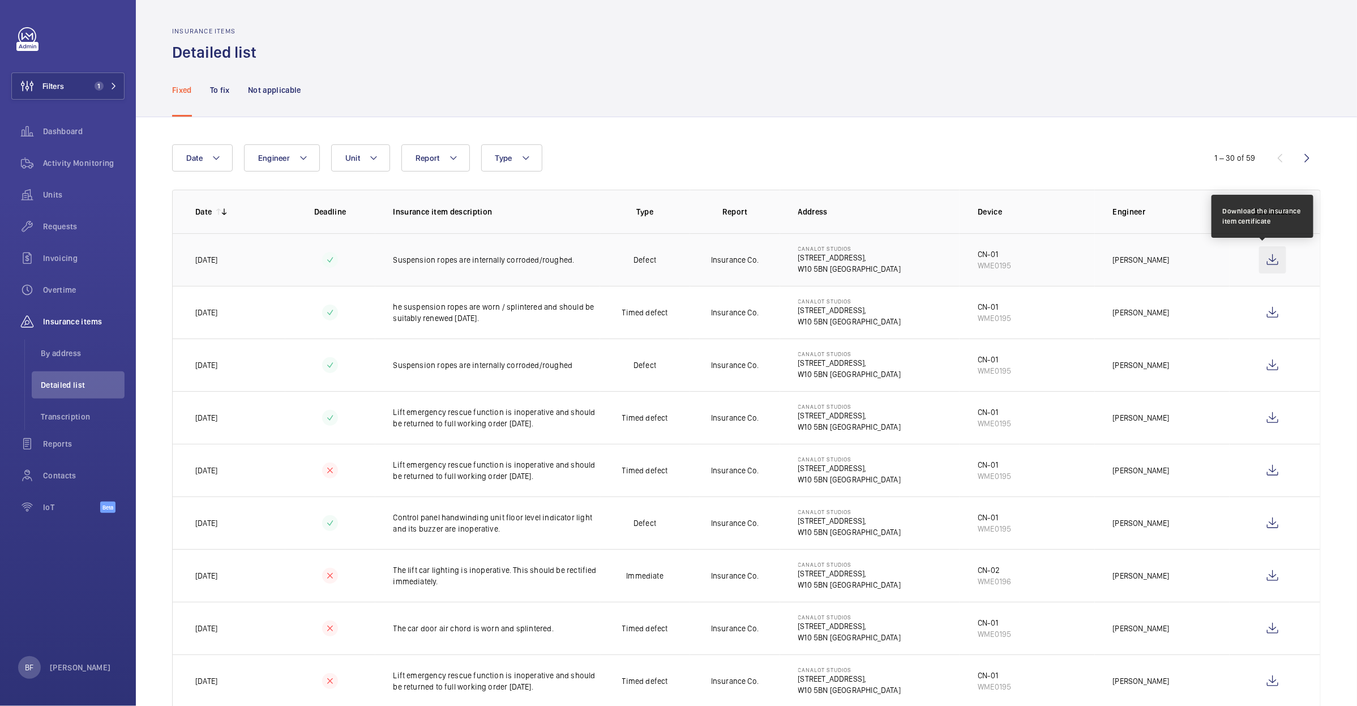
click at [1259, 258] on wm-front-icon-button at bounding box center [1272, 259] width 27 height 27
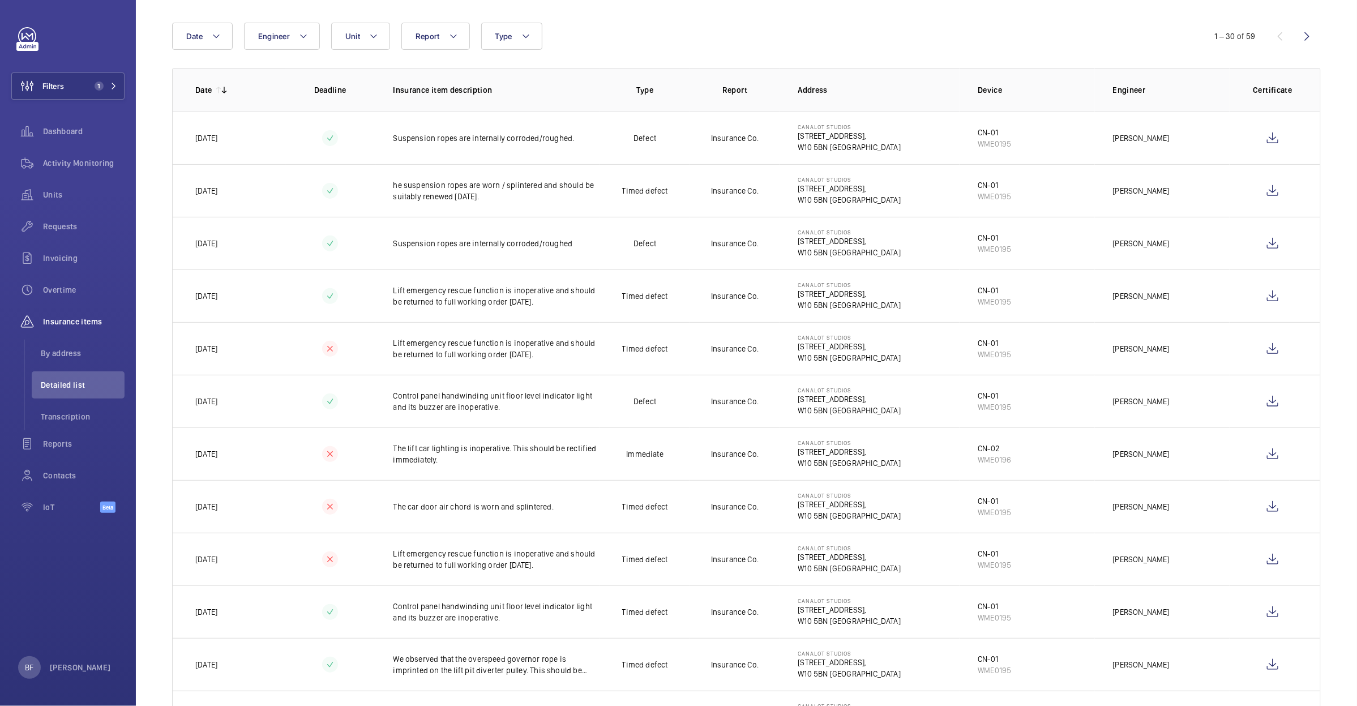
scroll to position [121, 0]
